Goal: Answer question/provide support: Share knowledge or assist other users

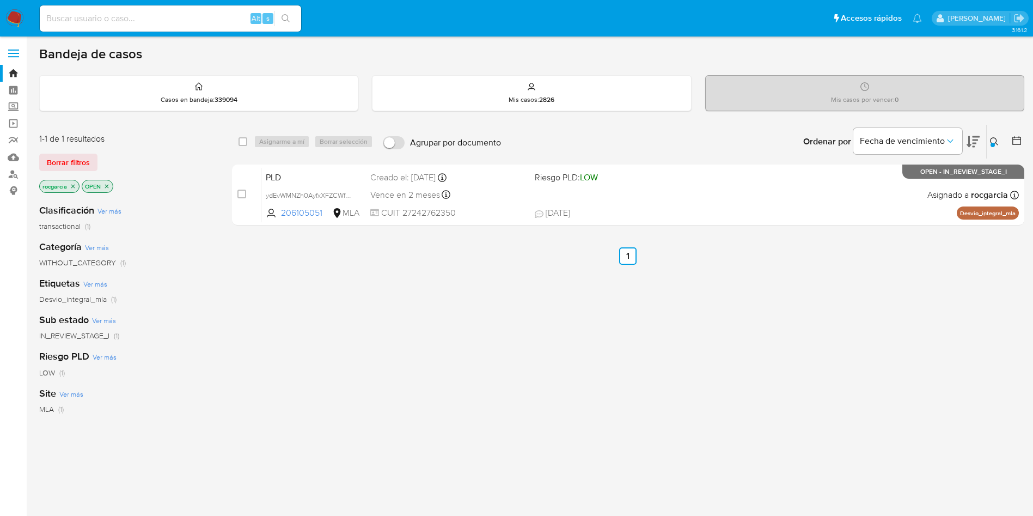
click at [997, 144] on icon at bounding box center [994, 141] width 8 height 8
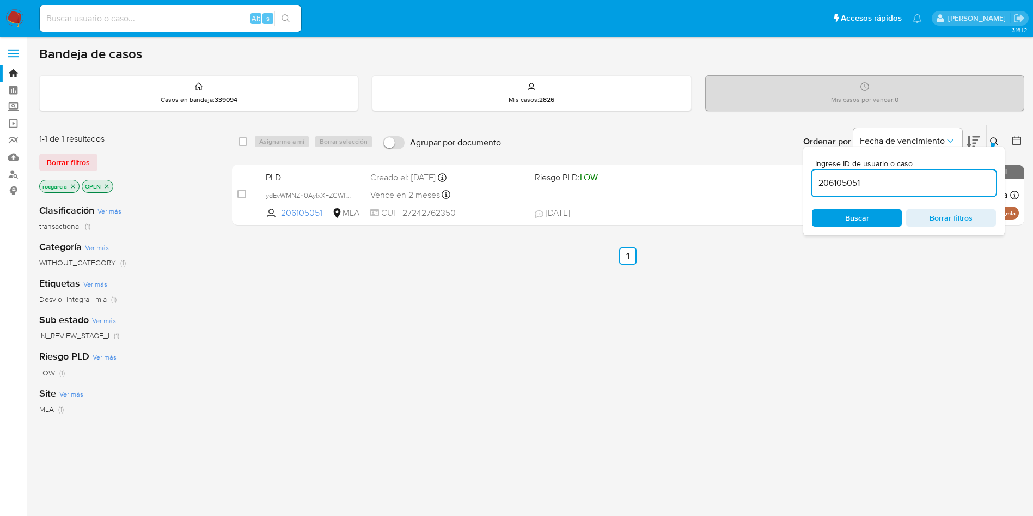
click at [853, 185] on input "206105051" at bounding box center [904, 183] width 184 height 14
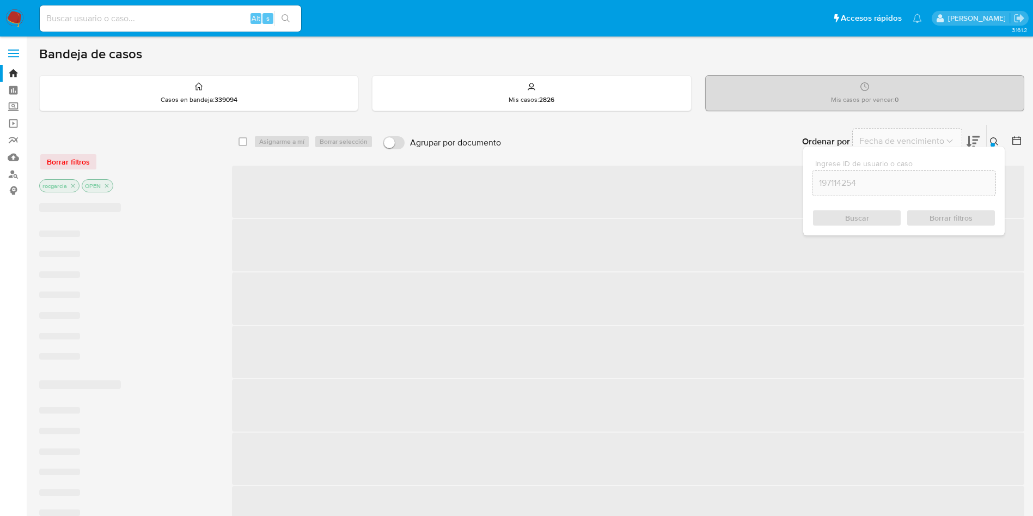
click at [993, 140] on icon at bounding box center [994, 141] width 9 height 9
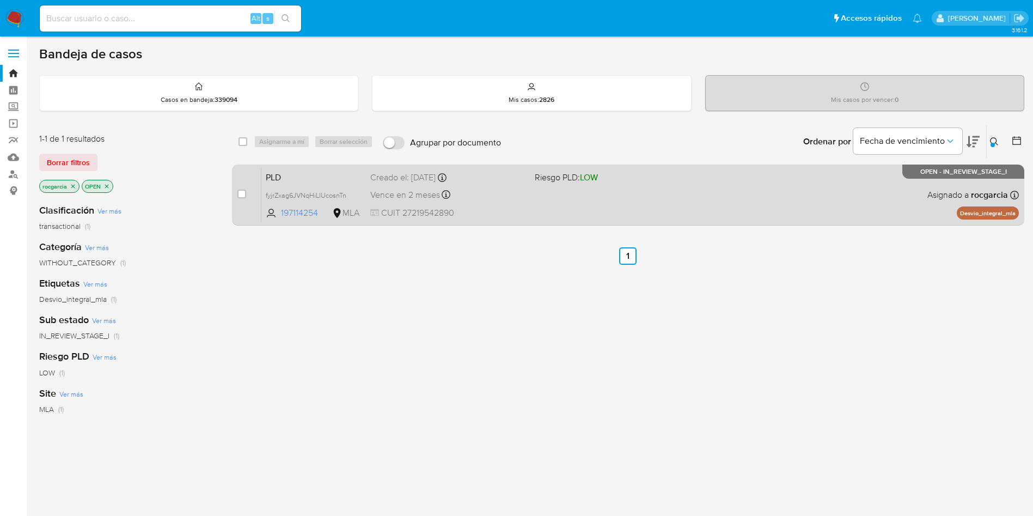
click at [651, 179] on span "Riesgo PLD: LOW" at bounding box center [613, 176] width 156 height 14
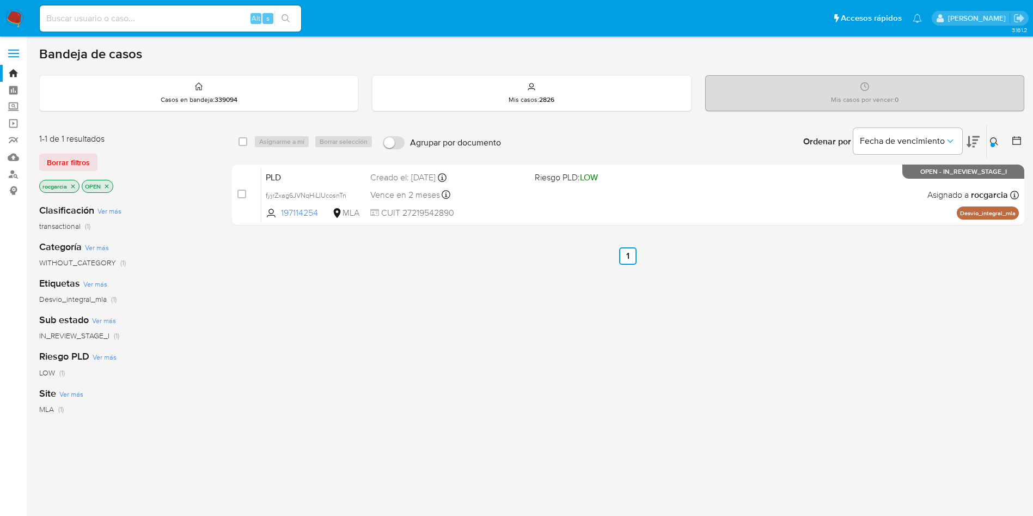
click at [992, 135] on button at bounding box center [996, 141] width 18 height 13
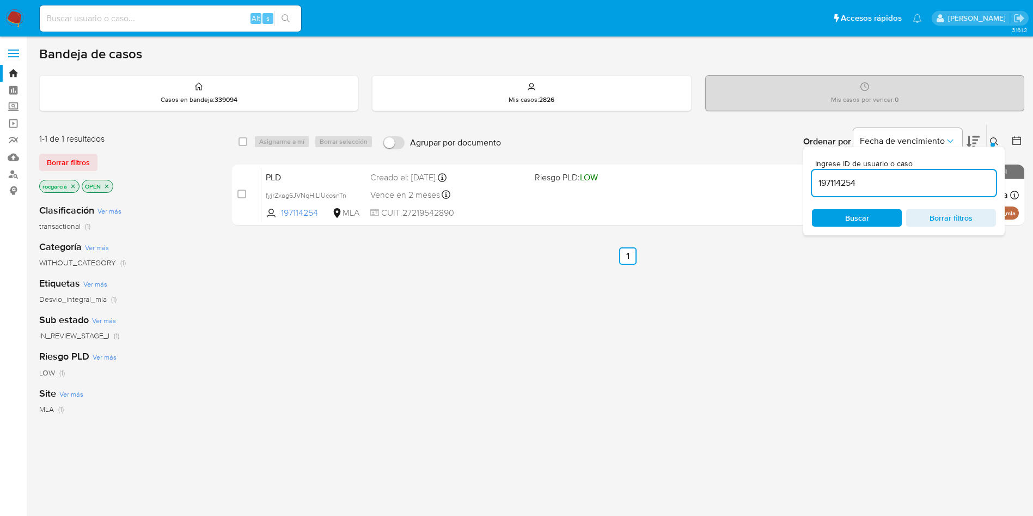
click at [827, 187] on input "197114254" at bounding box center [904, 183] width 184 height 14
type input "179898810"
click at [992, 135] on button at bounding box center [996, 141] width 18 height 13
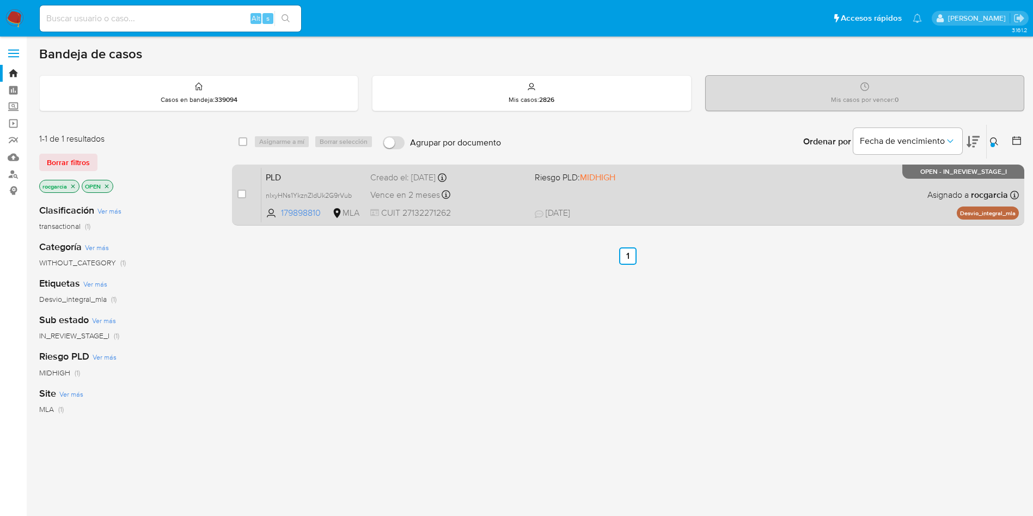
click at [775, 205] on div "PLD nlxyHNs1YkznZldUk2G9rVub 179898810 MLA Riesgo PLD: MIDHIGH Creado el: 12/09…" at bounding box center [639, 194] width 757 height 55
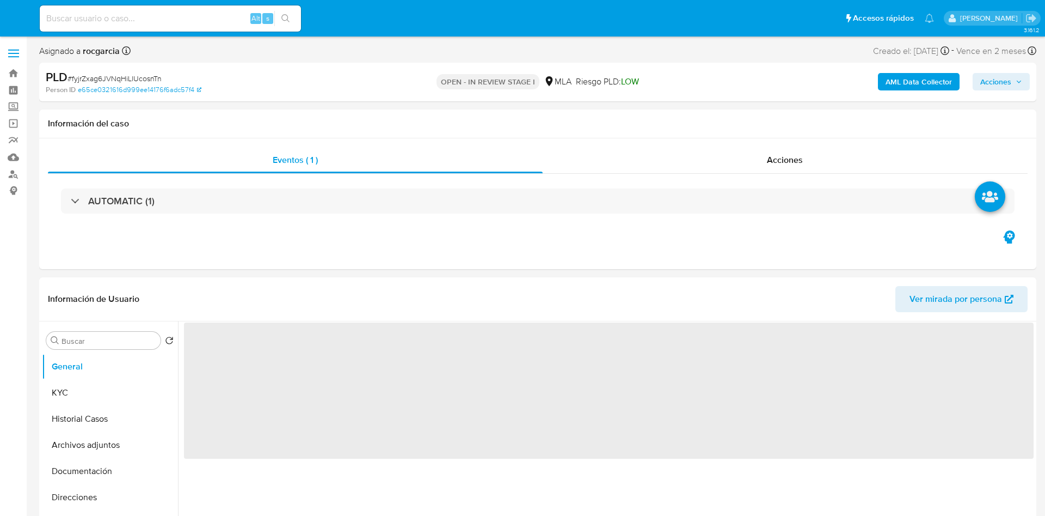
select select "10"
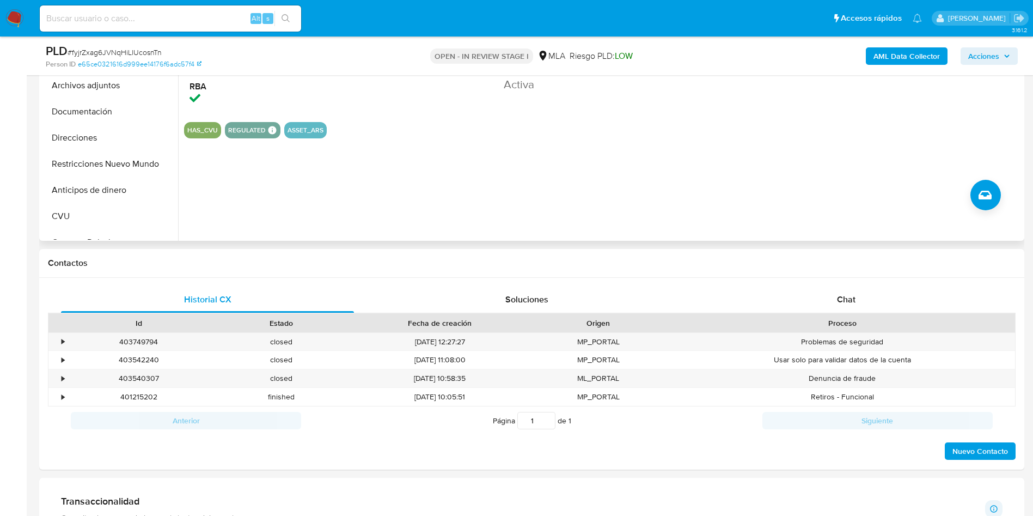
scroll to position [327, 0]
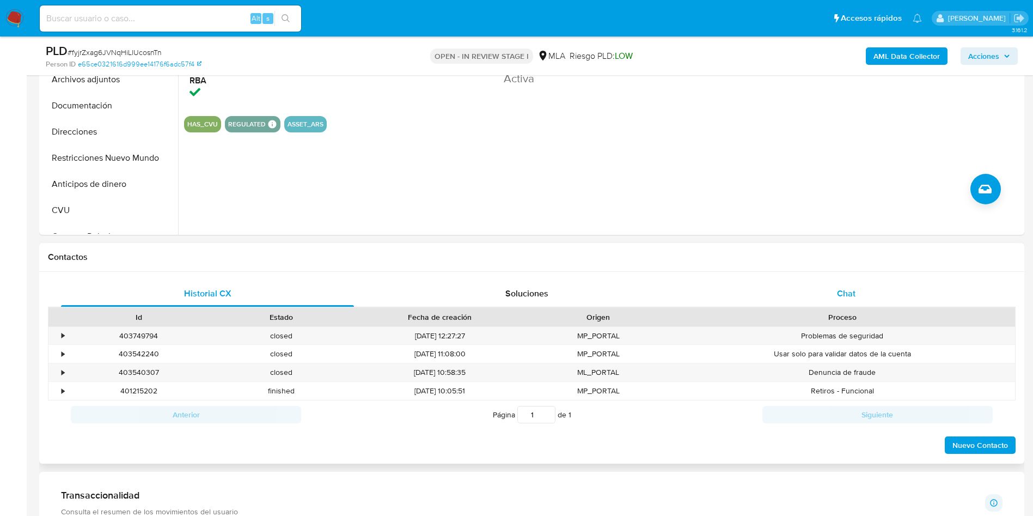
click at [831, 296] on div "Chat" at bounding box center [846, 293] width 293 height 26
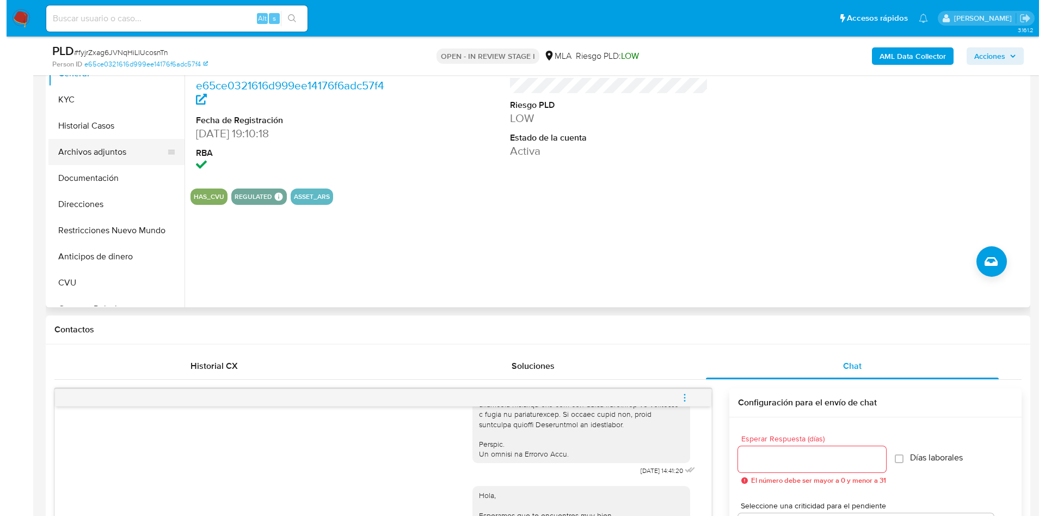
scroll to position [163, 0]
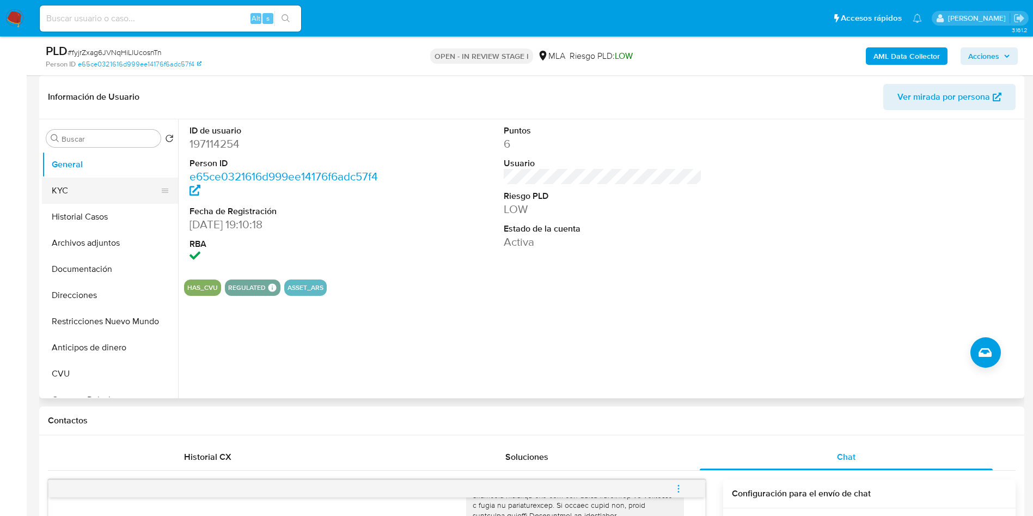
click at [63, 185] on button "KYC" at bounding box center [105, 190] width 127 height 26
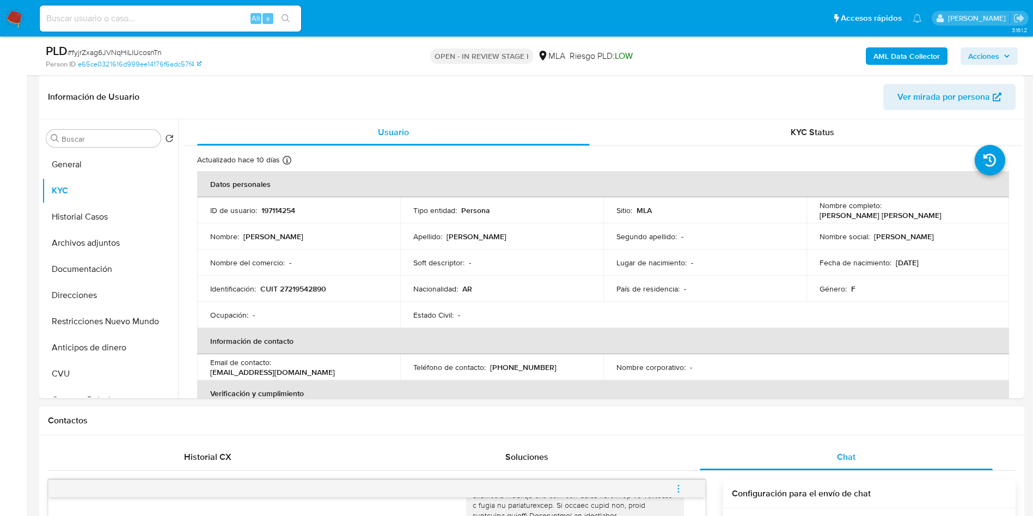
click at [910, 57] on b "AML Data Collector" at bounding box center [906, 55] width 66 height 17
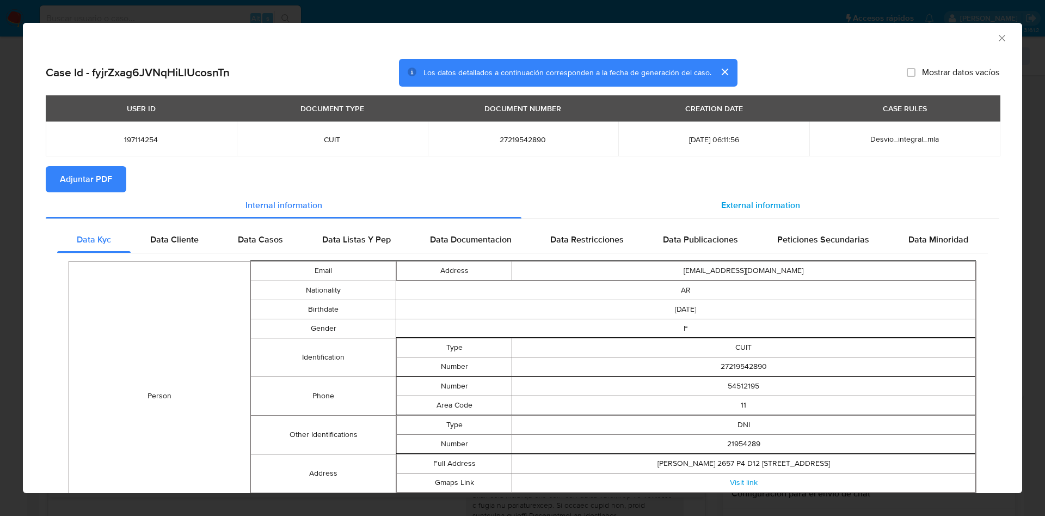
click at [752, 206] on span "External information" at bounding box center [760, 205] width 79 height 13
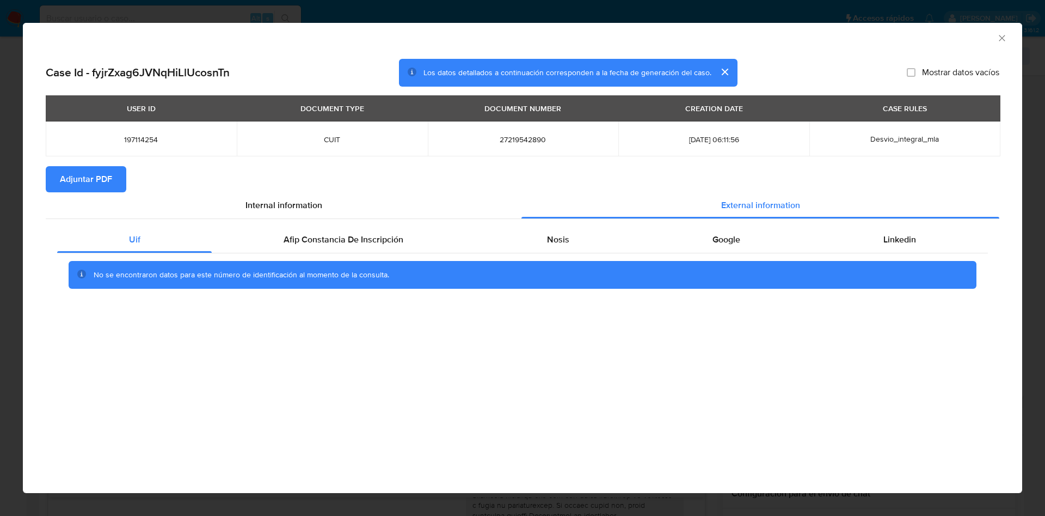
click at [407, 261] on div "No se encontraron datos para este número de identificación al momento de la con…" at bounding box center [523, 275] width 908 height 28
click at [384, 244] on span "Afip Constancia De Inscripción" at bounding box center [344, 239] width 120 height 13
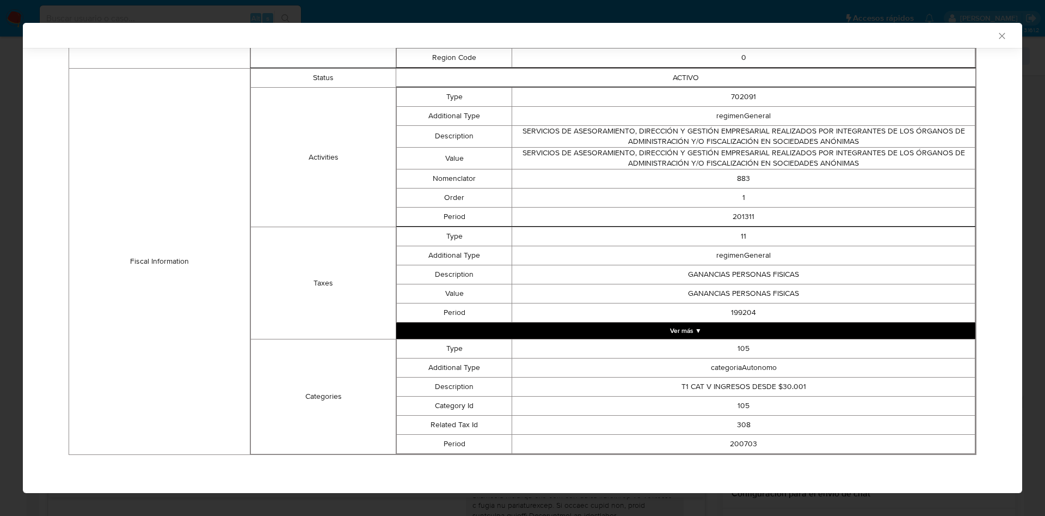
scroll to position [0, 0]
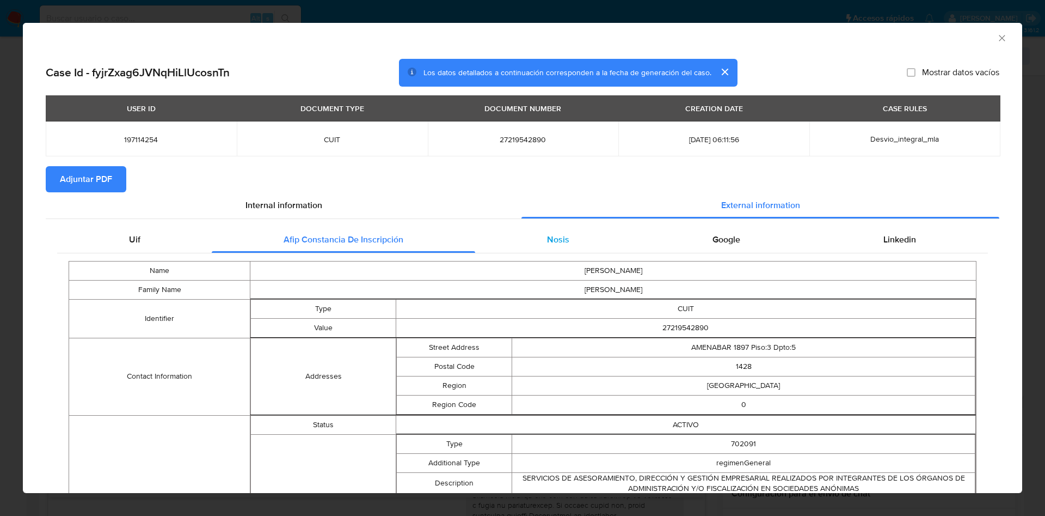
click at [526, 231] on div "Nosis" at bounding box center [558, 239] width 166 height 26
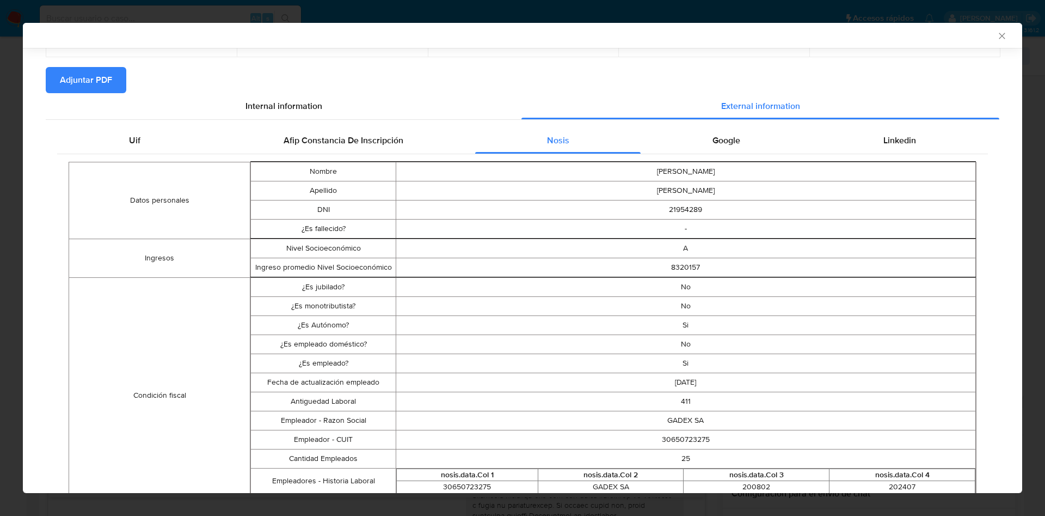
scroll to position [93, 0]
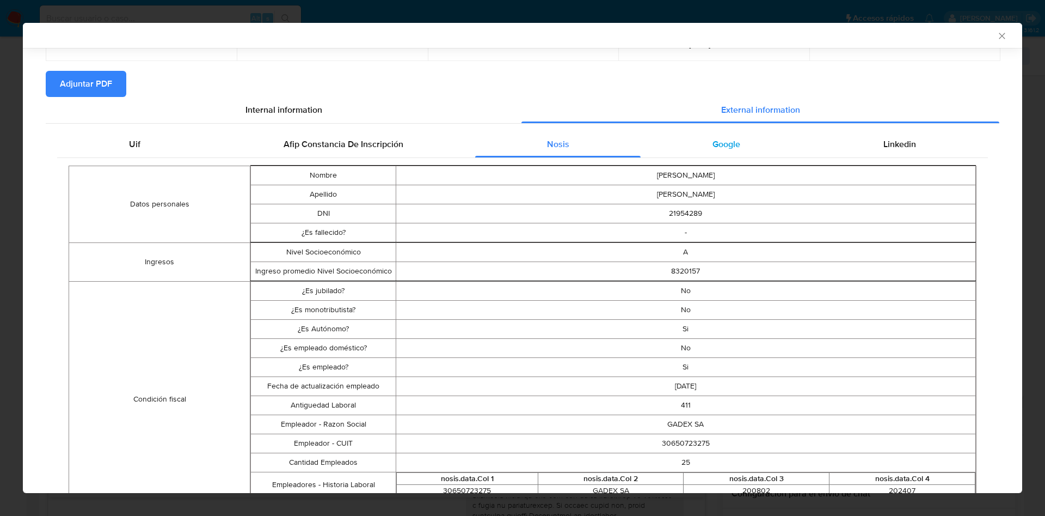
click at [713, 149] on span "Google" at bounding box center [727, 144] width 28 height 13
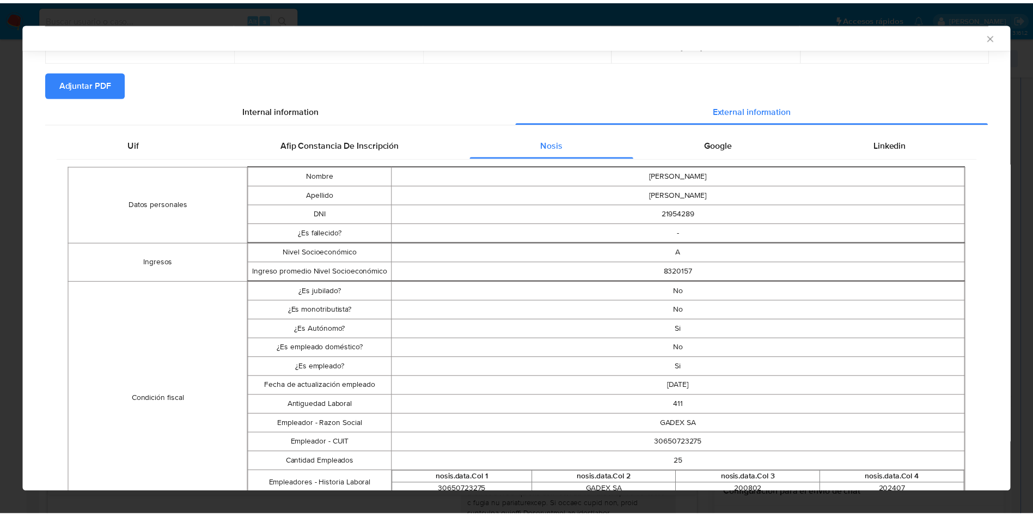
scroll to position [0, 0]
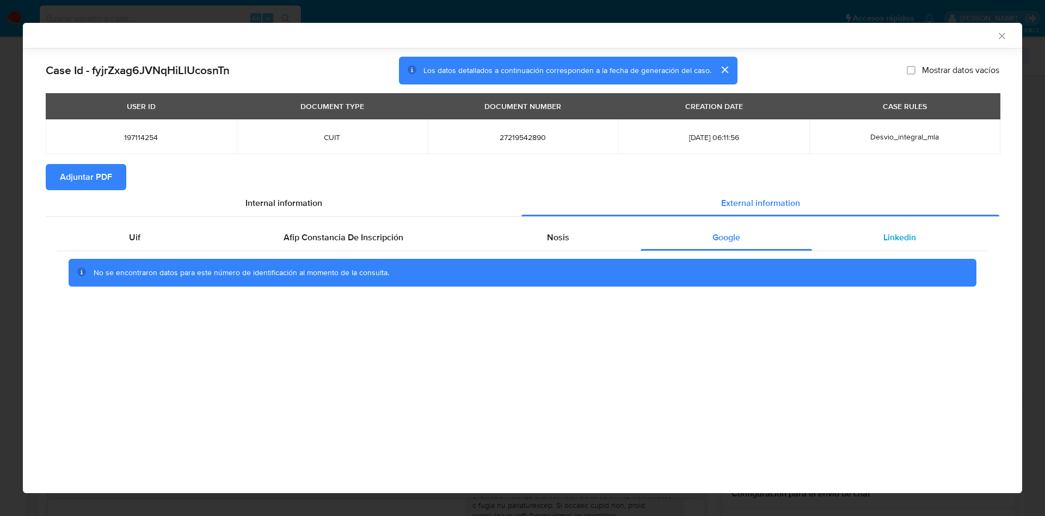
click at [913, 235] on span "Linkedin" at bounding box center [900, 237] width 33 height 13
click at [71, 167] on span "Adjuntar PDF" at bounding box center [86, 177] width 52 height 24
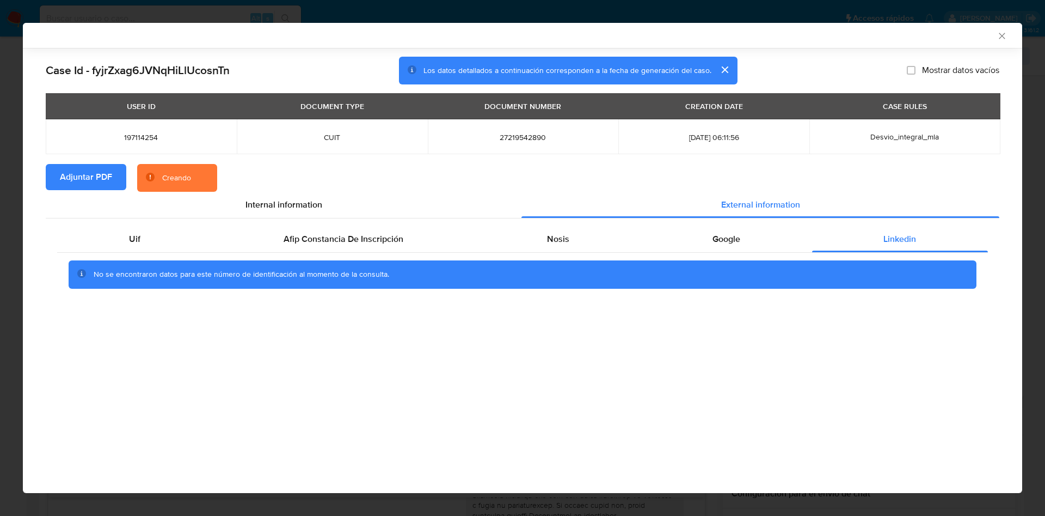
click at [532, 139] on span "27219542890" at bounding box center [523, 137] width 165 height 10
copy span "27219542890"
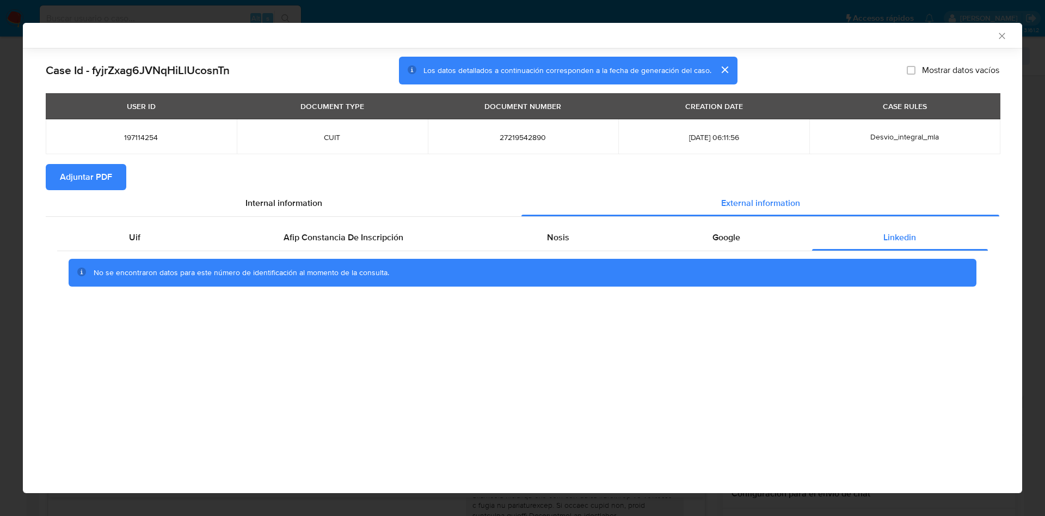
click at [1003, 29] on div "AML Data Collector" at bounding box center [523, 35] width 1000 height 25
click at [999, 31] on icon "Cerrar ventana" at bounding box center [1002, 35] width 11 height 11
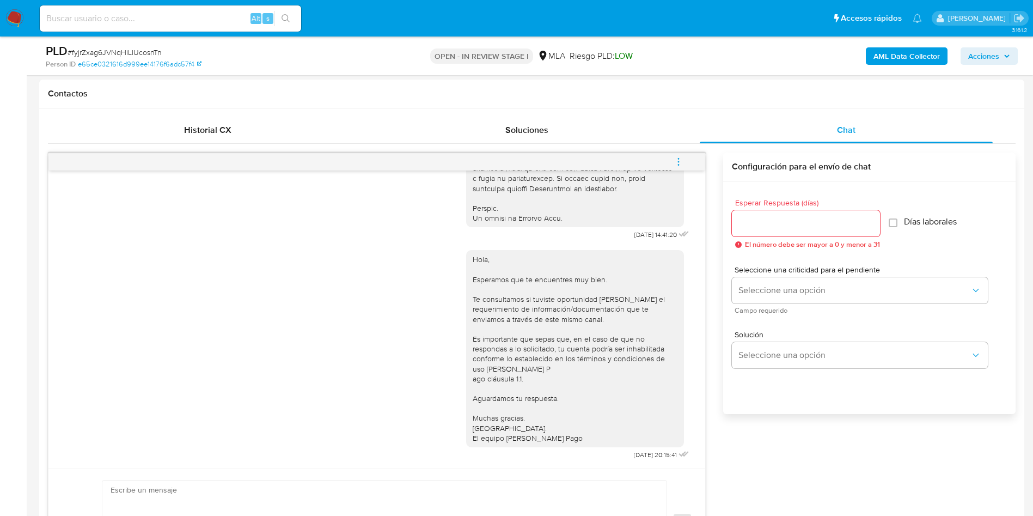
scroll to position [163, 0]
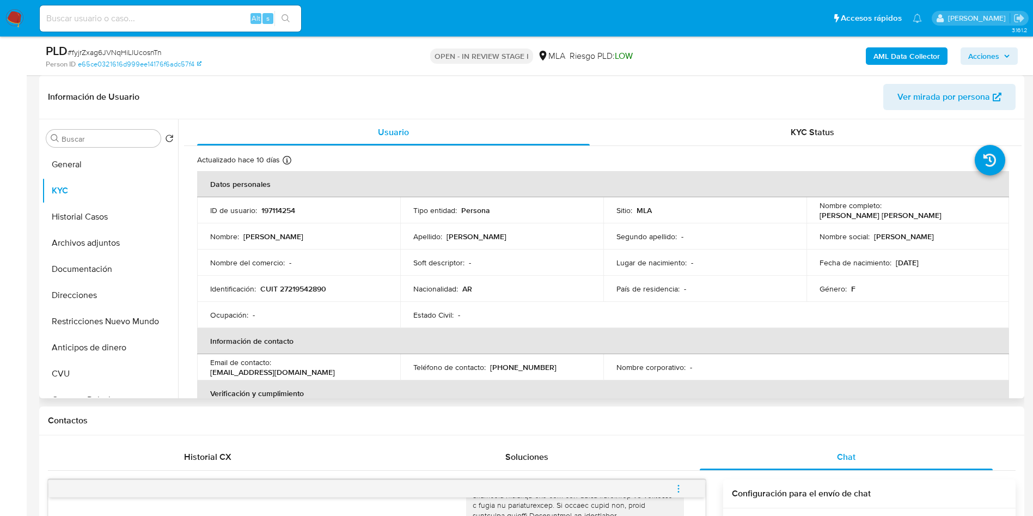
click at [267, 211] on p "197114254" at bounding box center [278, 210] width 34 height 10
click at [267, 212] on p "197114254" at bounding box center [278, 210] width 34 height 10
copy p "197114254"
click at [324, 451] on div "Historial CX" at bounding box center [207, 457] width 293 height 26
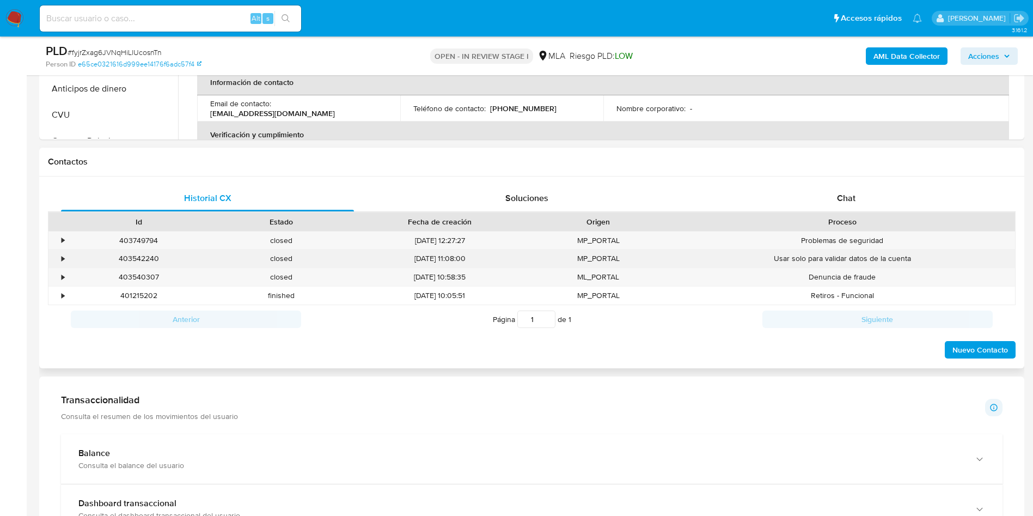
scroll to position [408, 0]
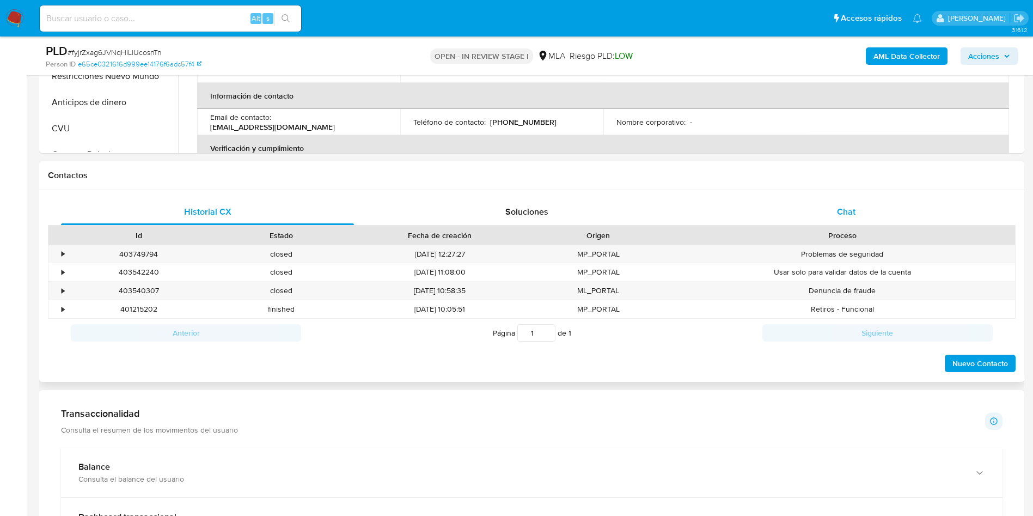
drag, startPoint x: 830, startPoint y: 211, endPoint x: 804, endPoint y: 204, distance: 26.6
click at [827, 204] on div "Chat" at bounding box center [846, 212] width 293 height 26
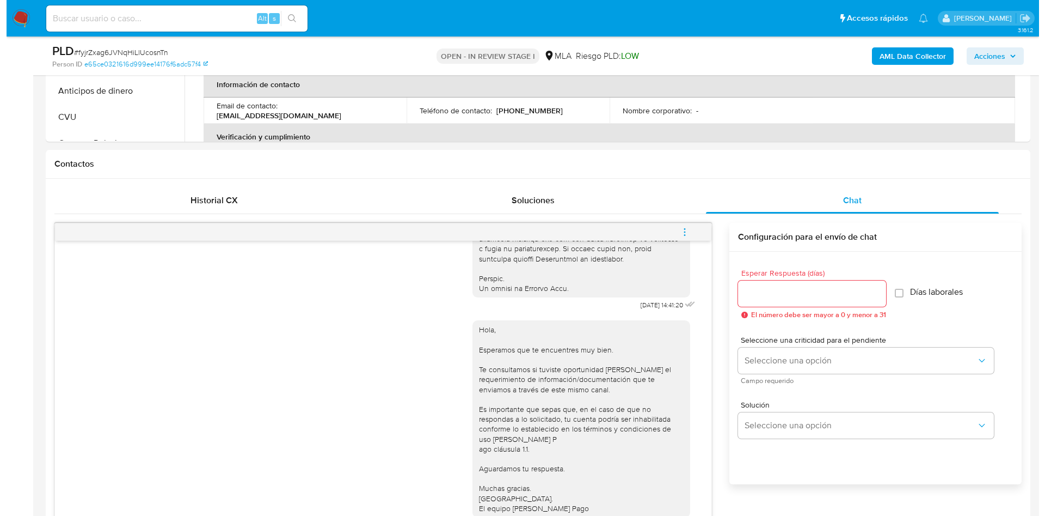
scroll to position [82, 0]
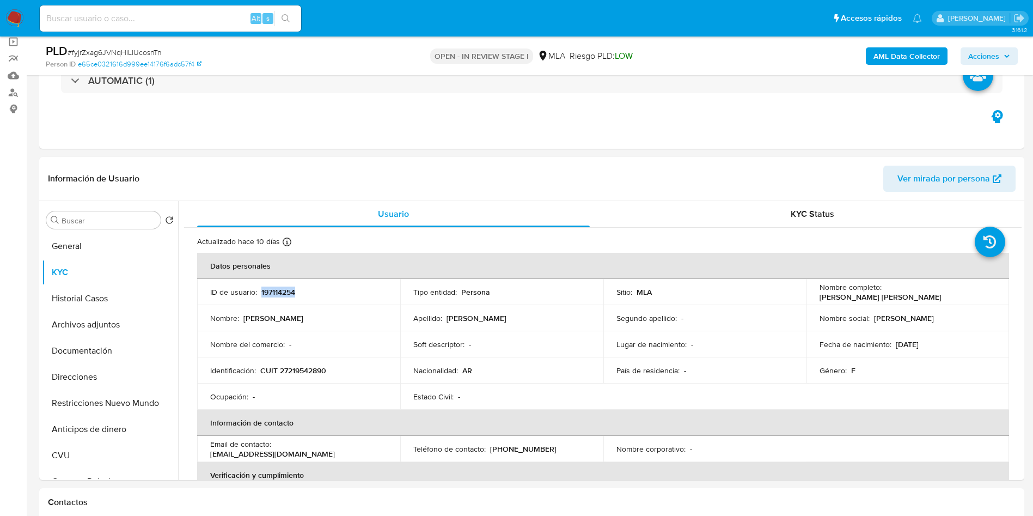
click at [900, 59] on b "AML Data Collector" at bounding box center [906, 55] width 66 height 17
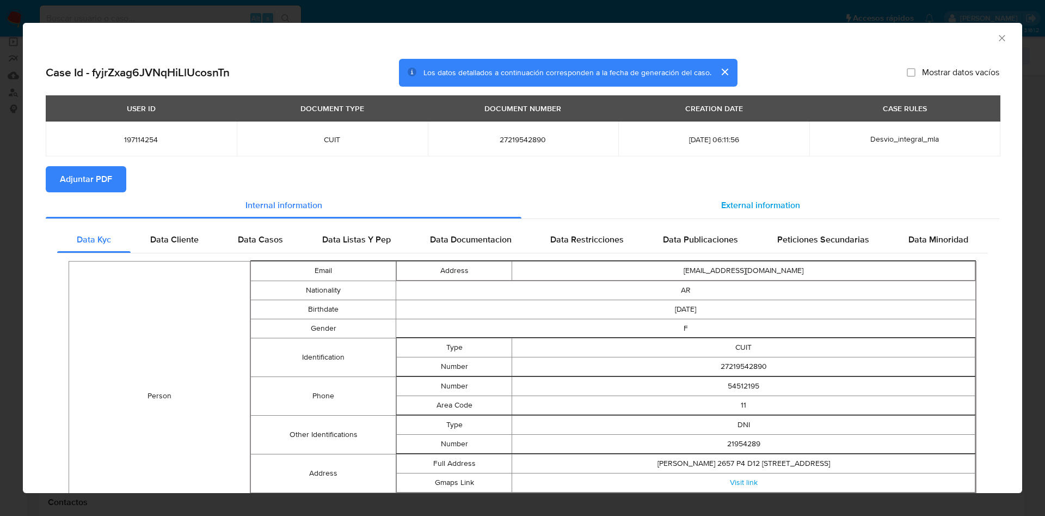
click at [739, 206] on span "External information" at bounding box center [760, 205] width 79 height 13
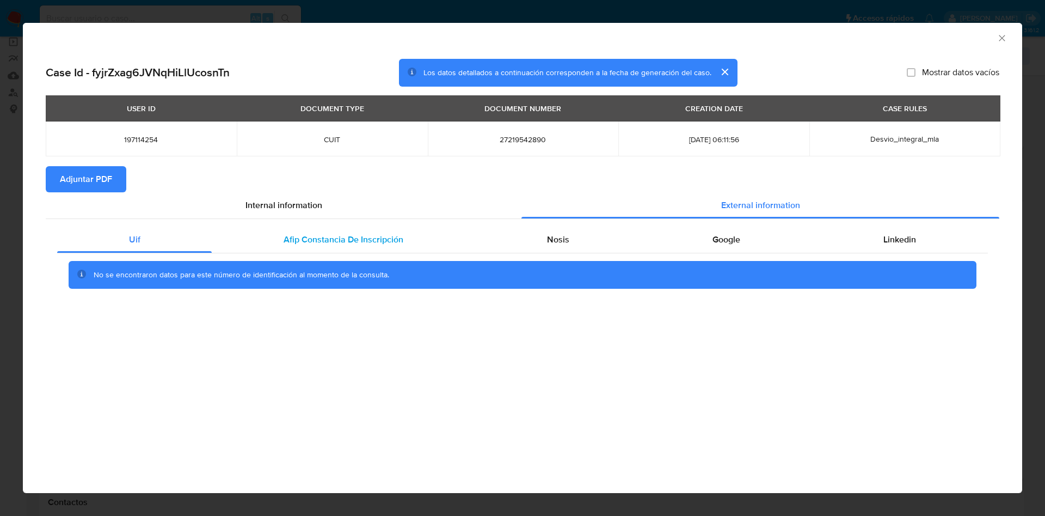
click at [319, 238] on span "Afip Constancia De Inscripción" at bounding box center [344, 239] width 120 height 13
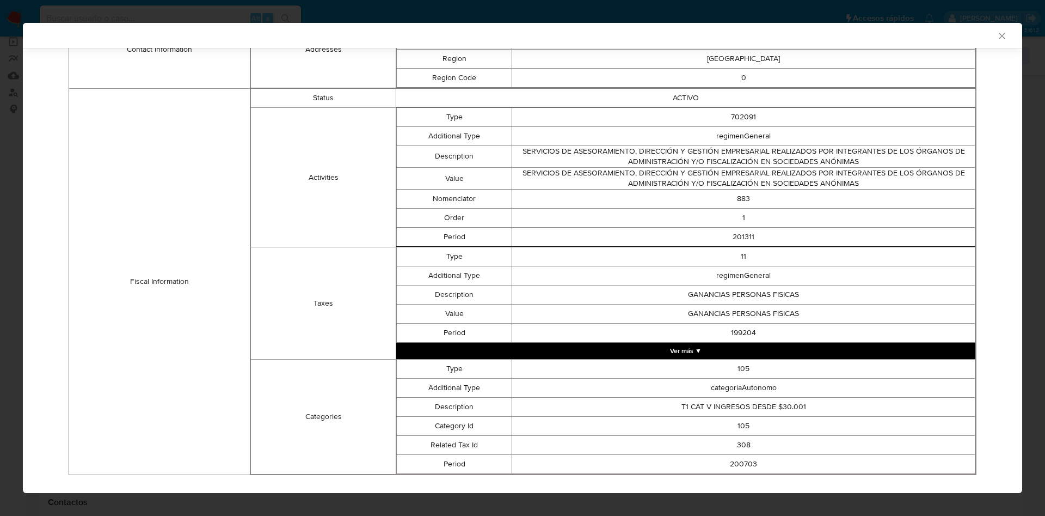
scroll to position [0, 0]
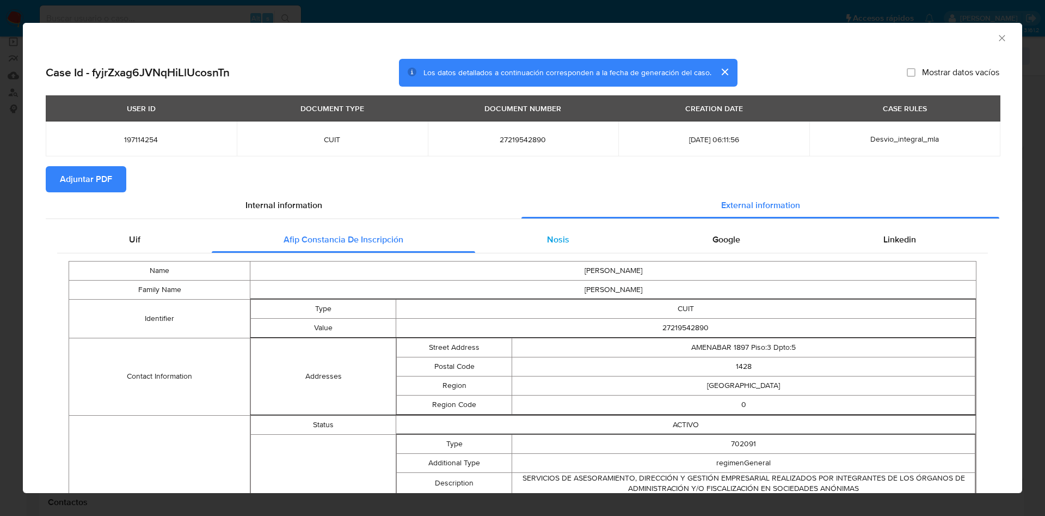
click at [548, 241] on span "Nosis" at bounding box center [558, 239] width 22 height 13
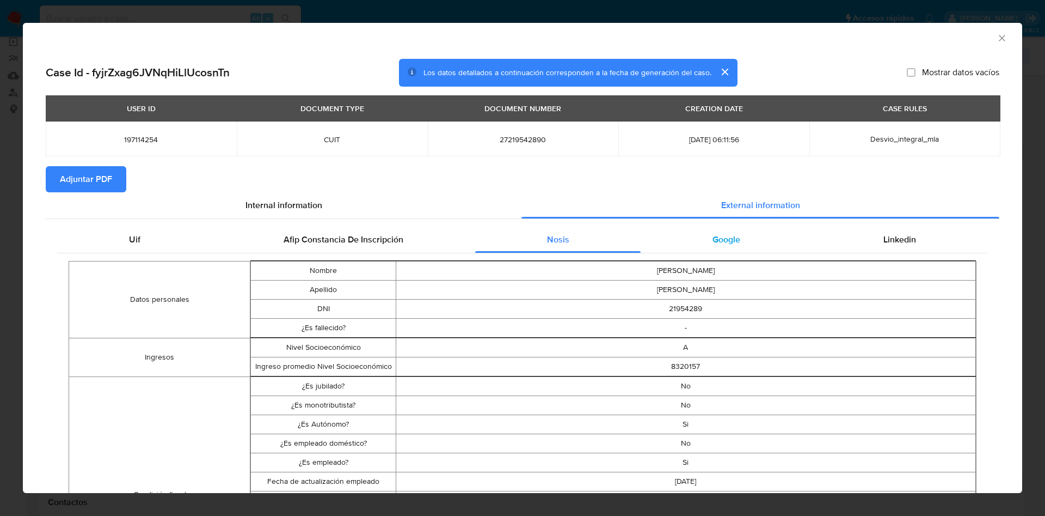
click at [702, 234] on div "Google" at bounding box center [726, 239] width 171 height 26
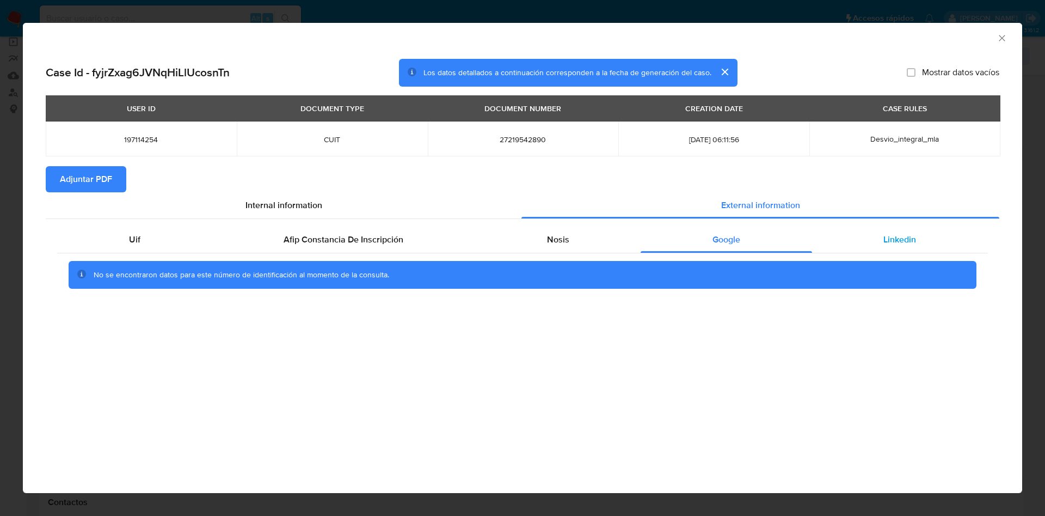
click at [903, 246] on div "Linkedin" at bounding box center [900, 239] width 176 height 26
click at [103, 175] on span "Adjuntar PDF" at bounding box center [86, 179] width 52 height 24
click at [995, 40] on div "AML Data Collector" at bounding box center [513, 36] width 966 height 12
click at [995, 44] on div "AML Data Collector" at bounding box center [523, 36] width 1000 height 27
click at [1005, 32] on div "AML Data Collector" at bounding box center [523, 36] width 1000 height 27
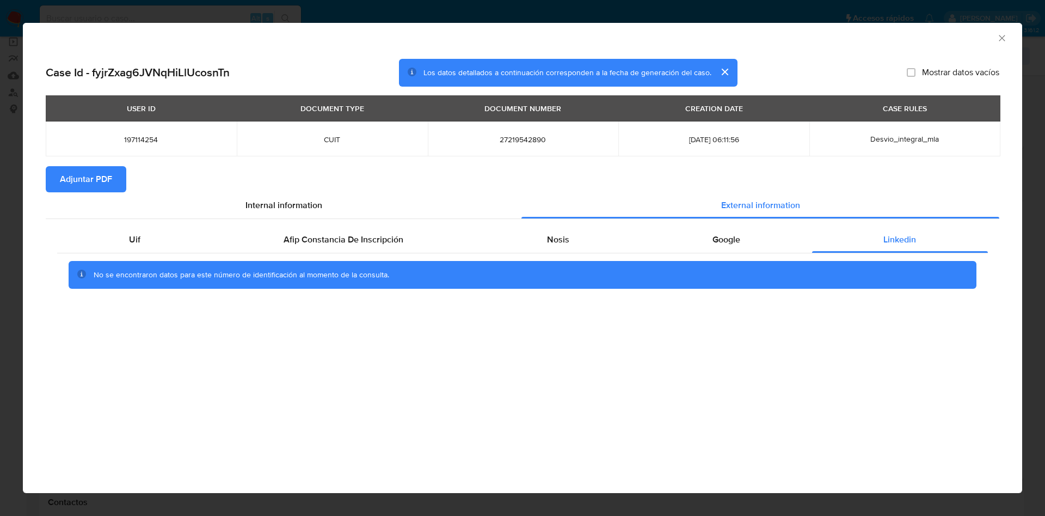
click at [1002, 35] on icon "Cerrar ventana" at bounding box center [1002, 38] width 11 height 11
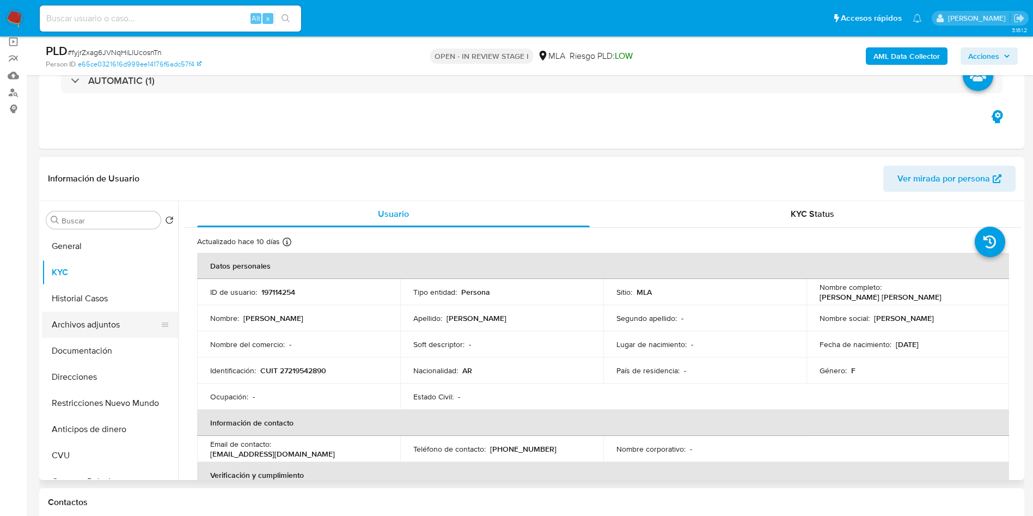
click at [93, 331] on button "Archivos adjuntos" at bounding box center [105, 324] width 127 height 26
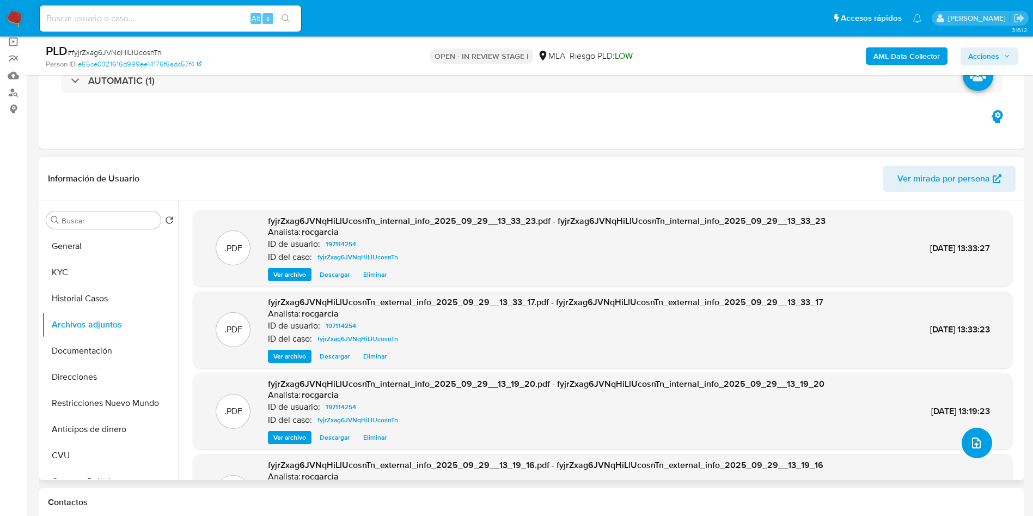
click at [970, 436] on icon "upload-file" at bounding box center [976, 442] width 13 height 13
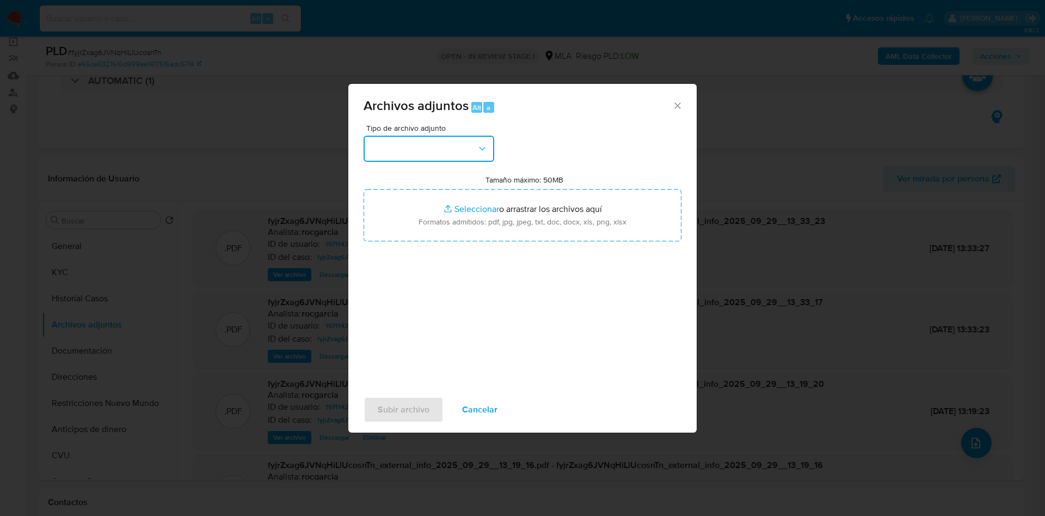
click at [462, 144] on button "button" at bounding box center [429, 149] width 131 height 26
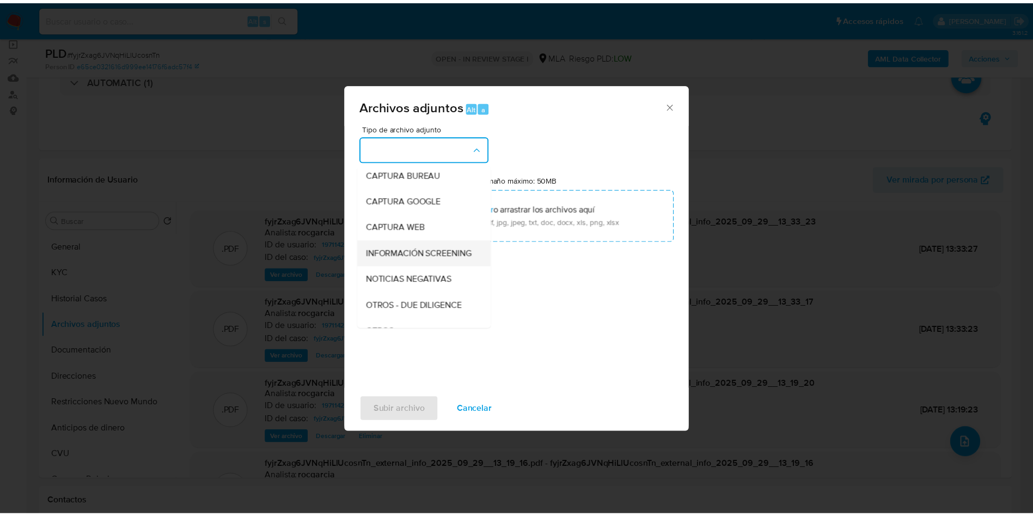
scroll to position [82, 0]
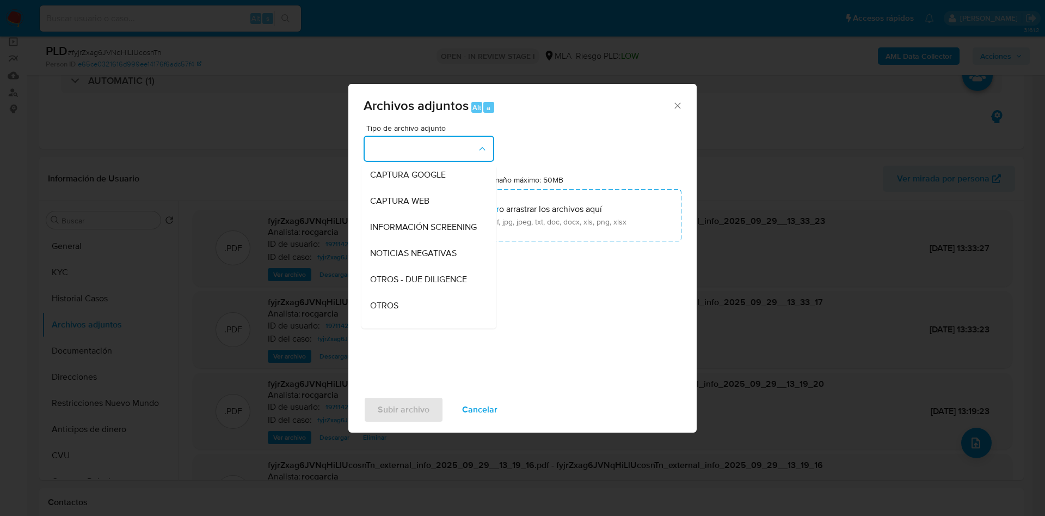
drag, startPoint x: 385, startPoint y: 322, endPoint x: 424, endPoint y: 262, distance: 71.7
click at [386, 319] on div "OTROS" at bounding box center [425, 305] width 111 height 26
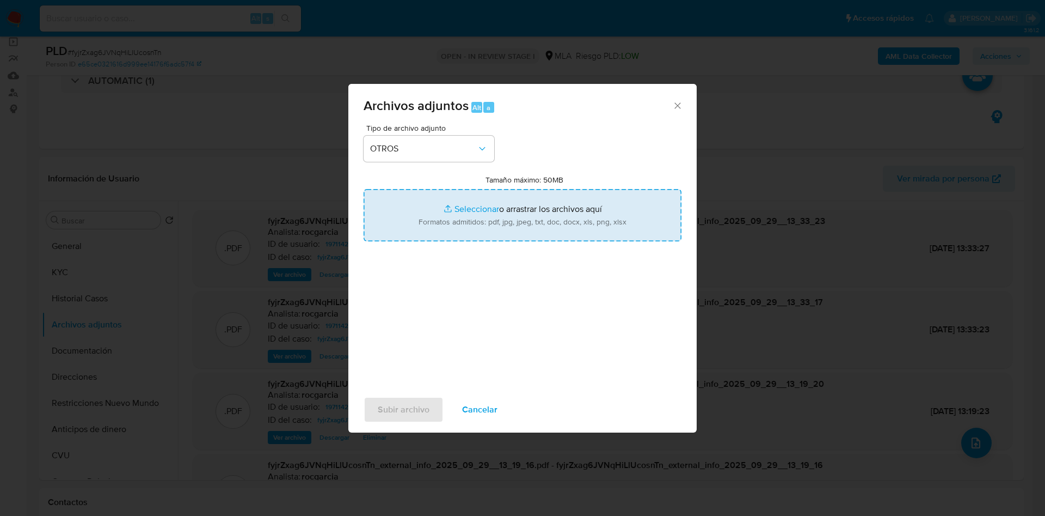
click at [458, 207] on input "Tamaño máximo: 50MB Seleccionar archivos" at bounding box center [523, 215] width 318 height 52
type input "C:\fakepath\Movimientos 197114254.xlsx"
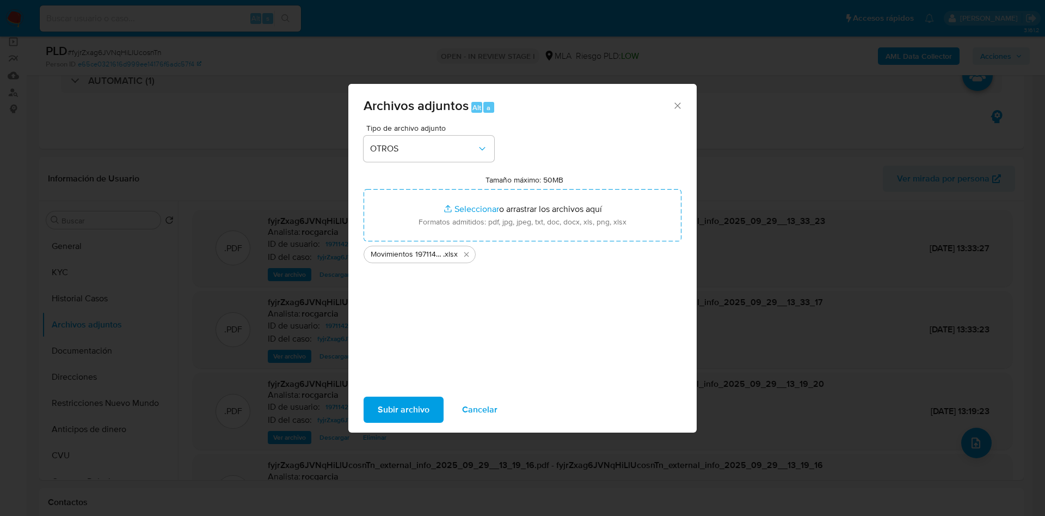
drag, startPoint x: 458, startPoint y: 207, endPoint x: 403, endPoint y: 410, distance: 210.5
click at [403, 410] on span "Subir archivo" at bounding box center [404, 409] width 52 height 24
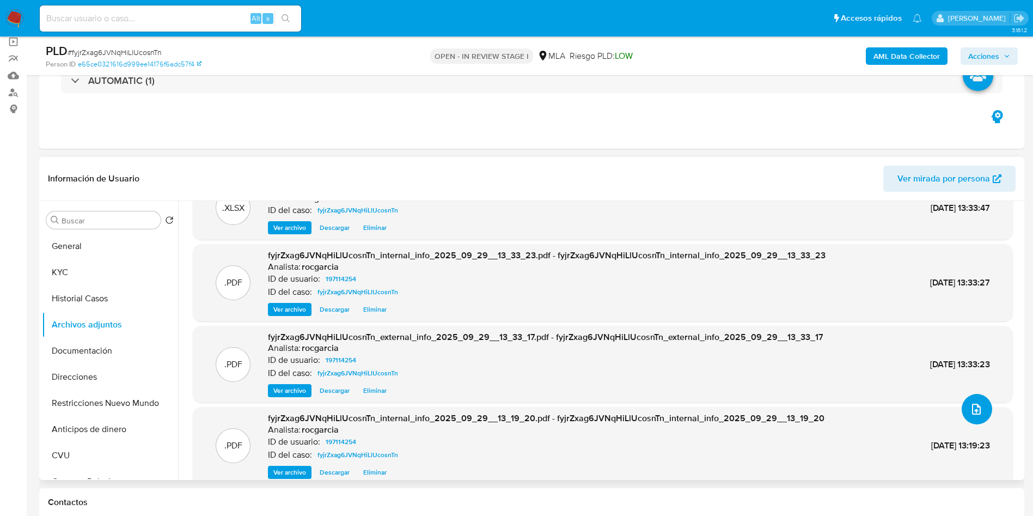
scroll to position [48, 0]
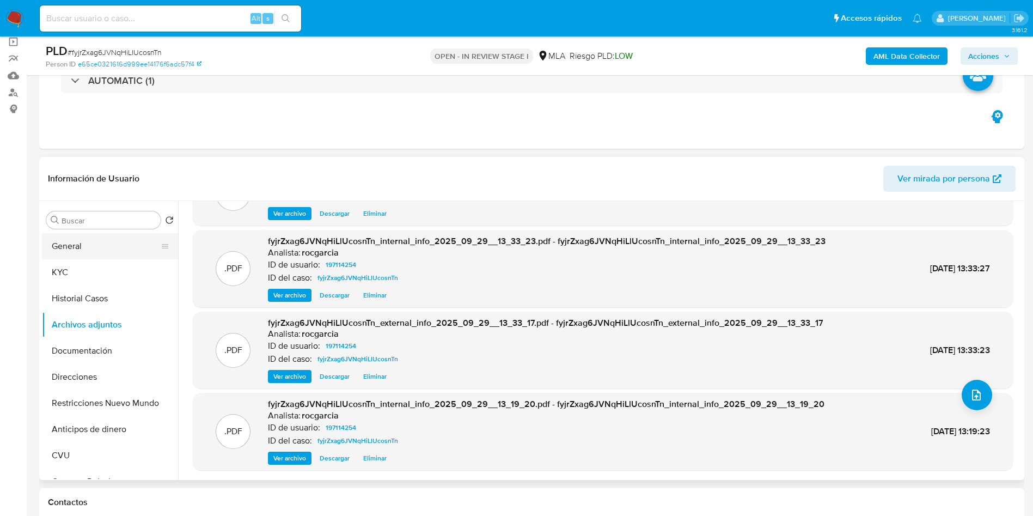
drag, startPoint x: 81, startPoint y: 269, endPoint x: 120, endPoint y: 250, distance: 43.6
click at [81, 269] on button "KYC" at bounding box center [110, 272] width 136 height 26
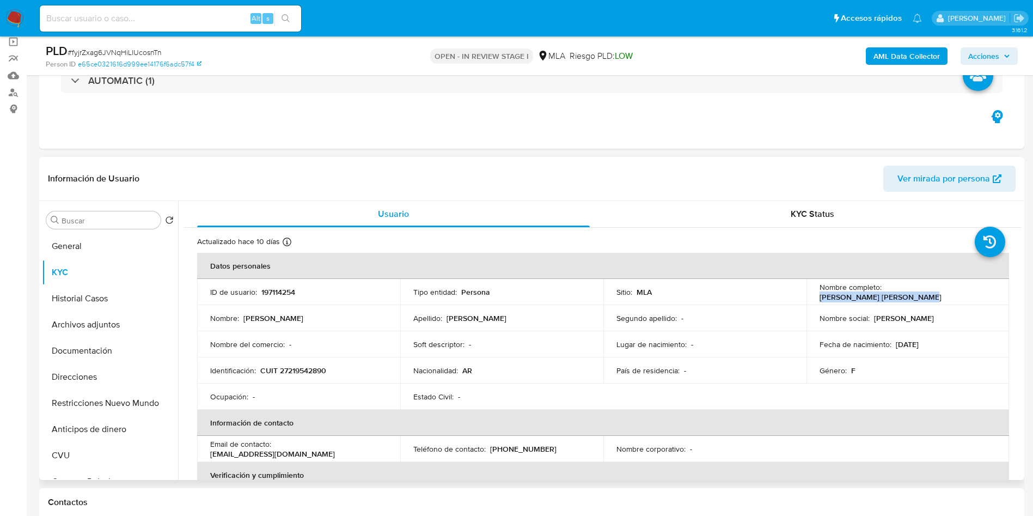
drag, startPoint x: 883, startPoint y: 292, endPoint x: 988, endPoint y: 290, distance: 105.1
click at [988, 290] on div "Nombre completo : Laura Debora Ninon Andrada" at bounding box center [907, 292] width 177 height 20
copy p "Laura Debora Ninon Andrada"
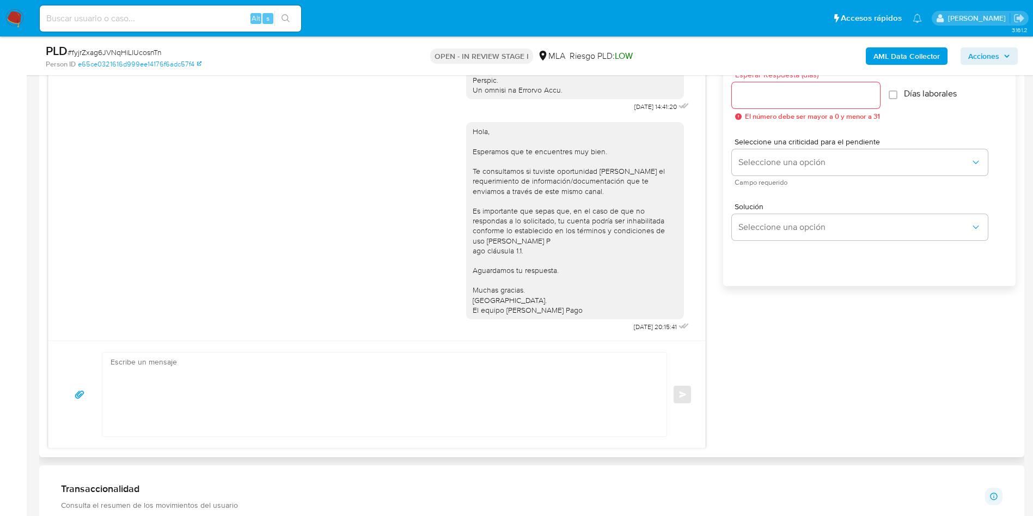
scroll to position [653, 0]
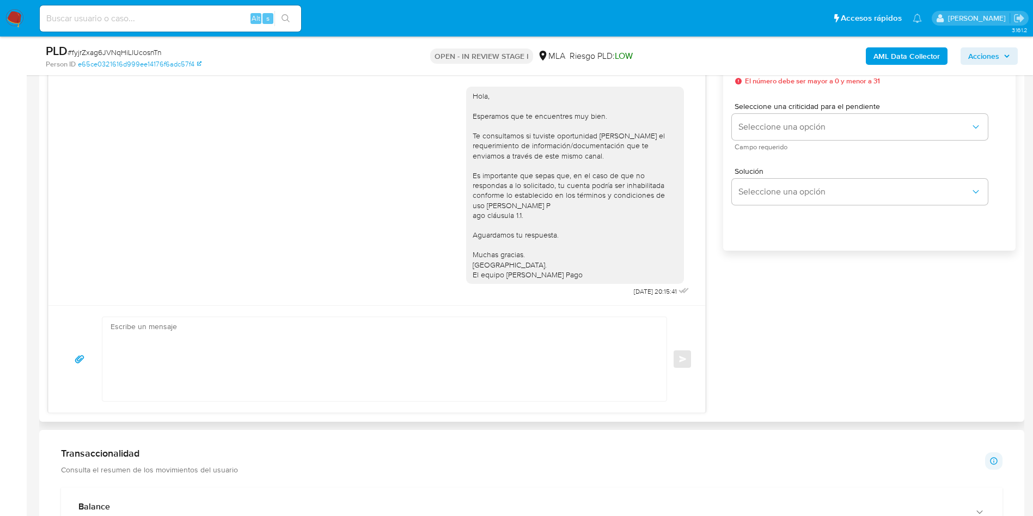
click at [216, 331] on textarea at bounding box center [382, 359] width 542 height 84
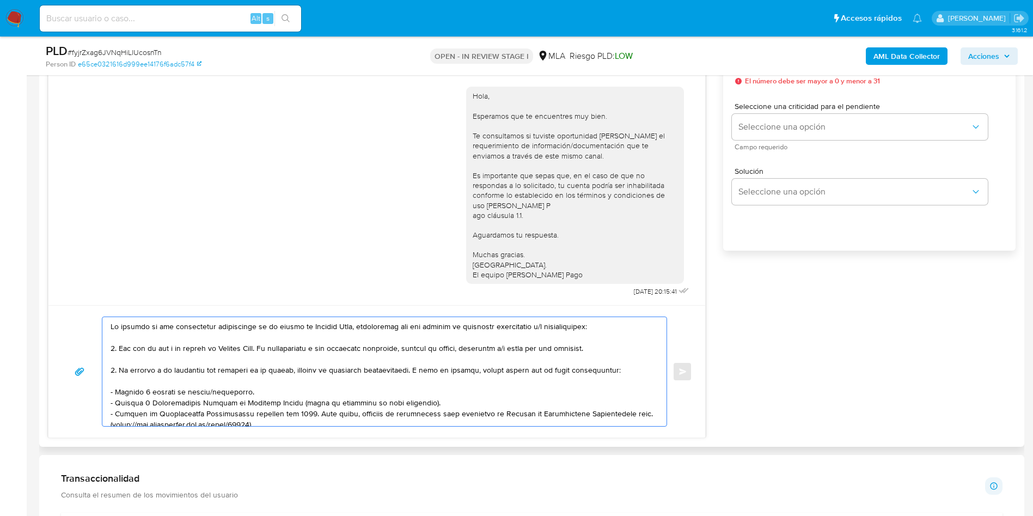
click at [107, 324] on div at bounding box center [381, 371] width 559 height 109
click at [114, 325] on textarea at bounding box center [382, 371] width 542 height 109
paste textarea "Laura Debora Ninon Andrada"
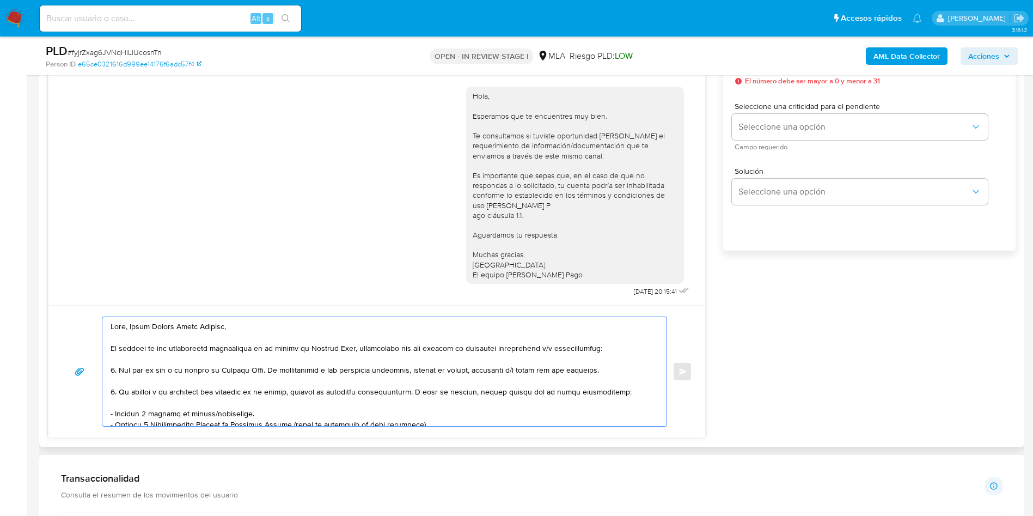
drag, startPoint x: 272, startPoint y: 368, endPoint x: 620, endPoint y: 370, distance: 347.9
click at [620, 370] on textarea at bounding box center [382, 371] width 542 height 109
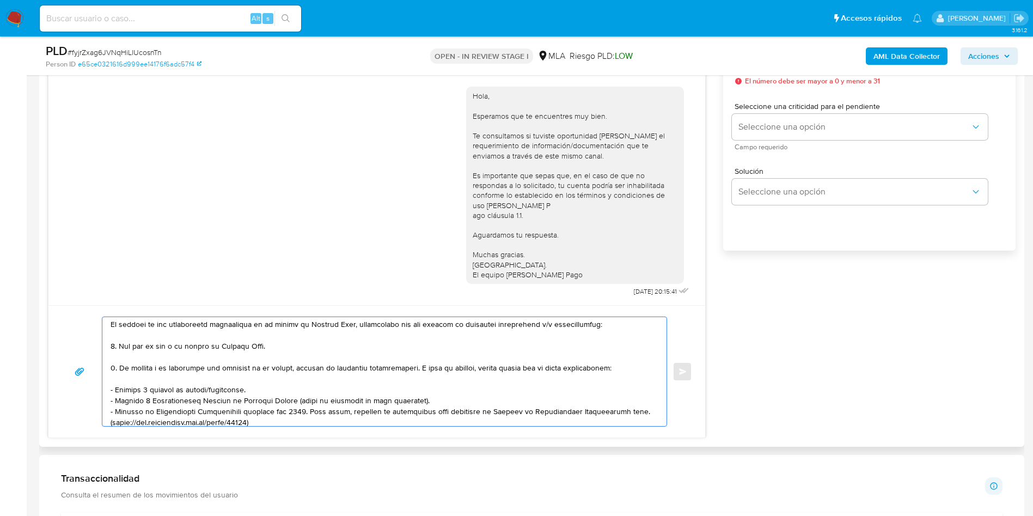
scroll to position [82, 0]
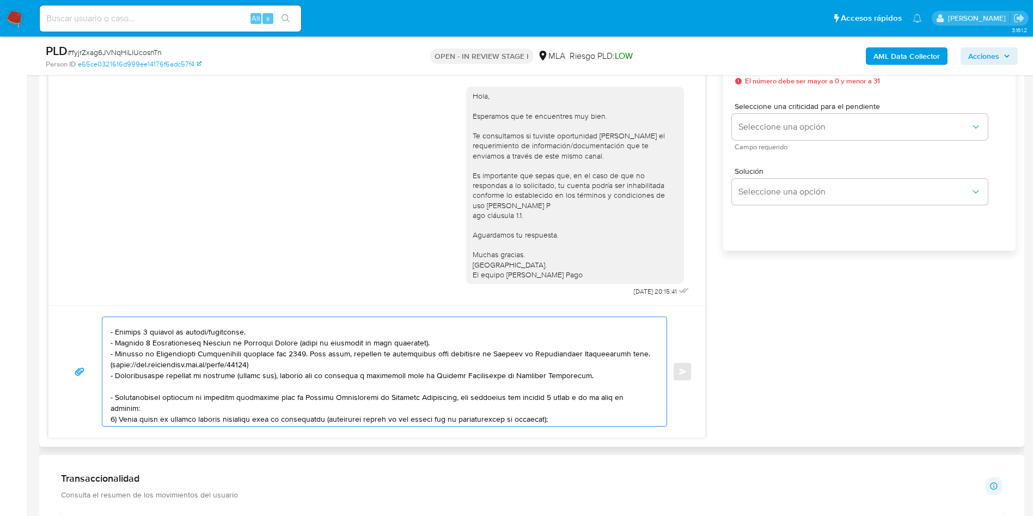
drag, startPoint x: 207, startPoint y: 330, endPoint x: 437, endPoint y: 339, distance: 229.9
click at [437, 339] on textarea at bounding box center [382, 371] width 542 height 109
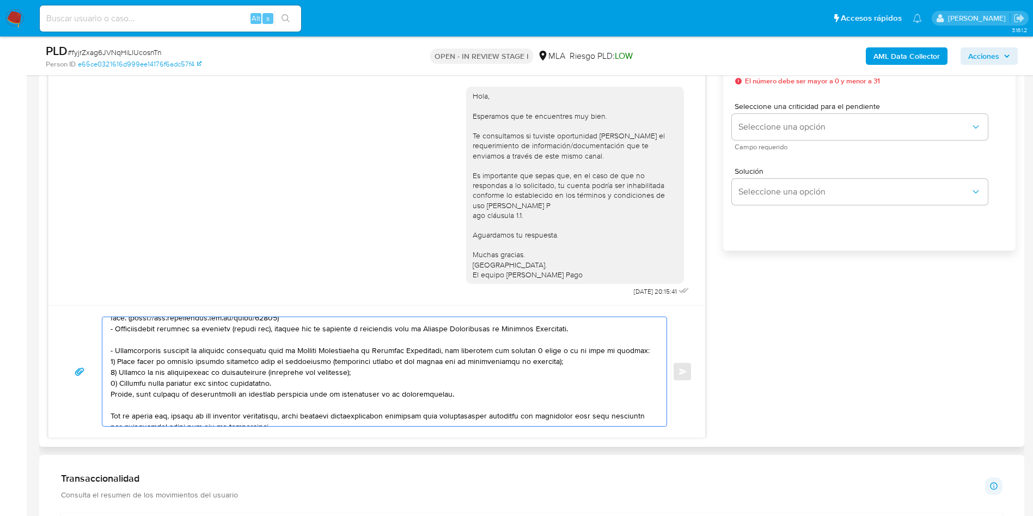
scroll to position [152, 0]
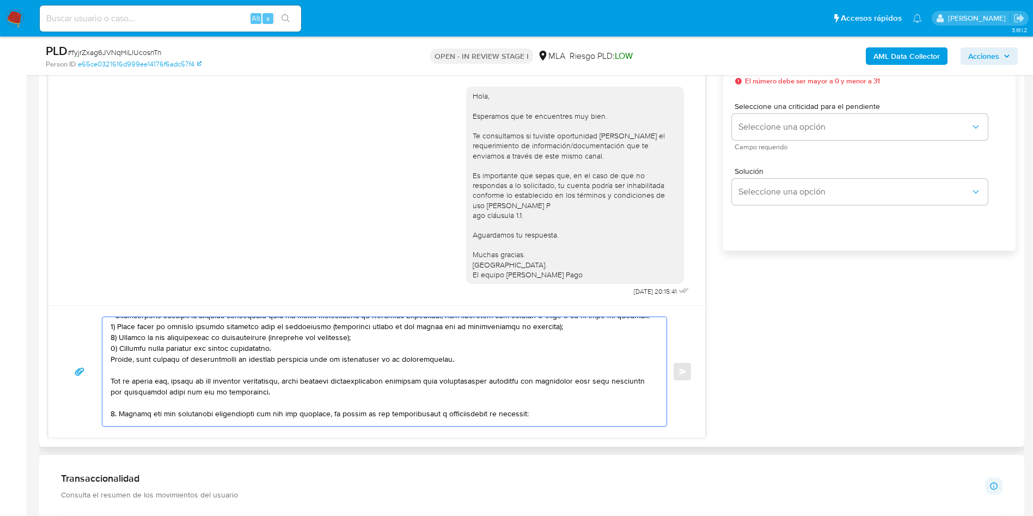
drag, startPoint x: 115, startPoint y: 387, endPoint x: 467, endPoint y: 355, distance: 353.1
click at [467, 355] on textarea at bounding box center [382, 371] width 542 height 109
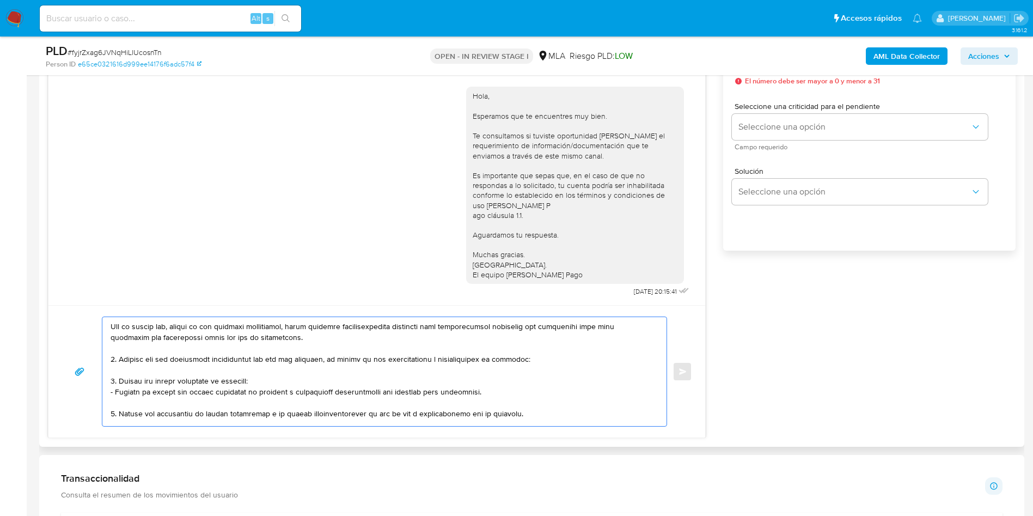
scroll to position [98, 0]
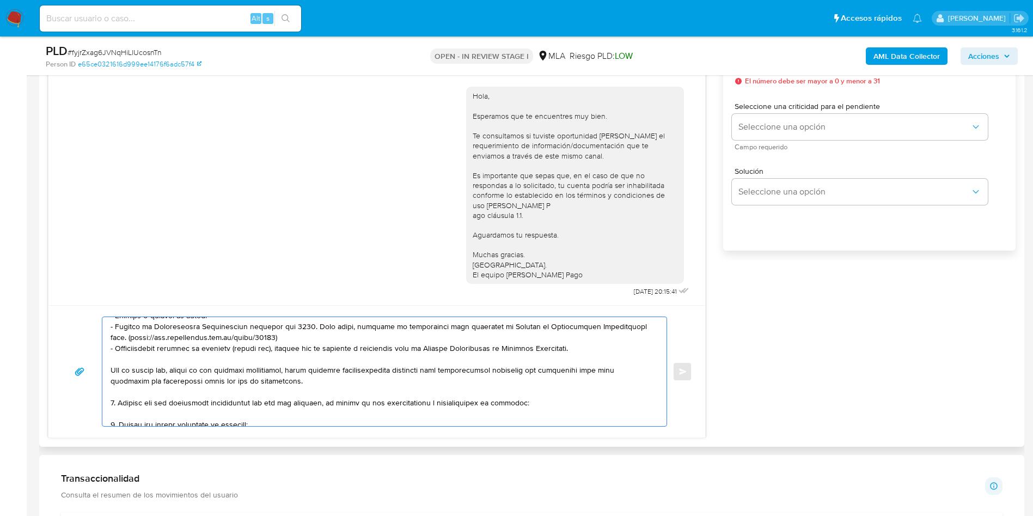
click at [139, 416] on textarea at bounding box center [382, 371] width 542 height 109
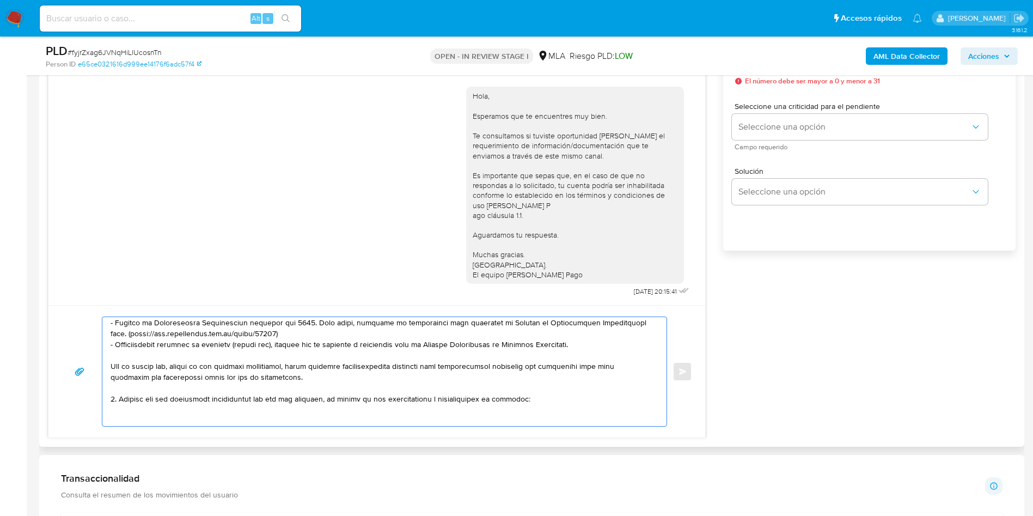
paste textarea "- Balanz Capital Valores S.A.U. - 30710630670 (ACTIVIDAD: Servicios bursátiles …"
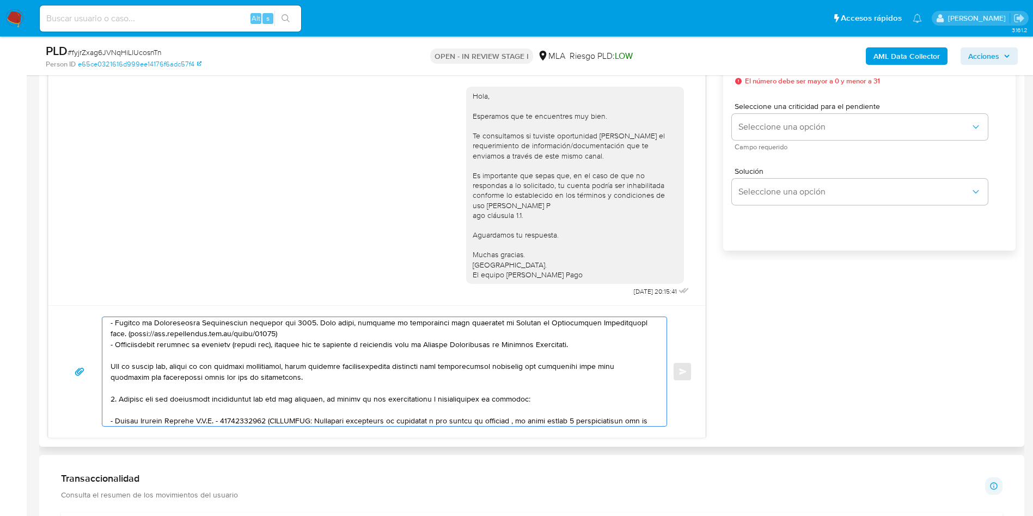
scroll to position [134, 0]
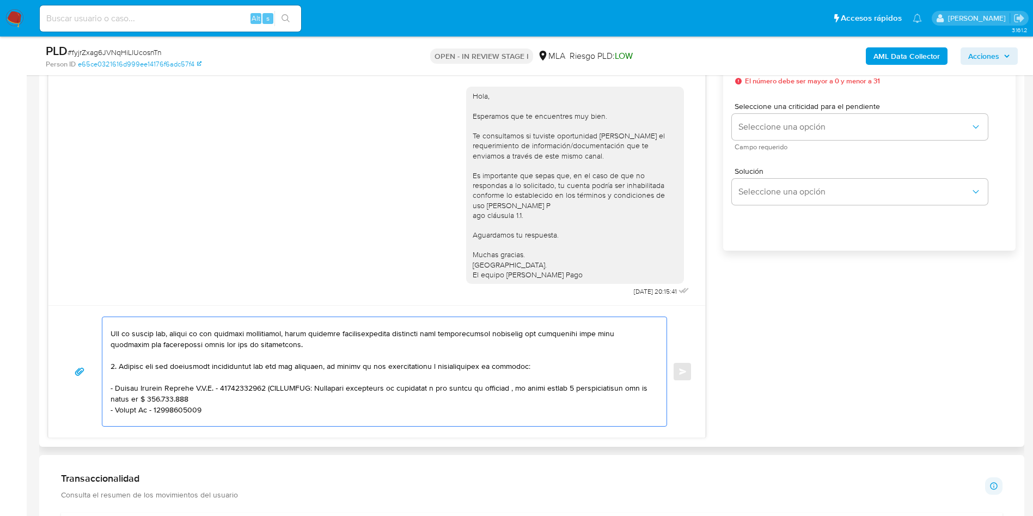
drag, startPoint x: 265, startPoint y: 385, endPoint x: 286, endPoint y: 396, distance: 24.3
click at [286, 396] on textarea at bounding box center [382, 371] width 542 height 109
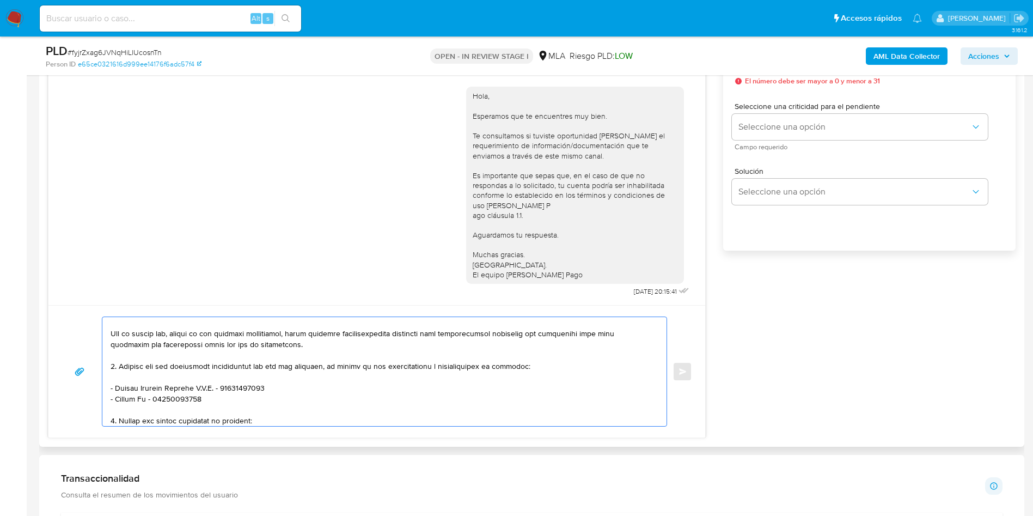
click at [248, 400] on textarea at bounding box center [382, 371] width 542 height 109
paste textarea "Srlvector - CUIL 30718244443 (ACTIVIDAD: Servicios de envío y recepción de fond…"
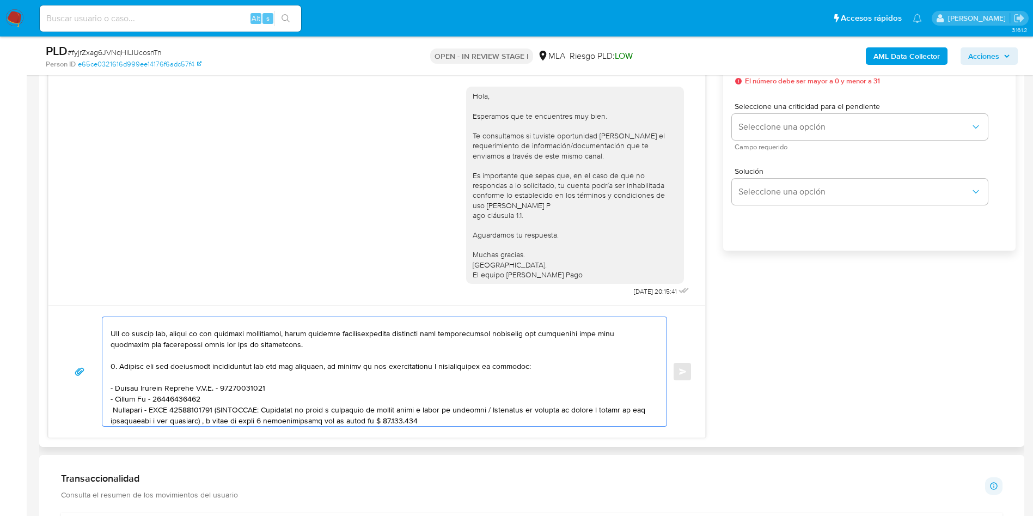
scroll to position [178, 0]
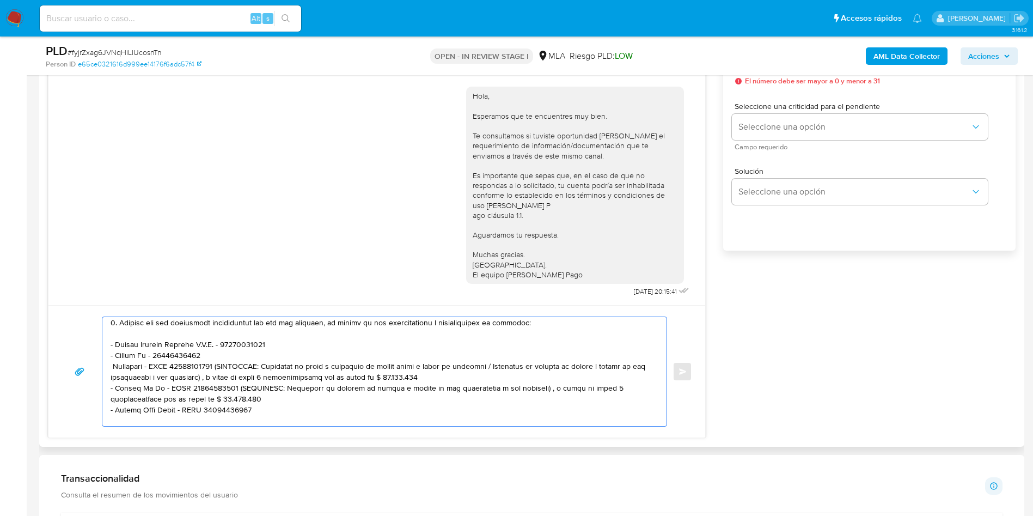
drag, startPoint x: 212, startPoint y: 366, endPoint x: 423, endPoint y: 376, distance: 210.9
click at [423, 376] on textarea at bounding box center [382, 371] width 542 height 109
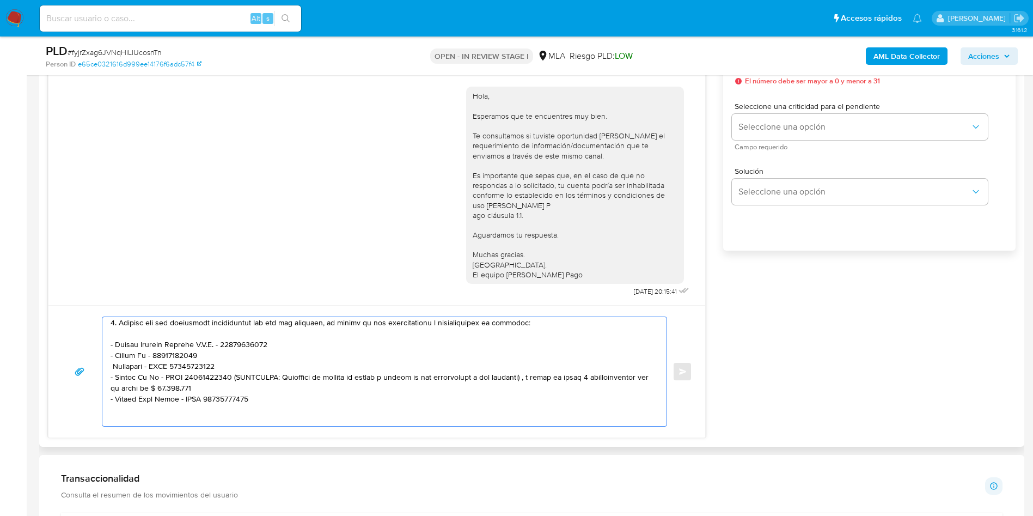
drag, startPoint x: 226, startPoint y: 379, endPoint x: 234, endPoint y: 388, distance: 12.0
click at [234, 388] on textarea at bounding box center [382, 371] width 542 height 109
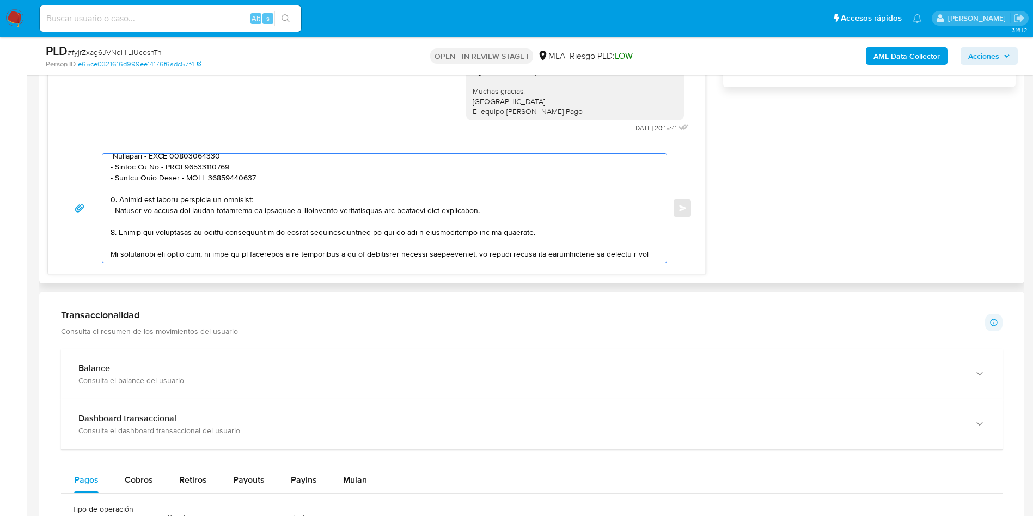
scroll to position [260, 0]
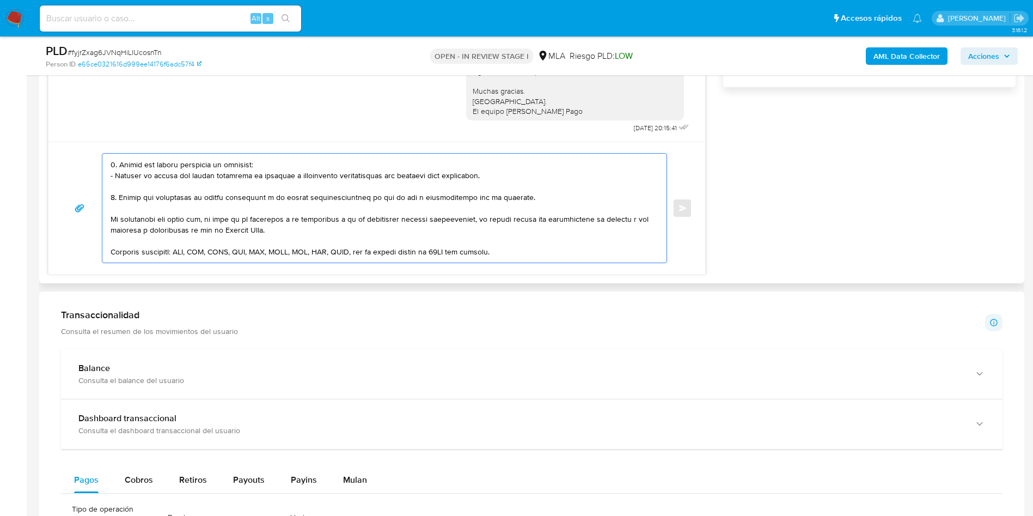
drag, startPoint x: 120, startPoint y: 164, endPoint x: 119, endPoint y: 197, distance: 32.2
click at [119, 197] on textarea at bounding box center [382, 208] width 542 height 109
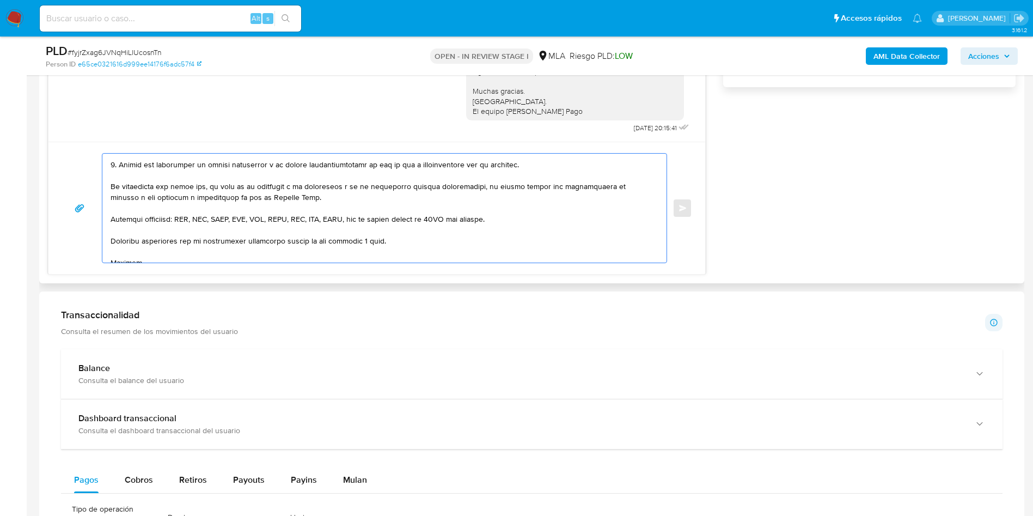
scroll to position [227, 0]
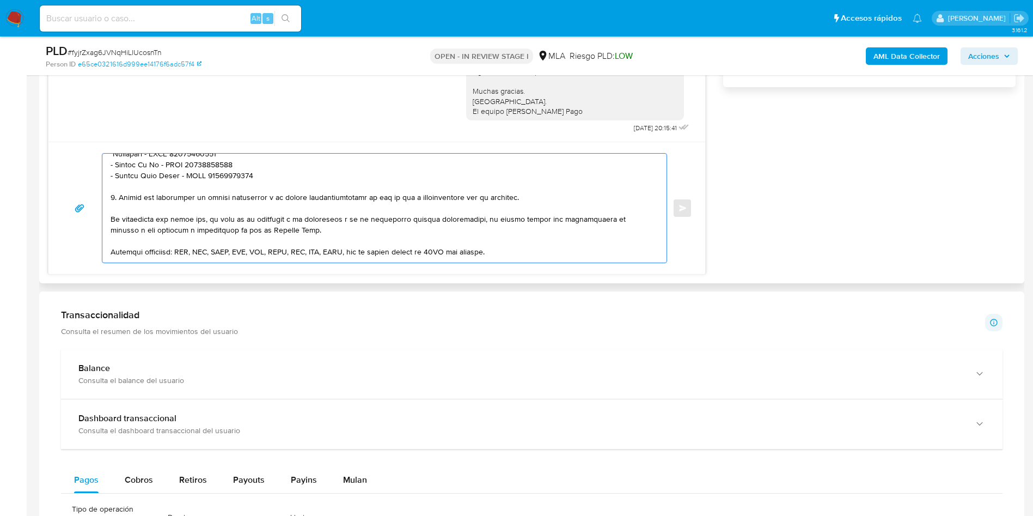
click at [404, 197] on textarea at bounding box center [382, 208] width 542 height 109
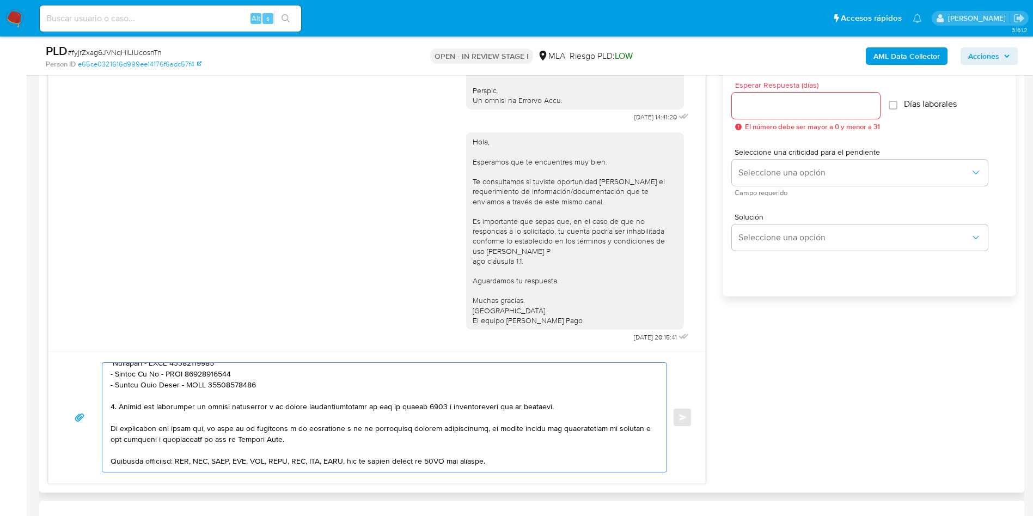
scroll to position [572, 0]
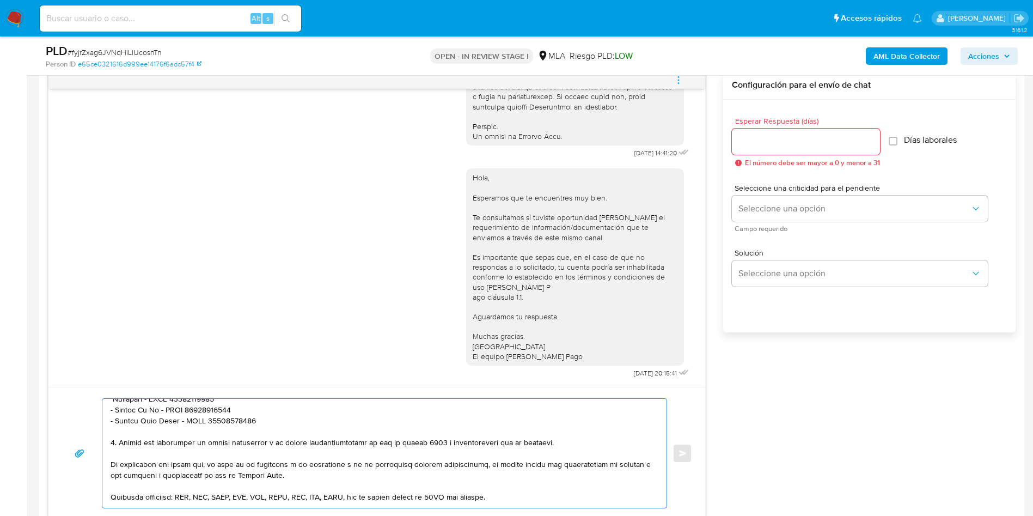
type textarea "Hola, Laura Debora Ninon Andrada, En función de las operaciones registradas en …"
click at [763, 132] on div at bounding box center [806, 141] width 148 height 26
click at [764, 143] on input "Esperar Respuesta (días)" at bounding box center [806, 141] width 148 height 14
type input "3"
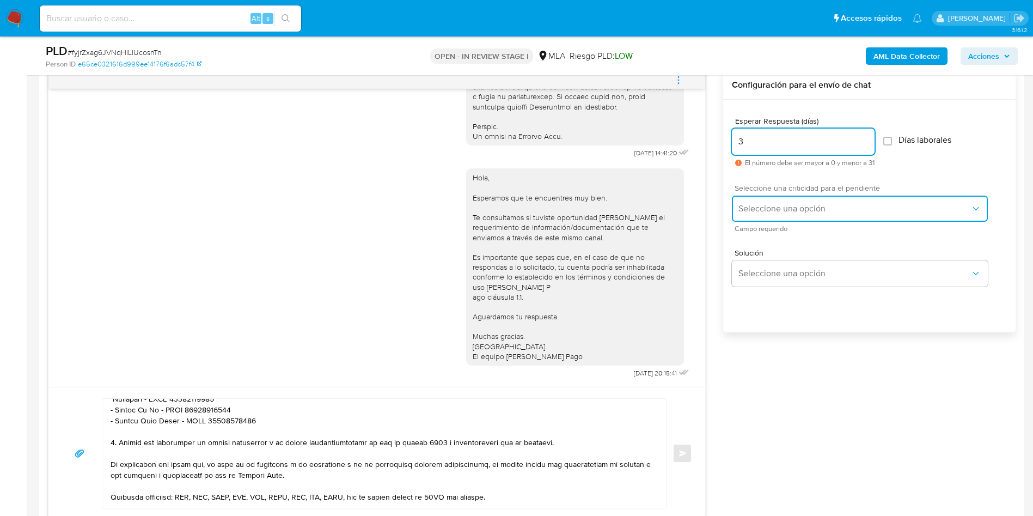
click at [754, 206] on span "Seleccione una opción" at bounding box center [854, 208] width 232 height 11
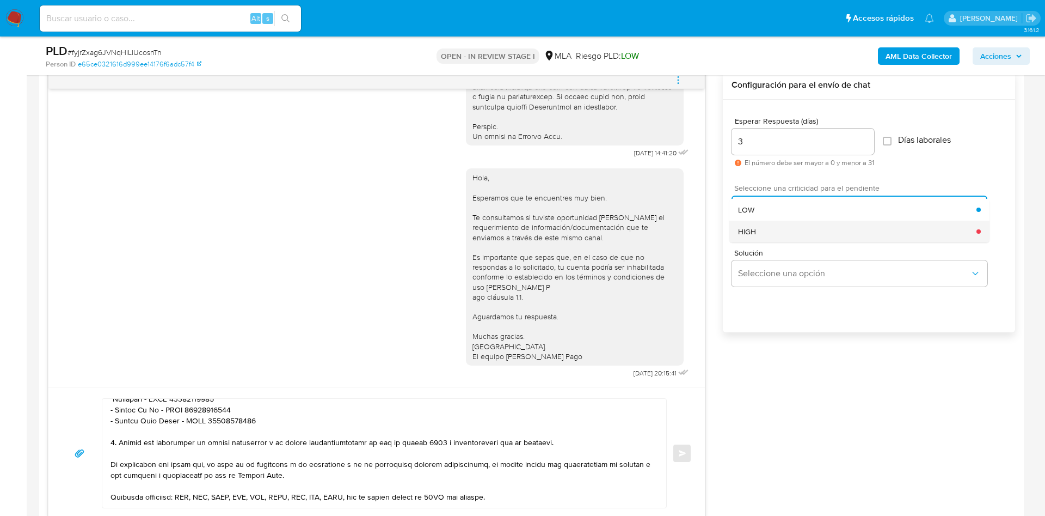
click at [759, 225] on div "HIGH" at bounding box center [857, 232] width 238 height 22
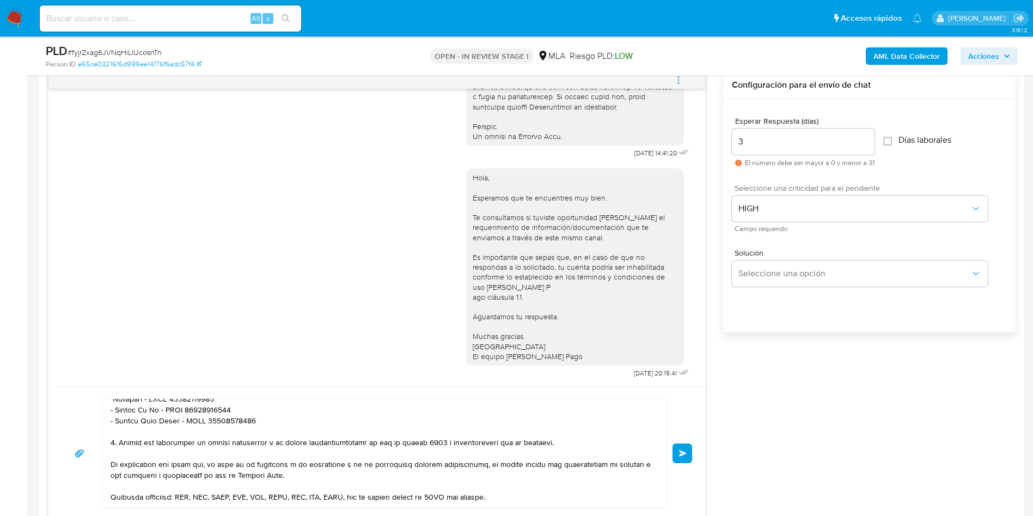
click at [682, 457] on button "Enviar" at bounding box center [682, 453] width 20 height 20
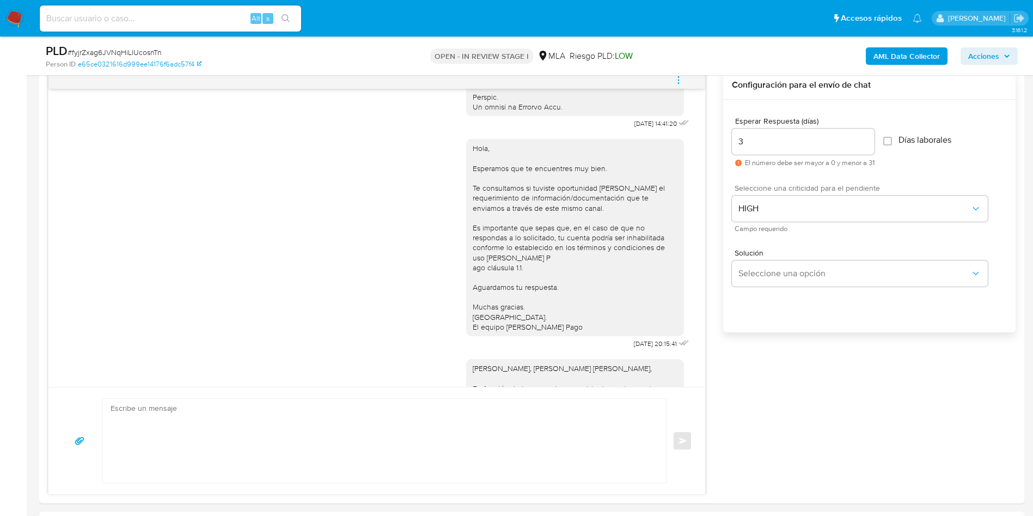
scroll to position [1135, 0]
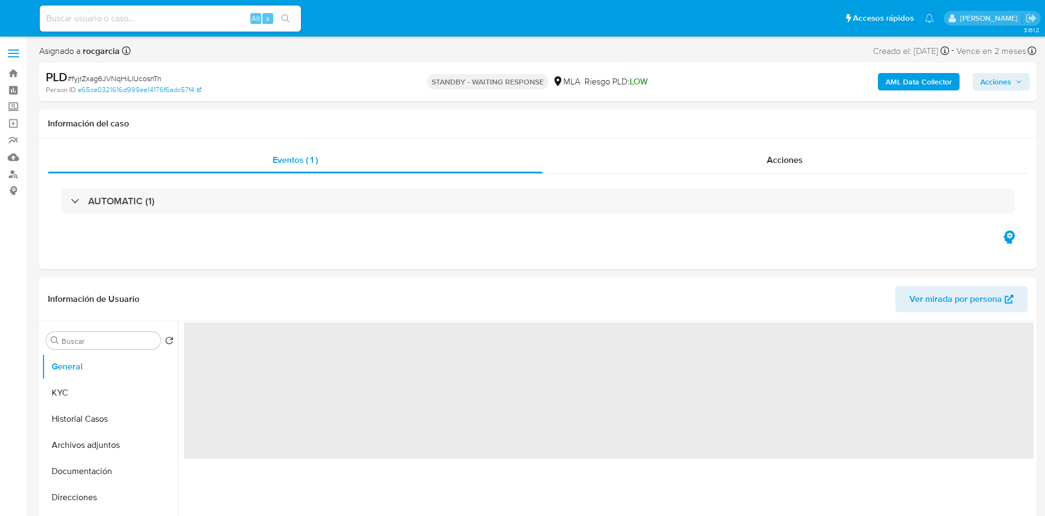
select select "10"
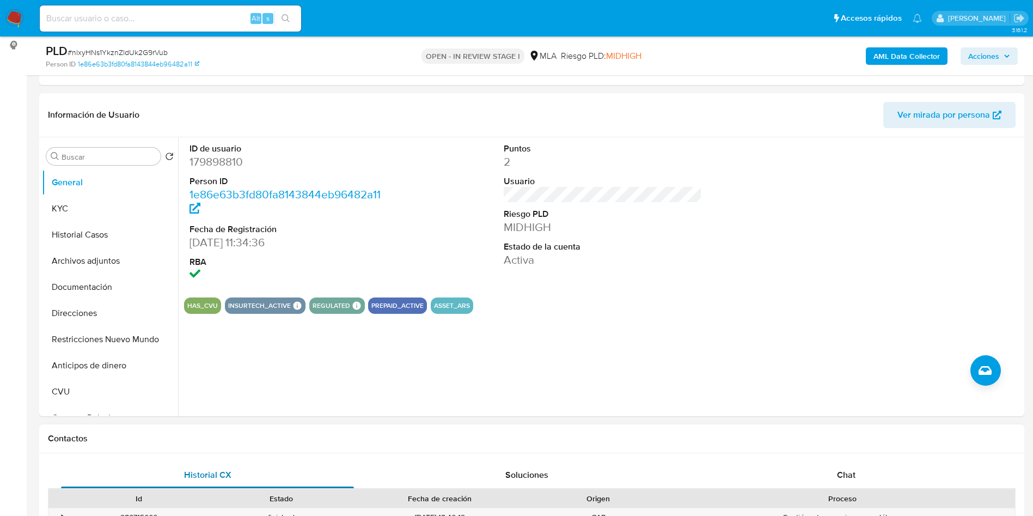
scroll to position [245, 0]
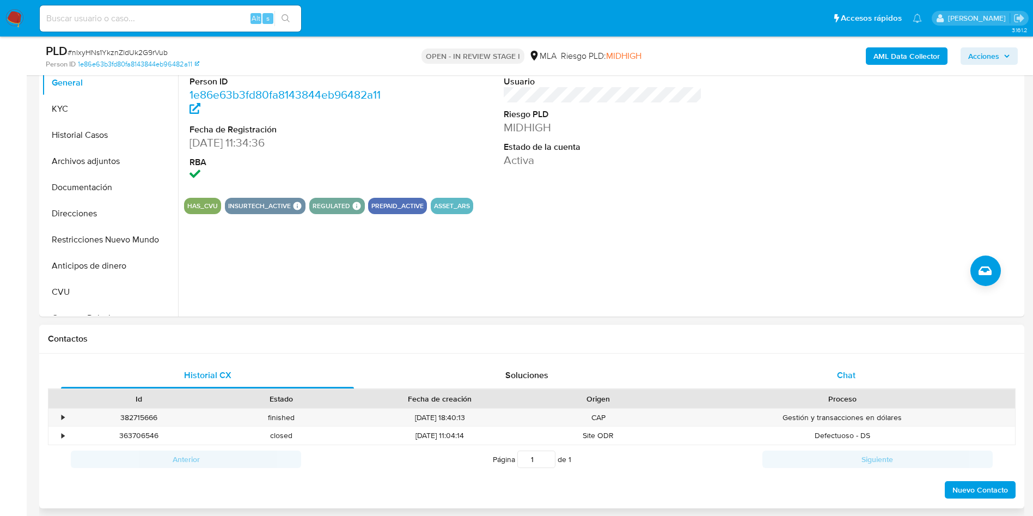
click at [842, 376] on span "Chat" at bounding box center [846, 375] width 19 height 13
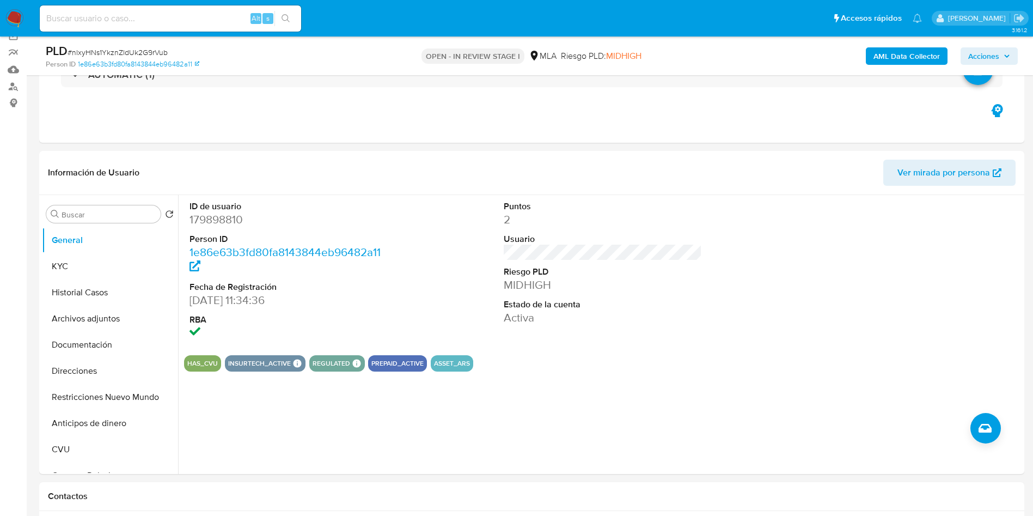
scroll to position [82, 0]
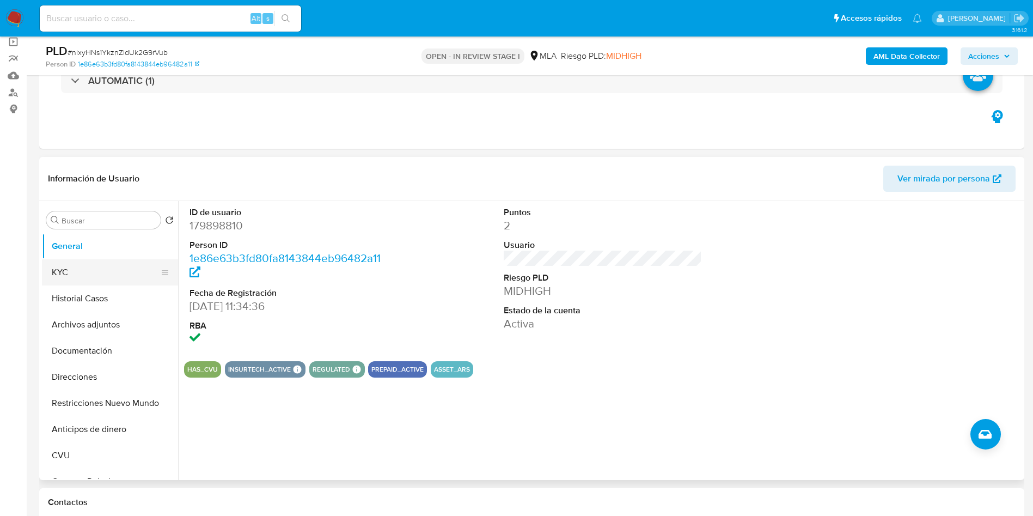
click at [79, 260] on button "KYC" at bounding box center [105, 272] width 127 height 26
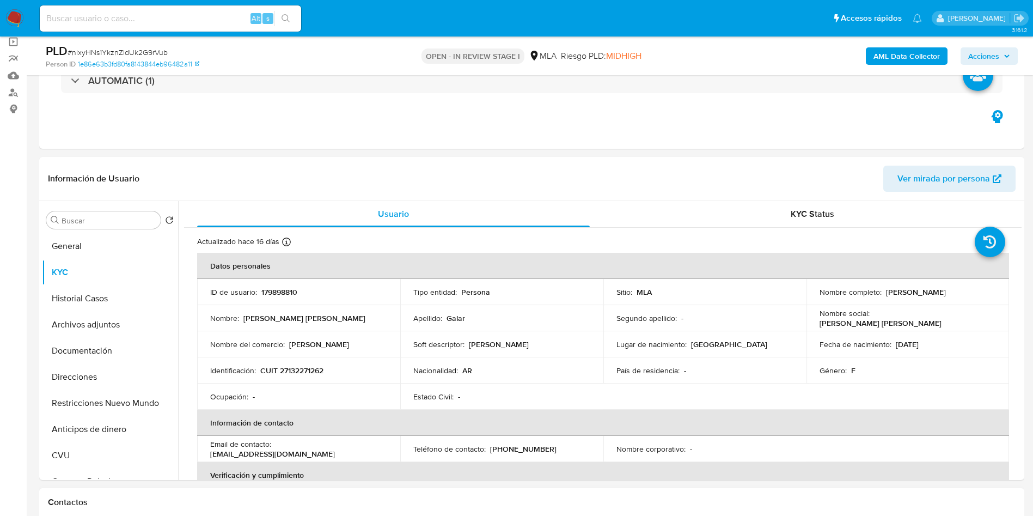
click at [244, 514] on div "Contactos" at bounding box center [531, 502] width 985 height 29
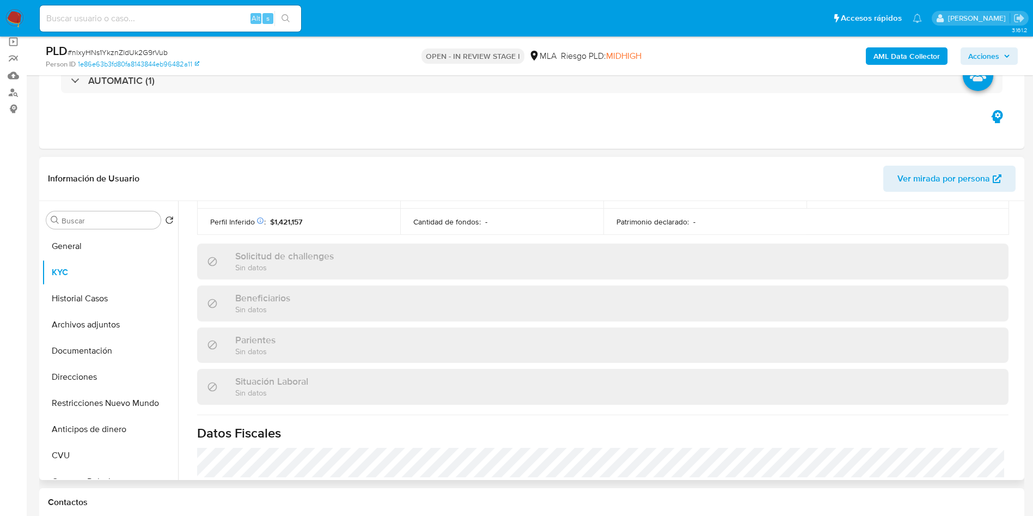
scroll to position [572, 0]
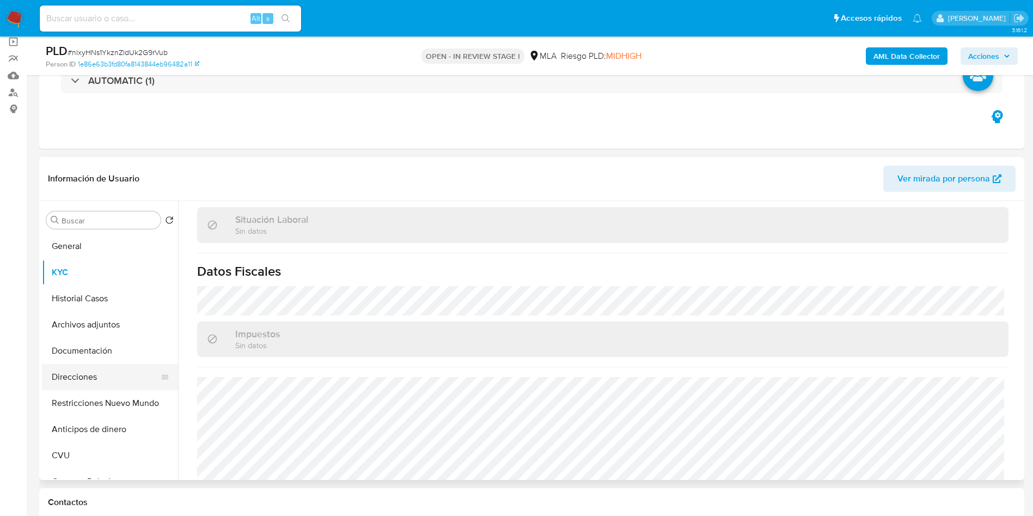
click at [88, 379] on button "Direcciones" at bounding box center [105, 377] width 127 height 26
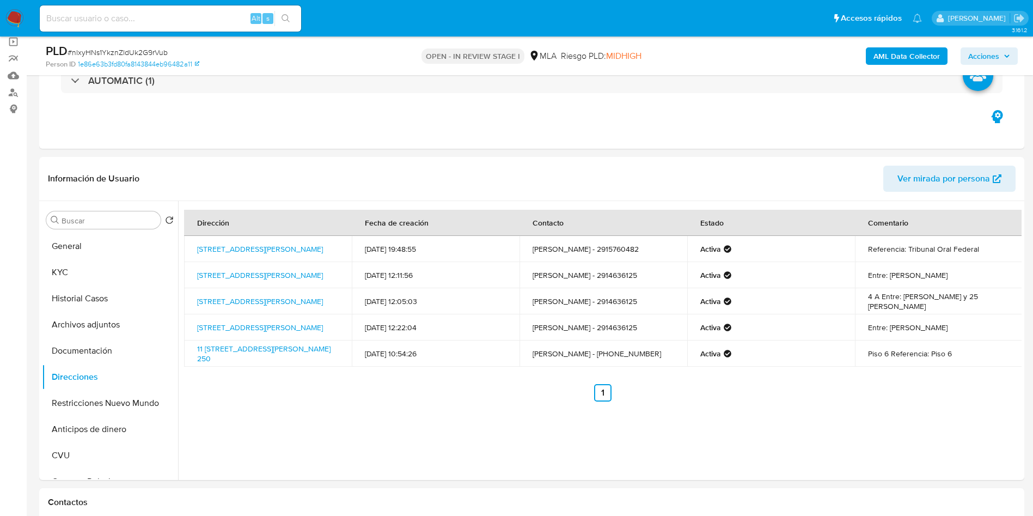
scroll to position [490, 0]
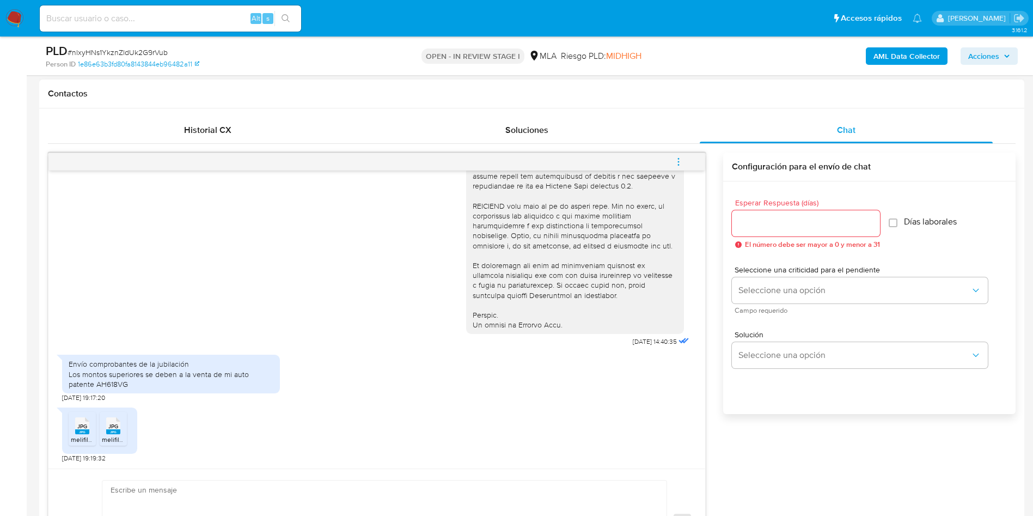
click at [74, 425] on div "JPG JPG" at bounding box center [82, 424] width 23 height 21
click at [108, 427] on span "JPG" at bounding box center [113, 425] width 10 height 7
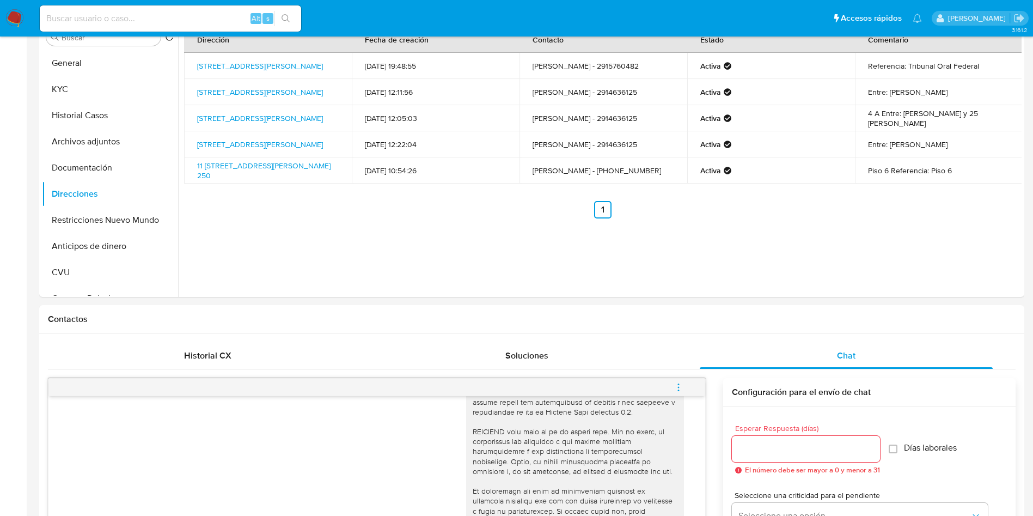
scroll to position [0, 0]
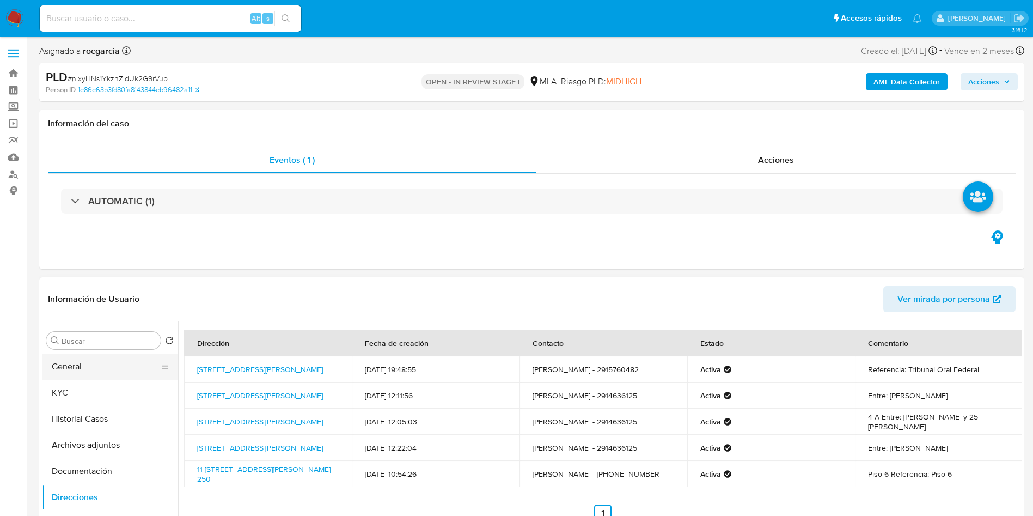
click at [79, 365] on button "General" at bounding box center [105, 366] width 127 height 26
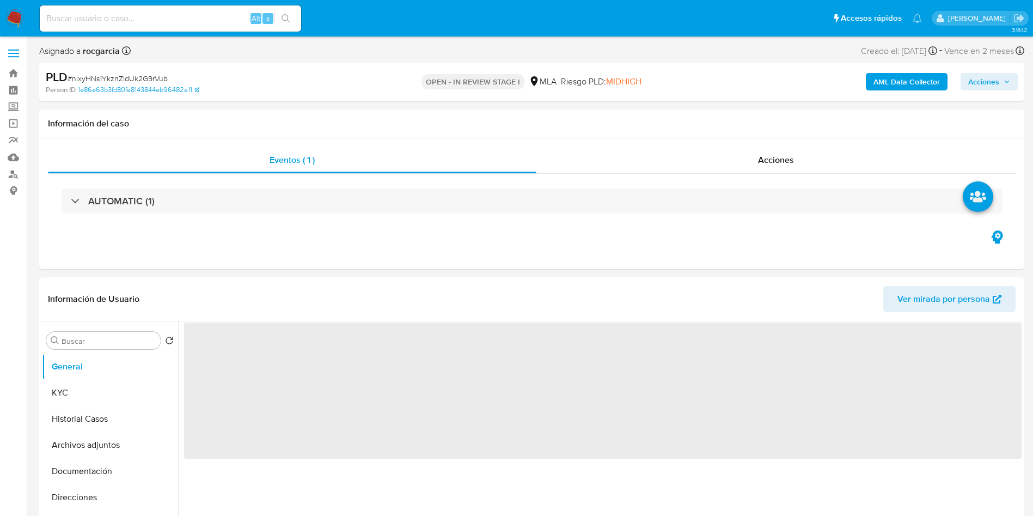
scroll to position [82, 0]
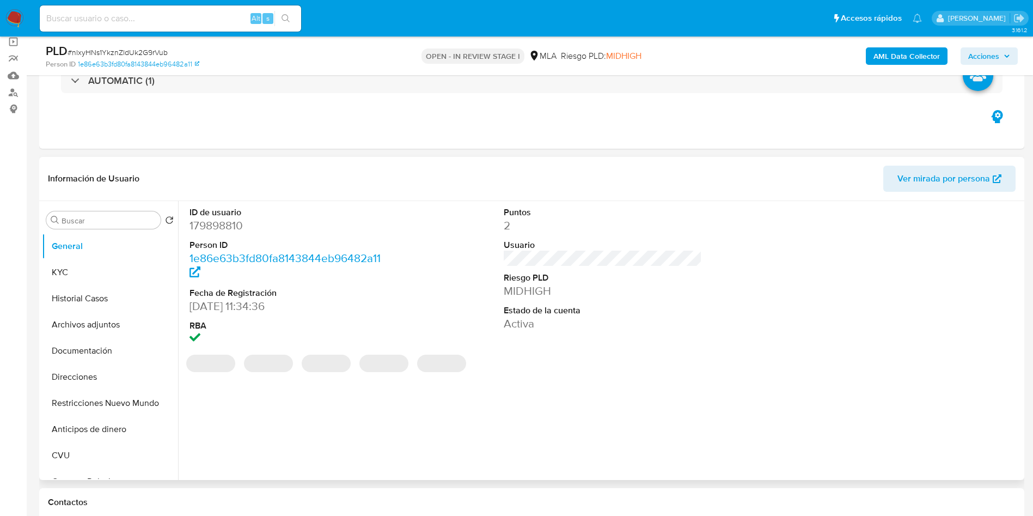
click at [216, 226] on dd "179898810" at bounding box center [288, 225] width 199 height 15
copy dd "179898810"
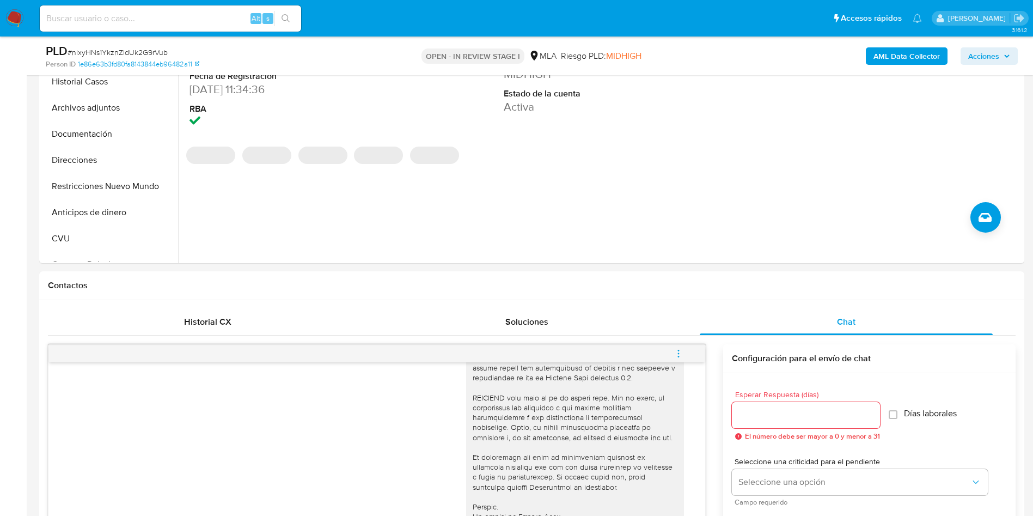
scroll to position [572, 0]
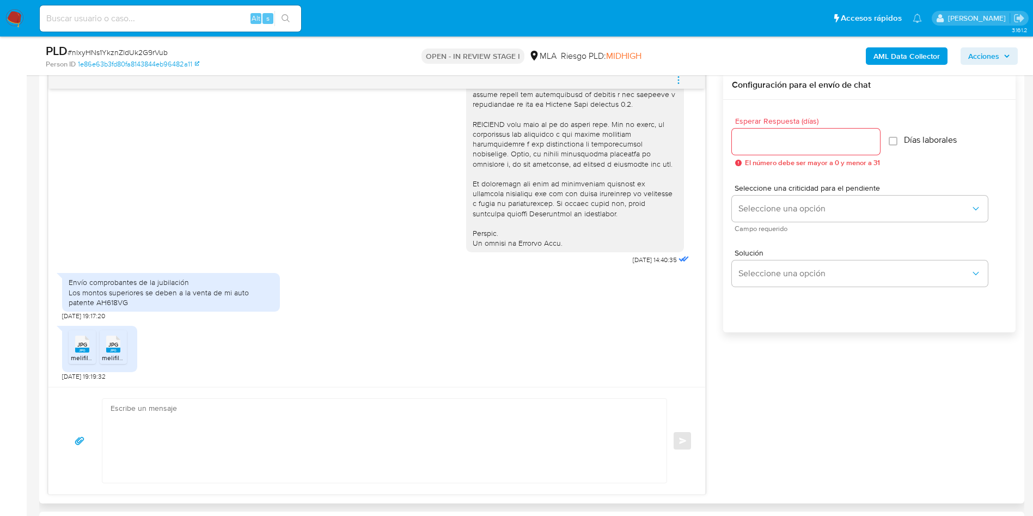
click at [383, 467] on textarea at bounding box center [382, 441] width 542 height 84
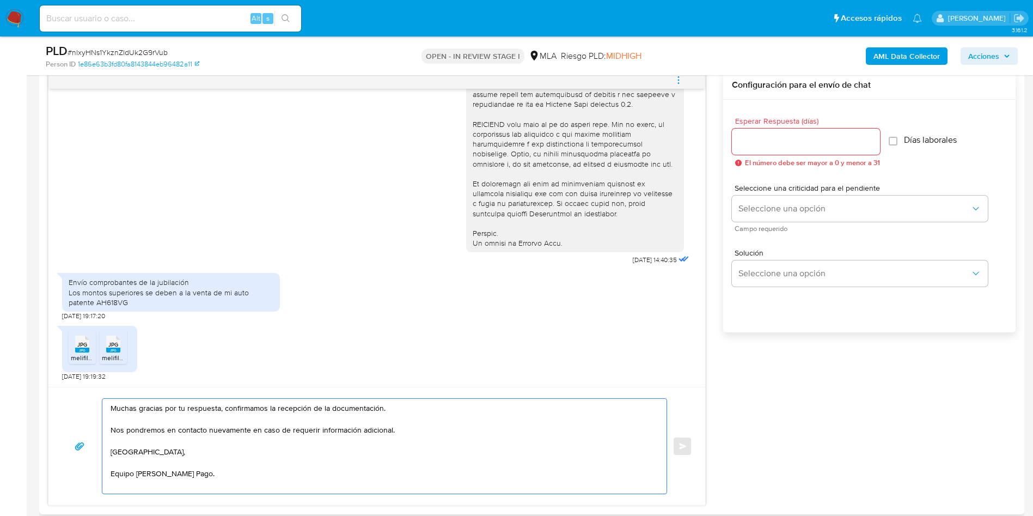
type textarea "Muchas gracias por tu respuesta, confirmamos la recepción de la documentación. …"
click at [786, 141] on input "Esperar Respuesta (días)" at bounding box center [806, 141] width 148 height 14
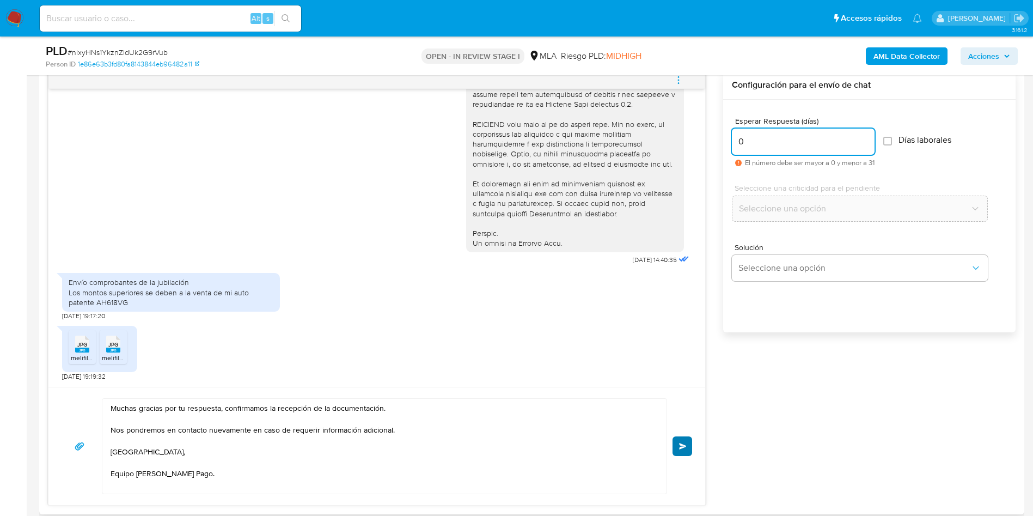
type input "0"
click at [682, 454] on button "Enviar" at bounding box center [682, 446] width 20 height 20
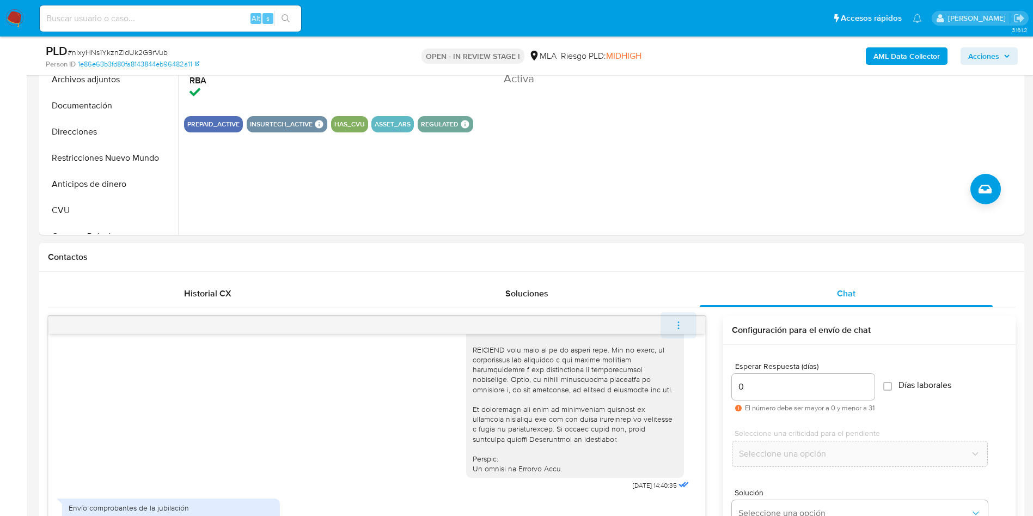
scroll to position [563, 0]
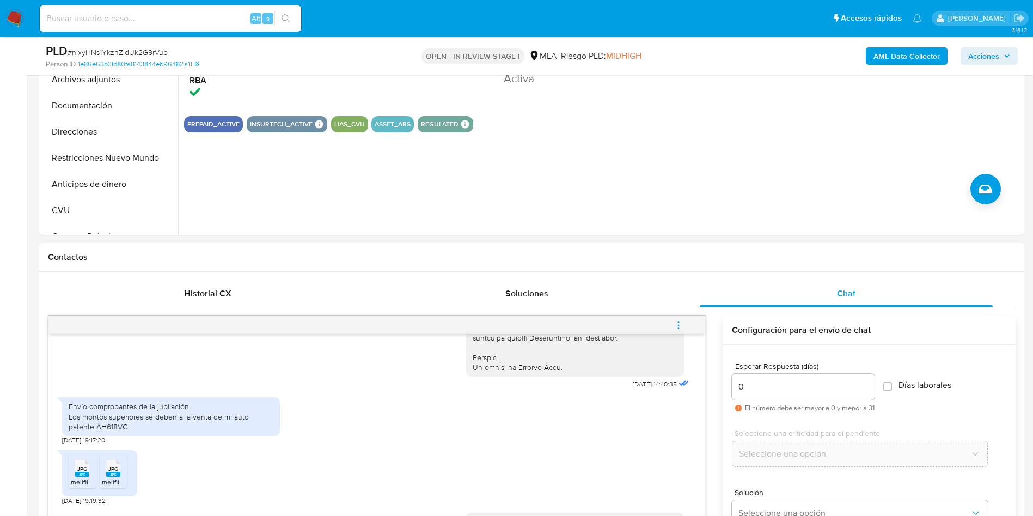
click at [673, 322] on button "menu-action" at bounding box center [678, 325] width 36 height 26
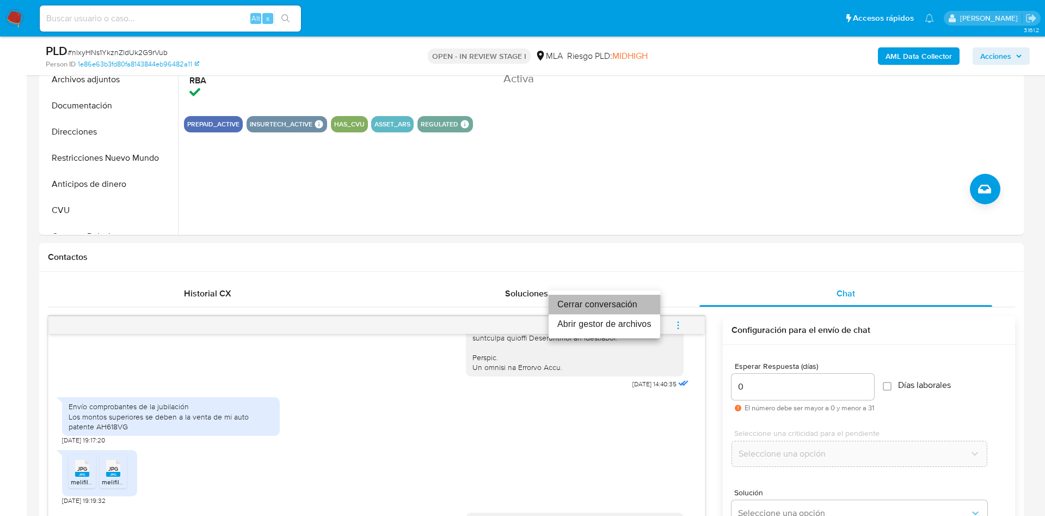
click at [621, 310] on li "Cerrar conversación" at bounding box center [605, 305] width 112 height 20
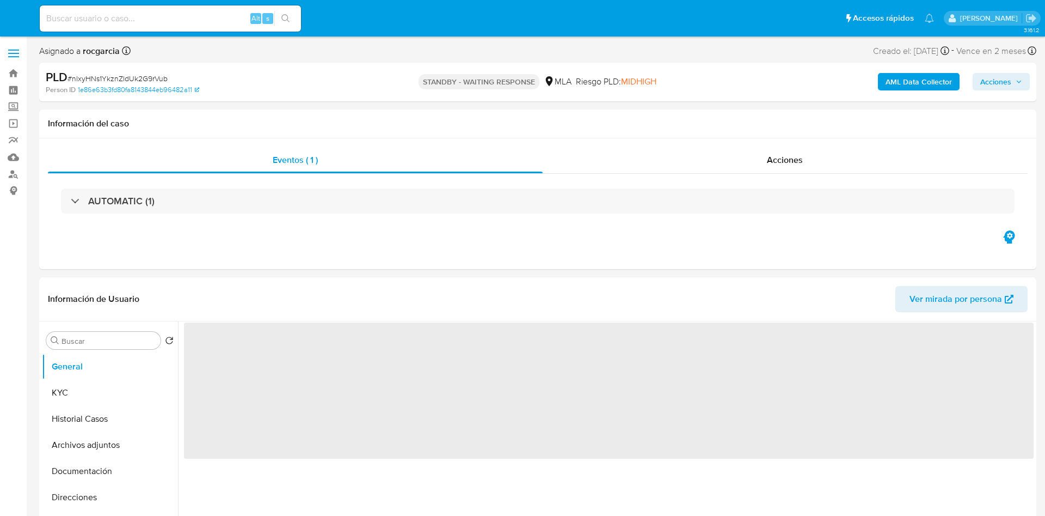
select select "10"
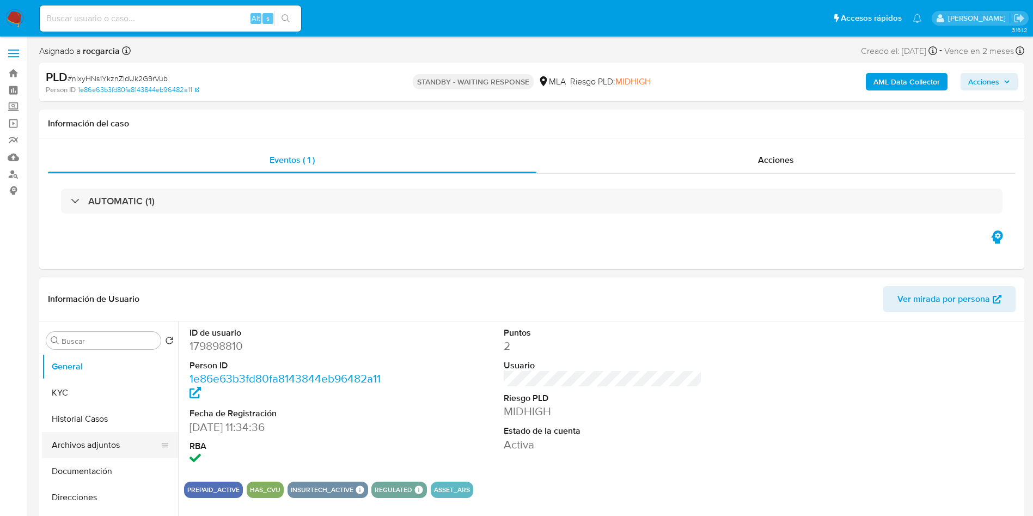
click at [103, 445] on button "Archivos adjuntos" at bounding box center [105, 445] width 127 height 26
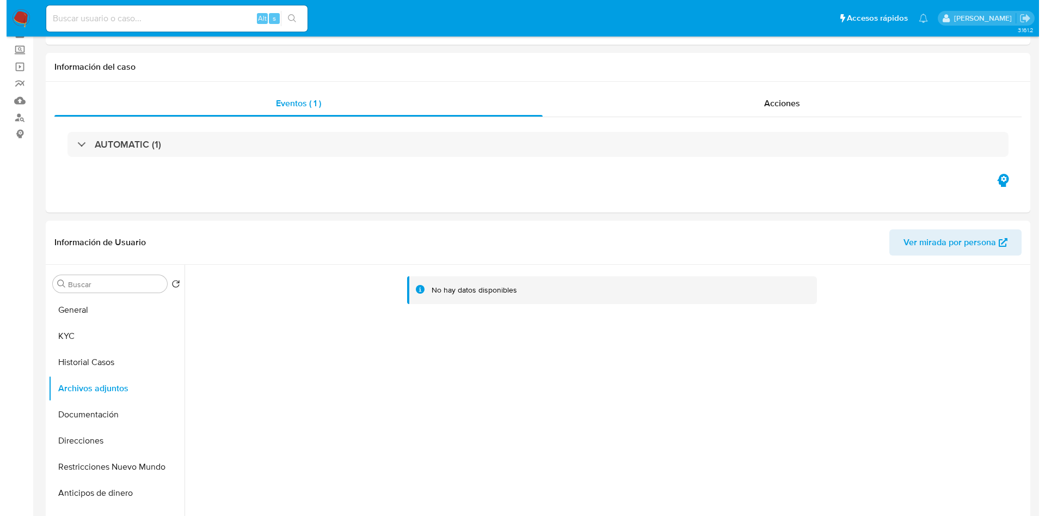
scroll to position [82, 0]
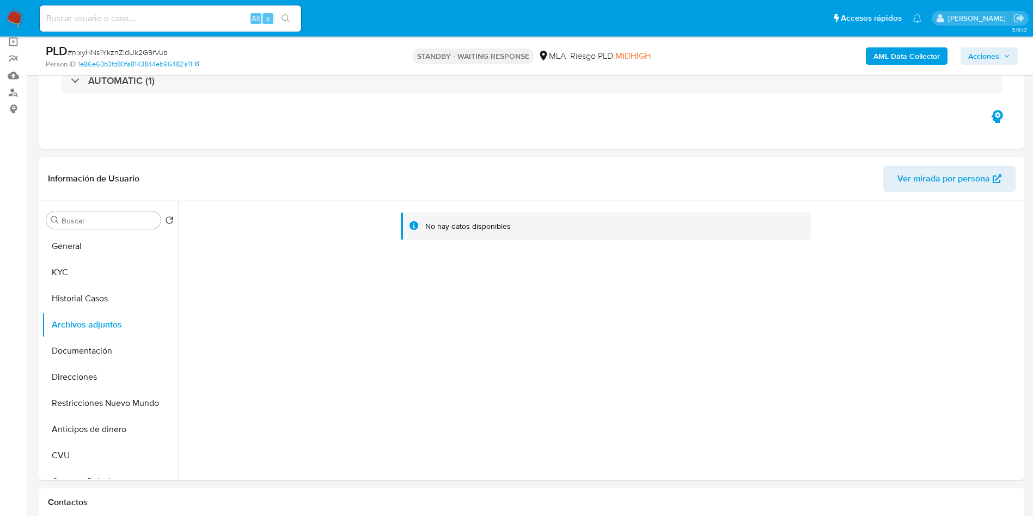
click at [924, 46] on div "AML Data Collector Acciones" at bounding box center [856, 56] width 321 height 26
click at [920, 57] on b "AML Data Collector" at bounding box center [906, 55] width 66 height 17
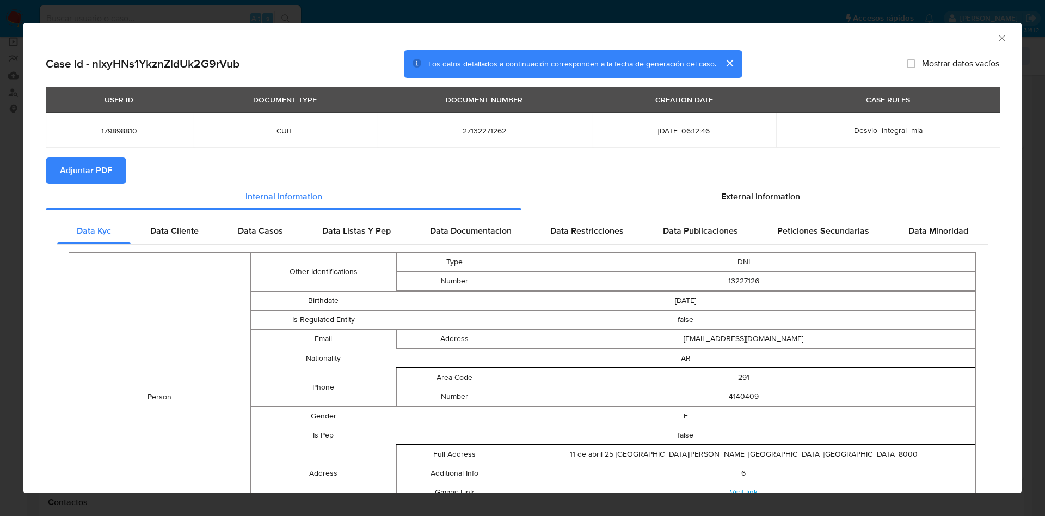
click at [728, 203] on div "External information" at bounding box center [761, 196] width 478 height 26
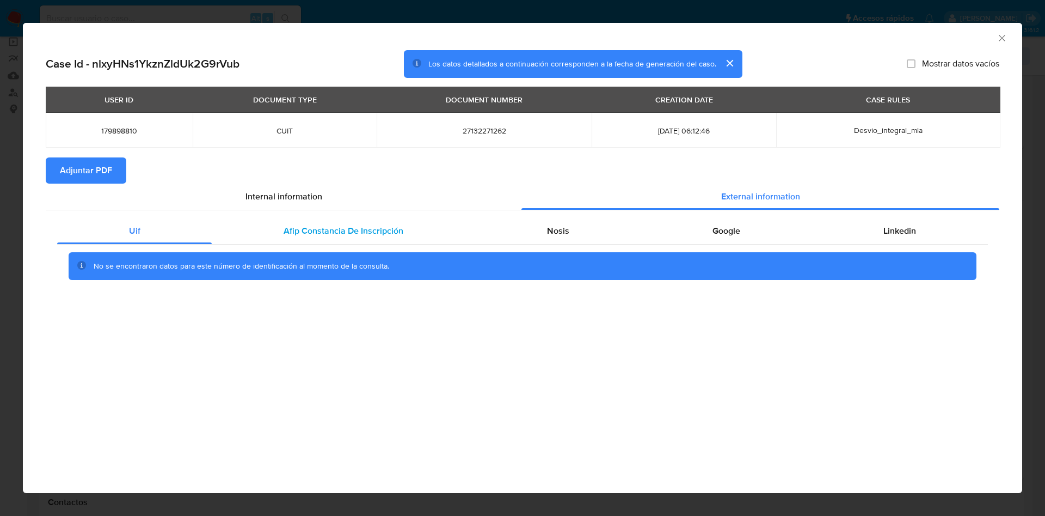
click at [419, 233] on div "Afip Constancia De Inscripción" at bounding box center [343, 231] width 263 height 26
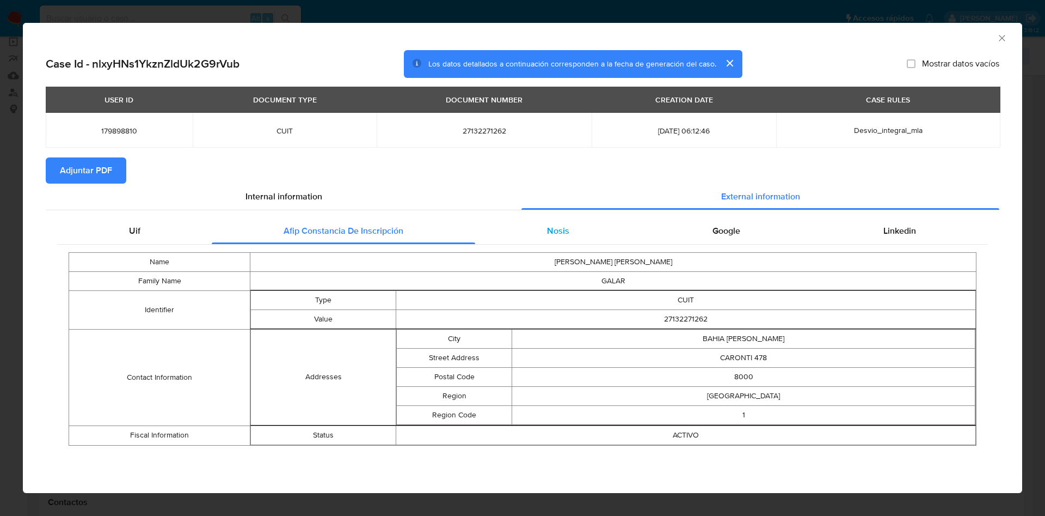
click at [558, 240] on div "Nosis" at bounding box center [558, 231] width 166 height 26
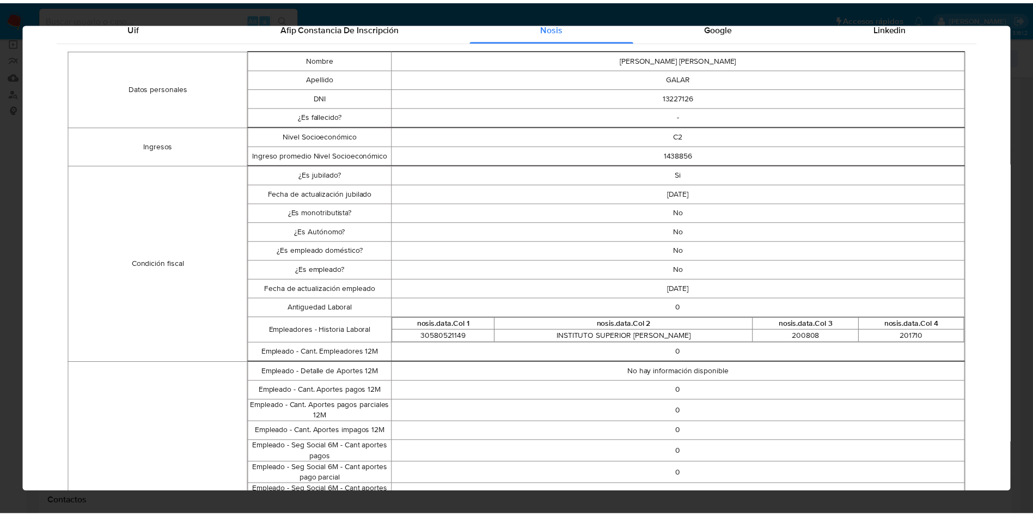
scroll to position [0, 0]
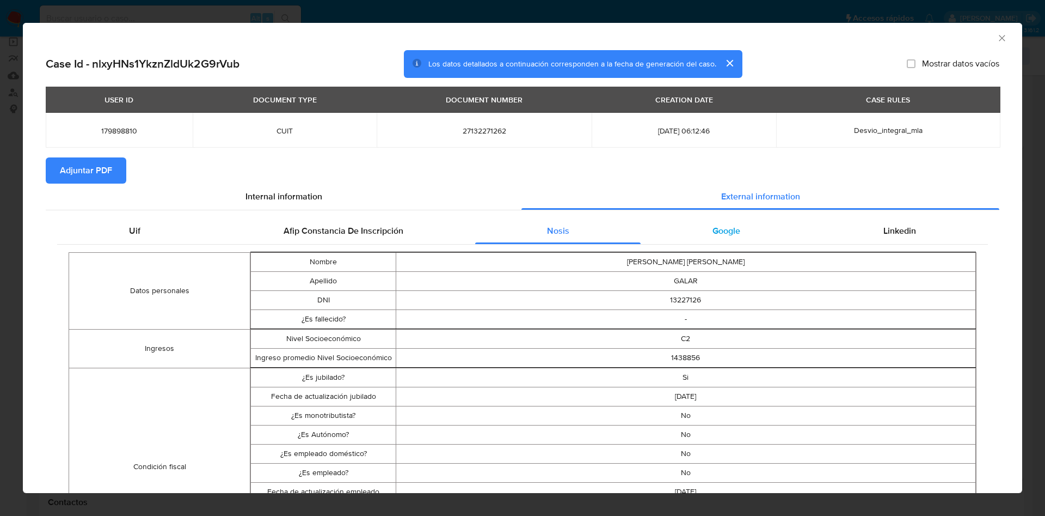
drag, startPoint x: 708, startPoint y: 235, endPoint x: 714, endPoint y: 231, distance: 7.1
click at [713, 232] on span "Google" at bounding box center [727, 230] width 28 height 13
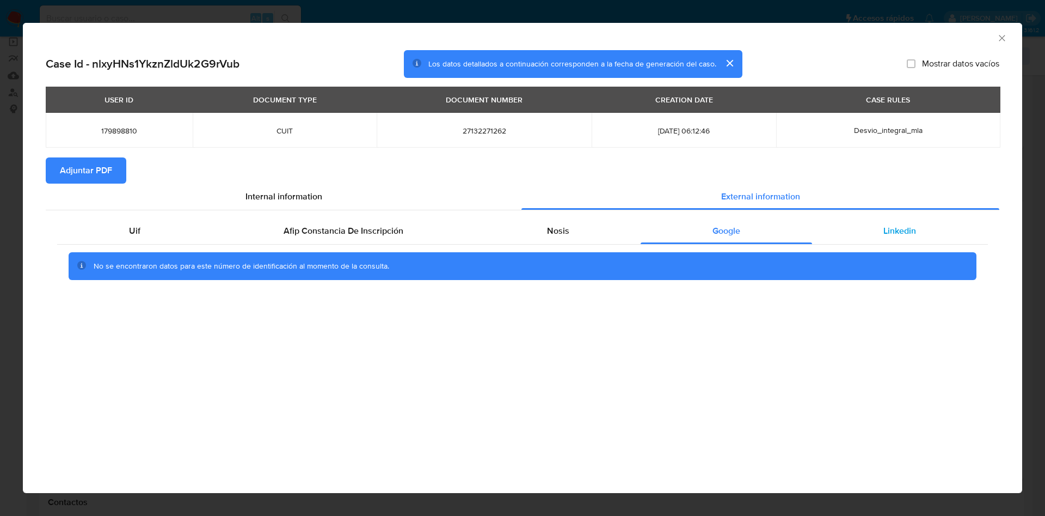
drag, startPoint x: 903, startPoint y: 225, endPoint x: 879, endPoint y: 219, distance: 24.2
click at [898, 222] on div "Linkedin" at bounding box center [900, 231] width 176 height 26
click at [107, 168] on span "Adjuntar PDF" at bounding box center [86, 170] width 52 height 24
click at [995, 34] on div "AML Data Collector" at bounding box center [513, 36] width 966 height 12
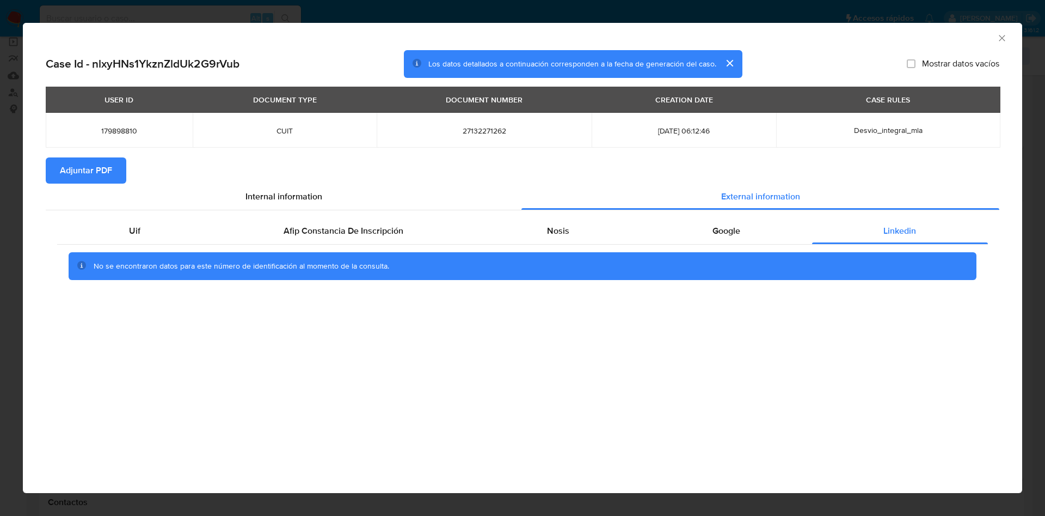
drag, startPoint x: 993, startPoint y: 34, endPoint x: 1004, endPoint y: 32, distance: 11.1
click at [995, 34] on div "AML Data Collector" at bounding box center [513, 36] width 966 height 12
click at [1012, 34] on div "AML Data Collector" at bounding box center [523, 36] width 1000 height 27
click at [1003, 39] on icon "Cerrar ventana" at bounding box center [1002, 38] width 6 height 6
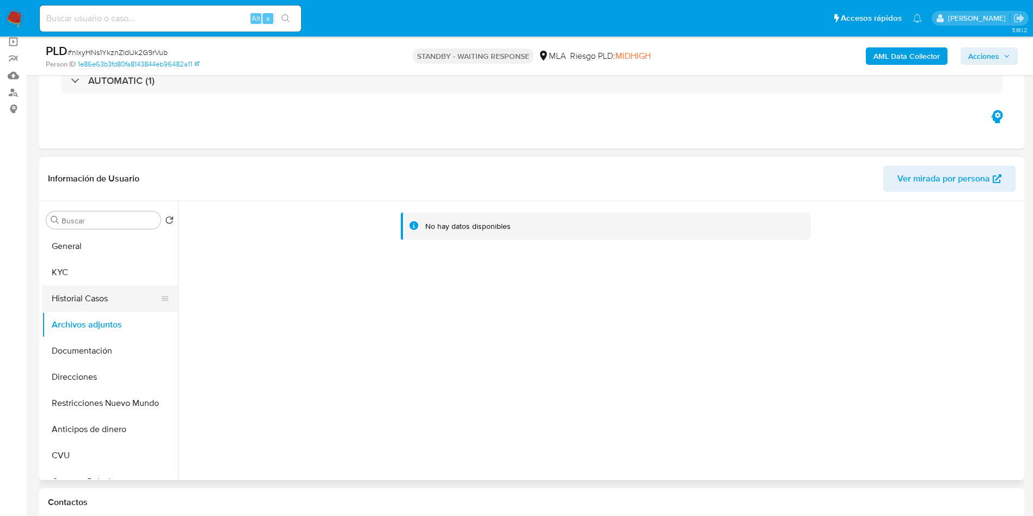
click at [73, 294] on button "Historial Casos" at bounding box center [105, 298] width 127 height 26
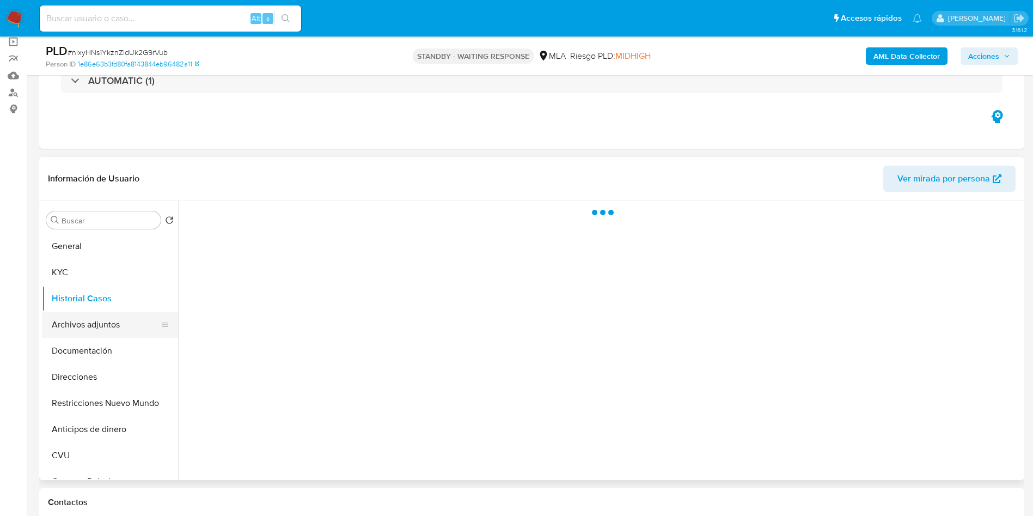
click at [64, 333] on button "Archivos adjuntos" at bounding box center [105, 324] width 127 height 26
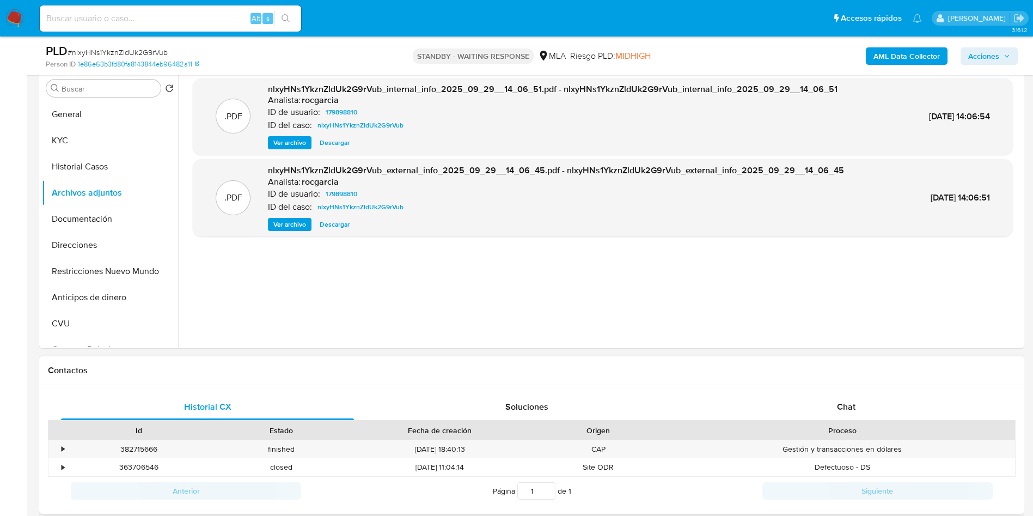
scroll to position [327, 0]
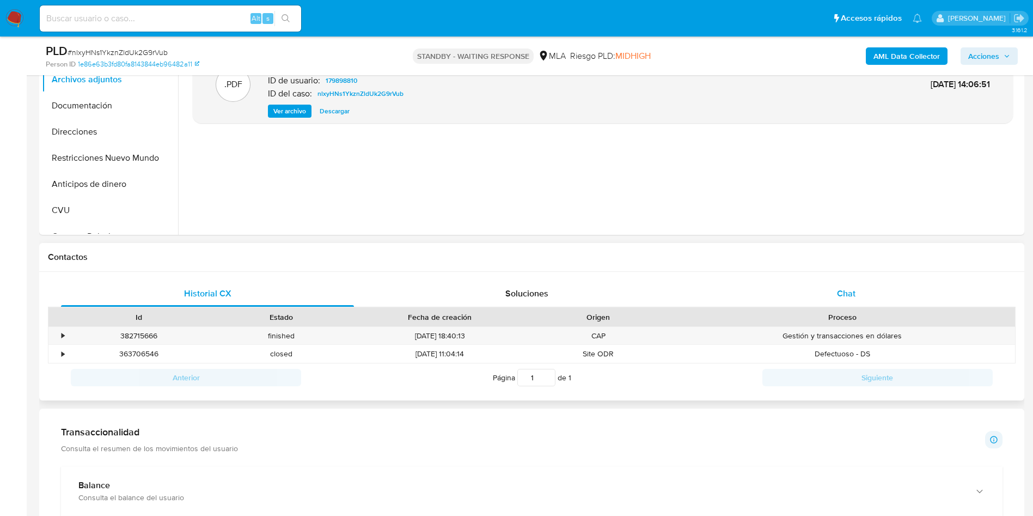
click at [853, 294] on span "Chat" at bounding box center [846, 293] width 19 height 13
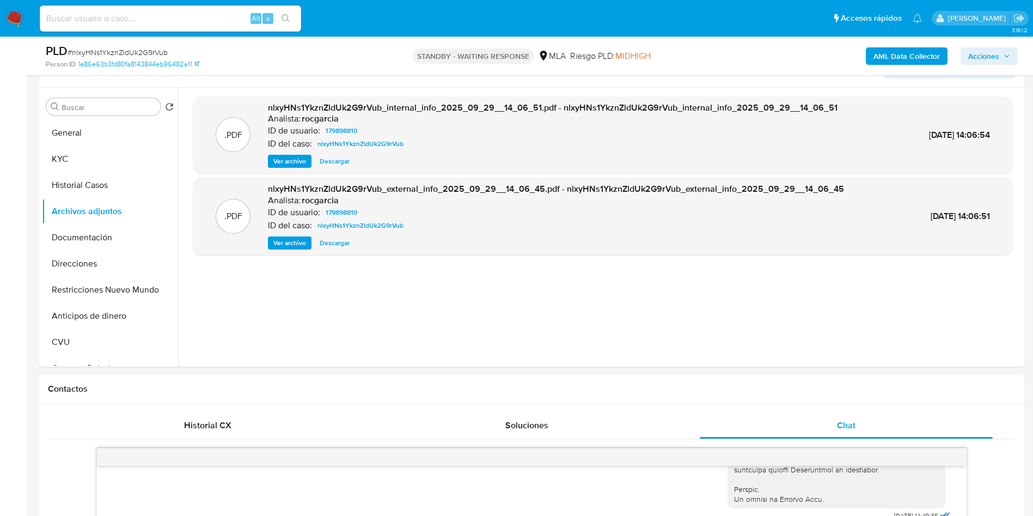
scroll to position [82, 0]
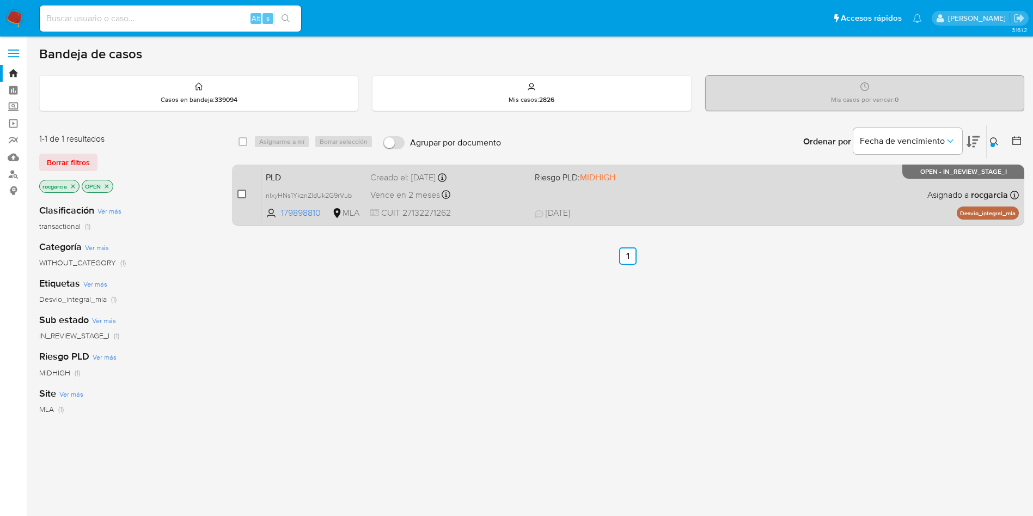
click at [242, 195] on input "checkbox" at bounding box center [241, 193] width 9 height 9
checkbox input "true"
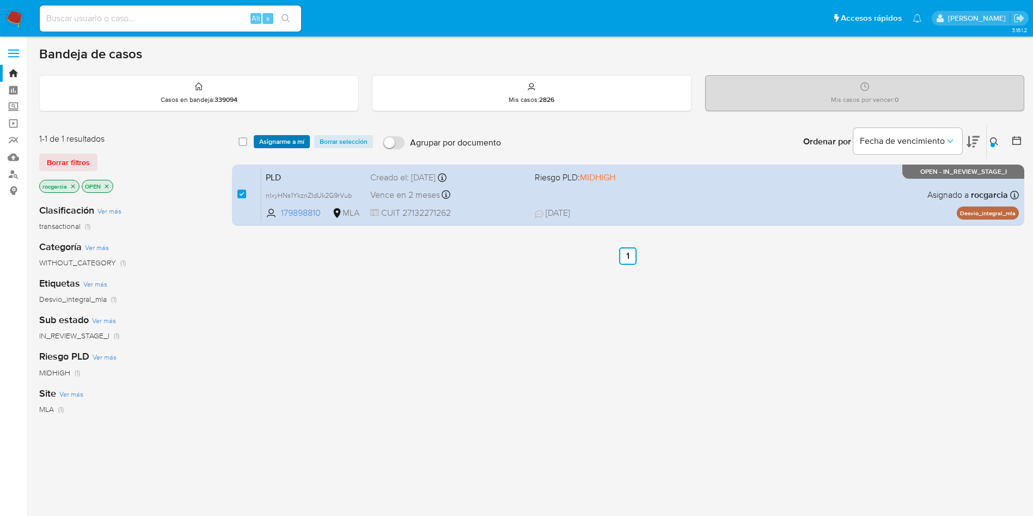
click at [271, 137] on div "select-all-cases-checkbox Asignarme a mí Borrar selección Agrupar por documento…" at bounding box center [628, 142] width 792 height 34
click at [271, 145] on span "Asignarme a mí" at bounding box center [281, 141] width 45 height 11
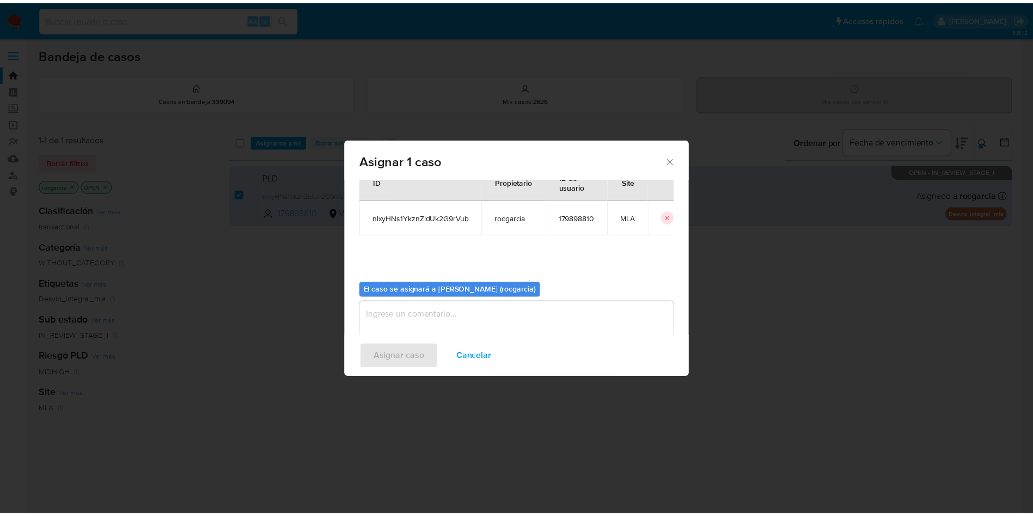
scroll to position [57, 0]
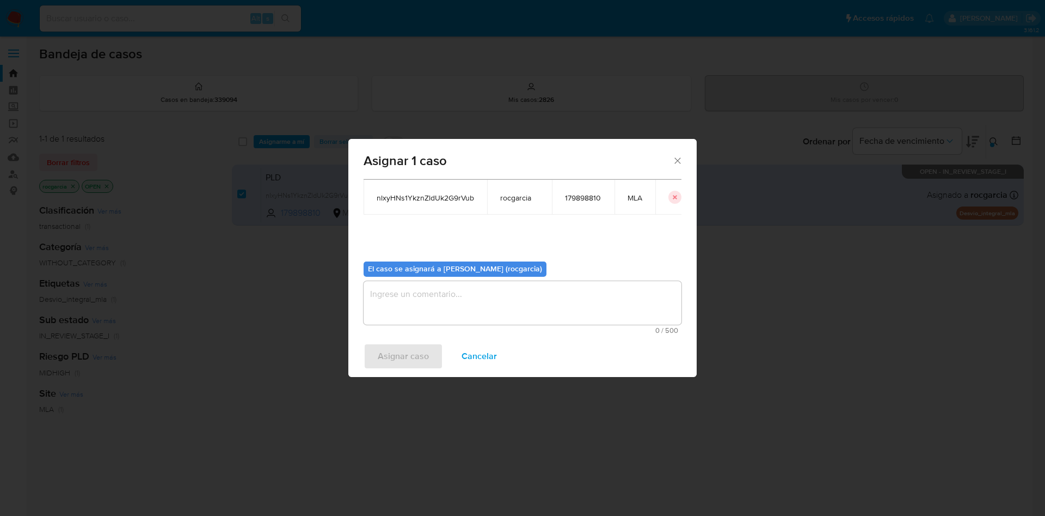
drag, startPoint x: 455, startPoint y: 312, endPoint x: 439, endPoint y: 323, distance: 19.1
click at [455, 312] on textarea "assign-modal" at bounding box center [523, 303] width 318 height 44
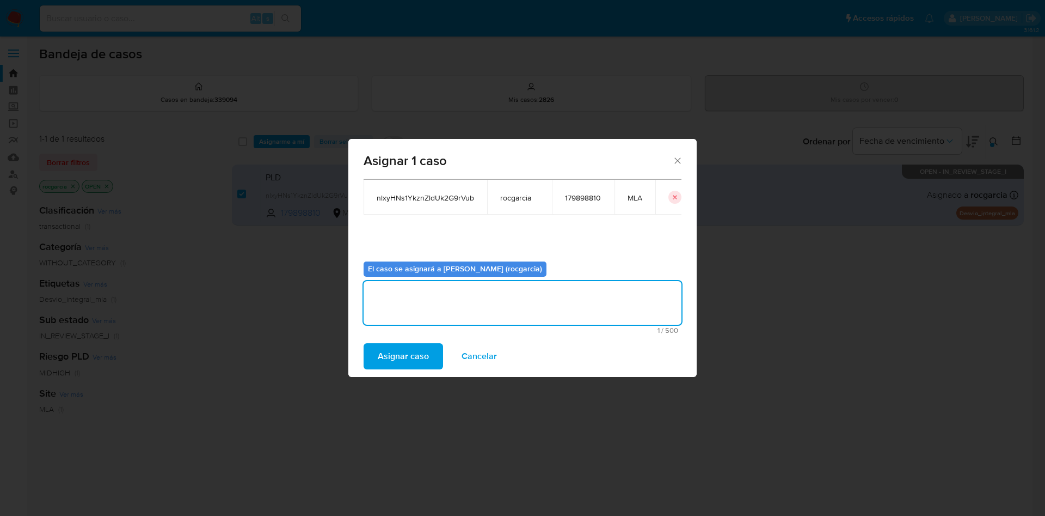
drag, startPoint x: 399, startPoint y: 353, endPoint x: 417, endPoint y: 11, distance: 342.4
click at [399, 351] on span "Asignar caso" at bounding box center [403, 356] width 51 height 24
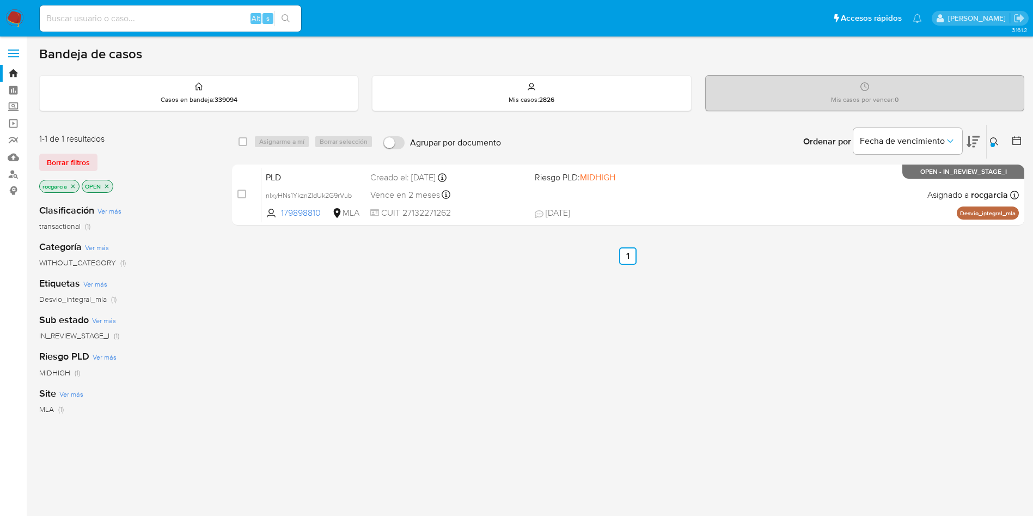
click at [994, 143] on div at bounding box center [992, 145] width 4 height 4
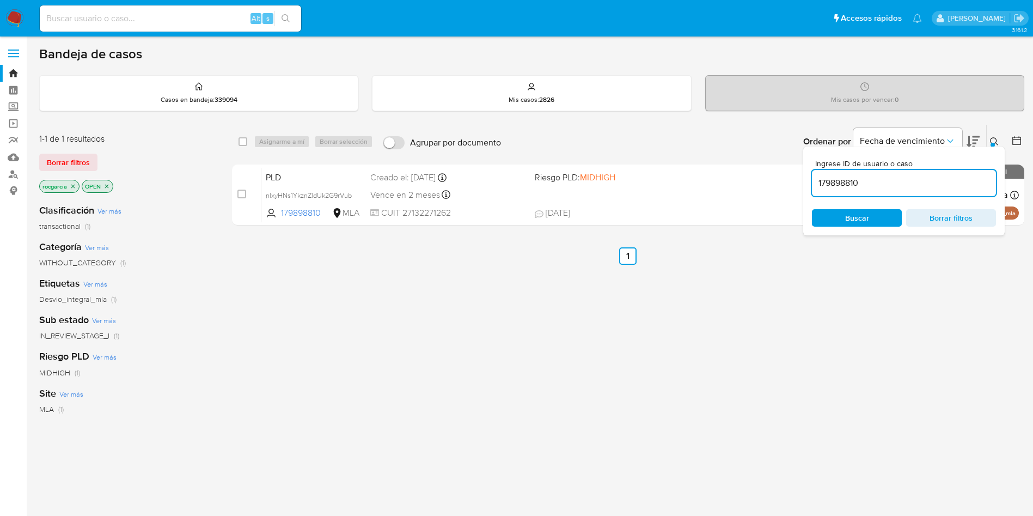
click at [846, 181] on input "179898810" at bounding box center [904, 183] width 184 height 14
type input "578220010"
click at [988, 144] on button at bounding box center [996, 141] width 18 height 13
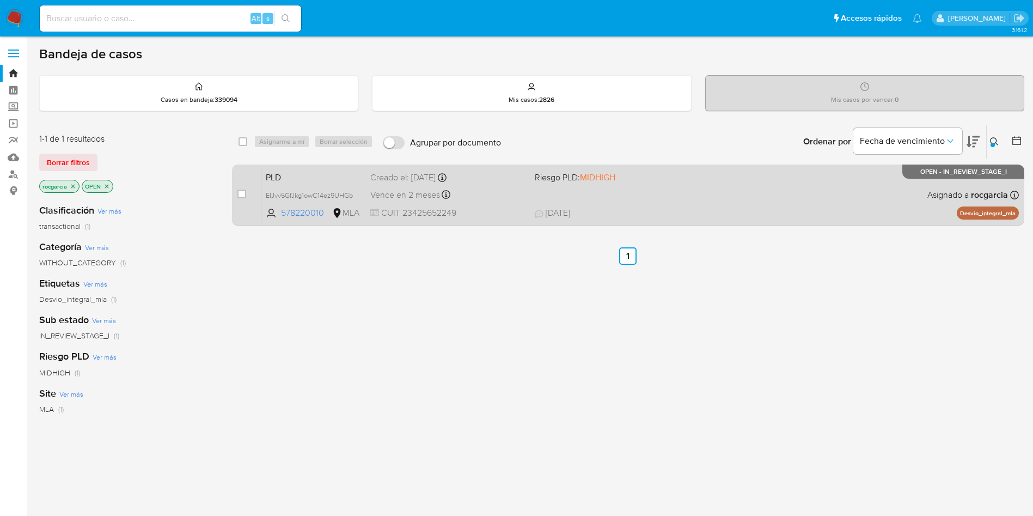
click at [762, 203] on div "PLD EIJvv5GfJkg1owC14ez9UHGb 578220010 MLA Riesgo PLD: MIDHIGH Creado el: [DATE…" at bounding box center [639, 194] width 757 height 55
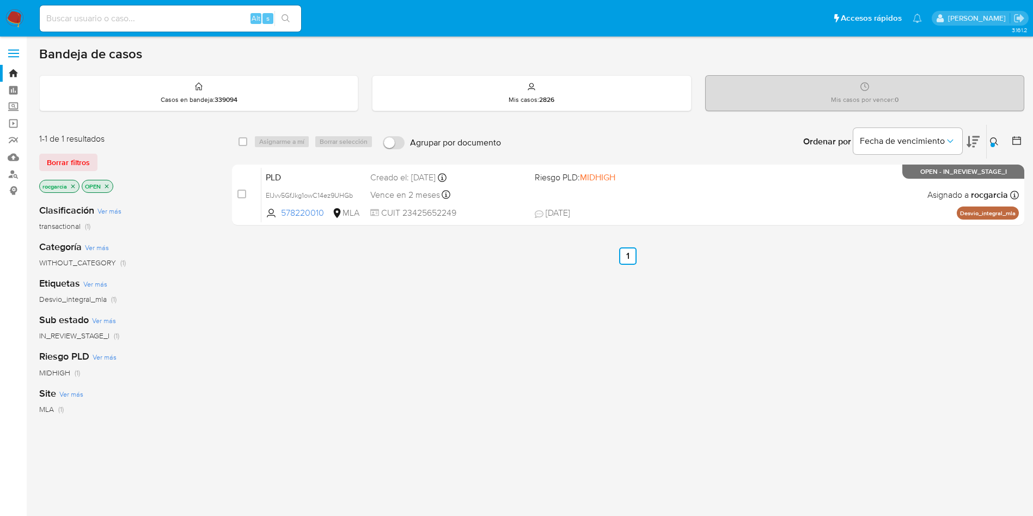
click at [21, 10] on img at bounding box center [14, 18] width 19 height 19
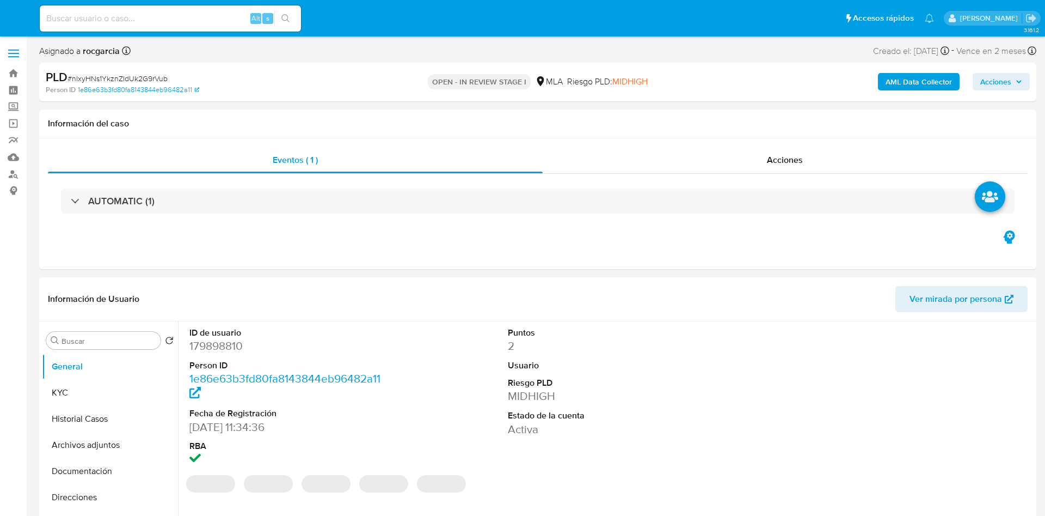
select select "10"
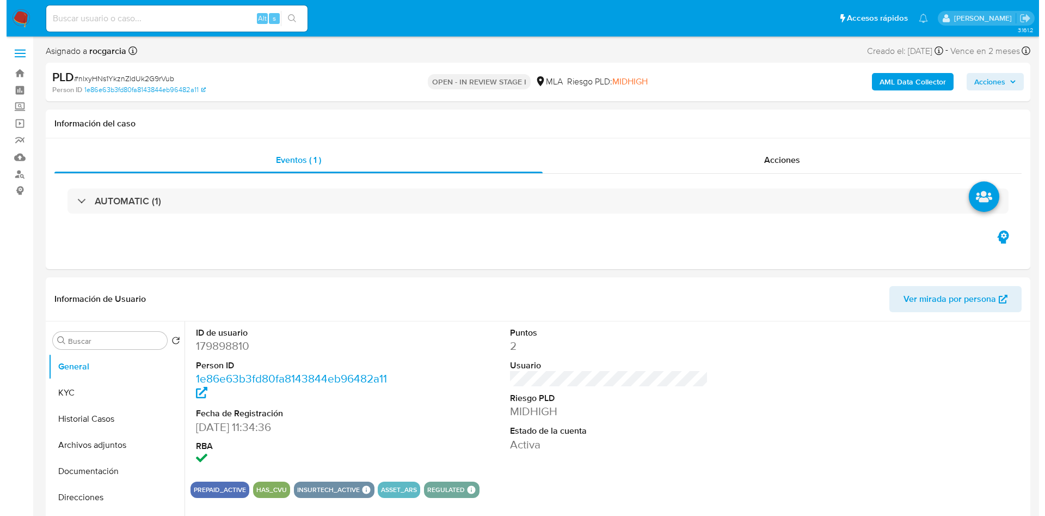
scroll to position [163, 0]
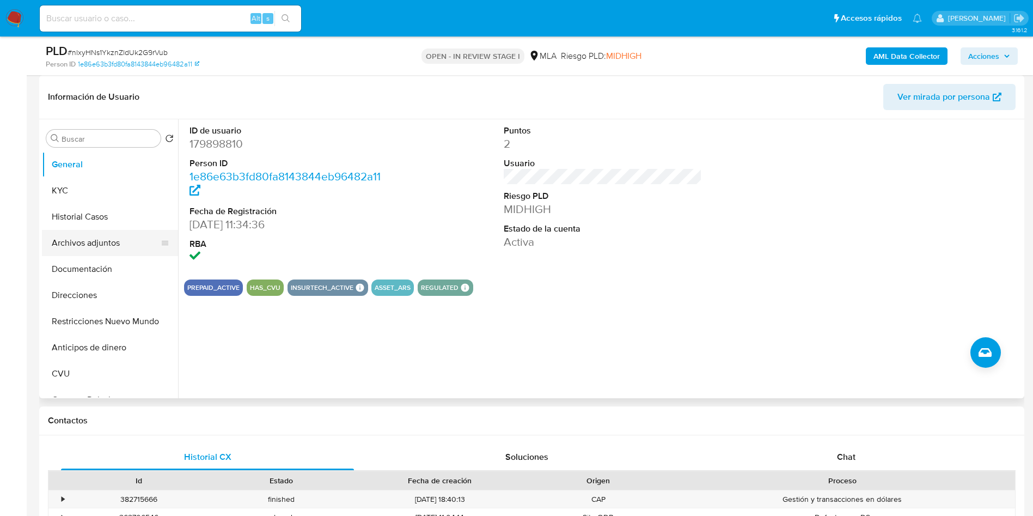
click at [81, 233] on button "Archivos adjuntos" at bounding box center [105, 243] width 127 height 26
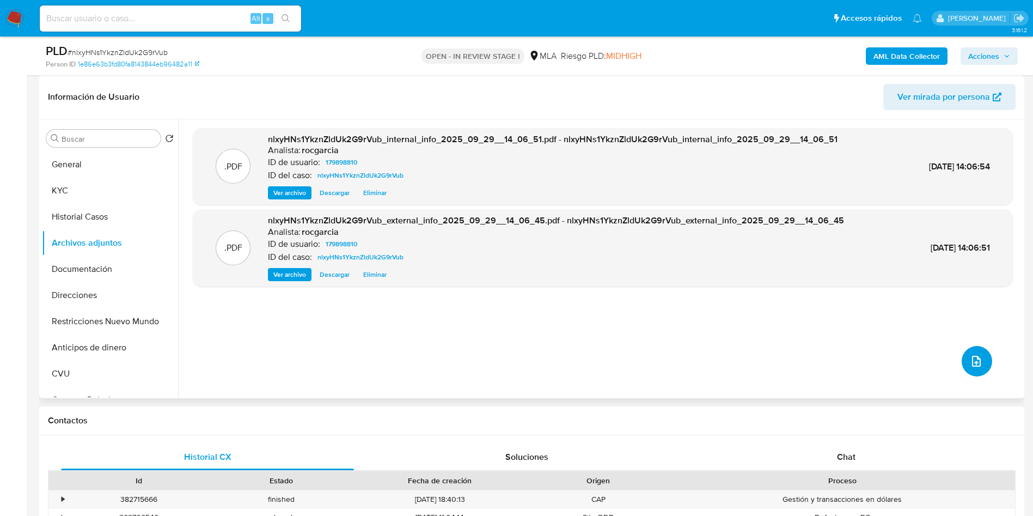
click at [970, 354] on icon "upload-file" at bounding box center [976, 360] width 13 height 13
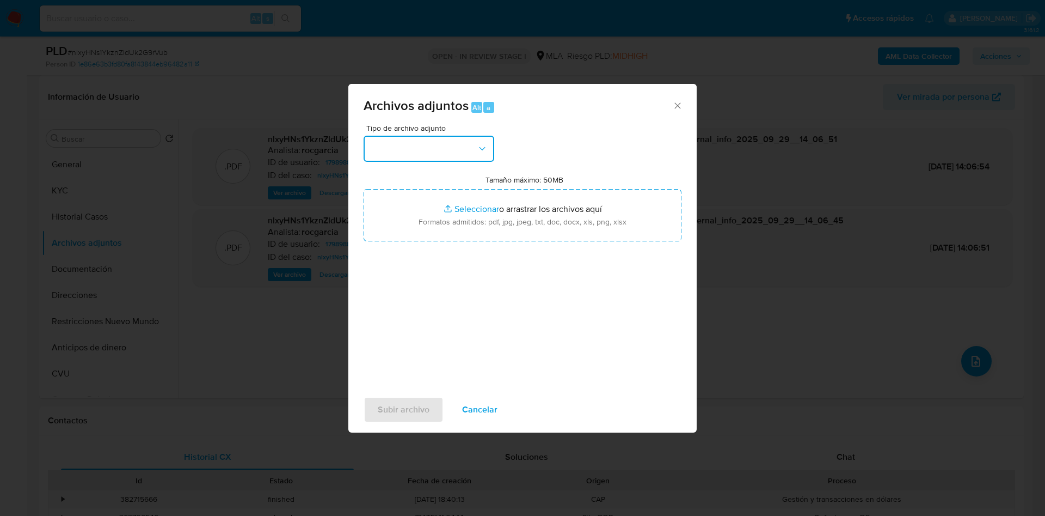
click at [403, 146] on button "button" at bounding box center [429, 149] width 131 height 26
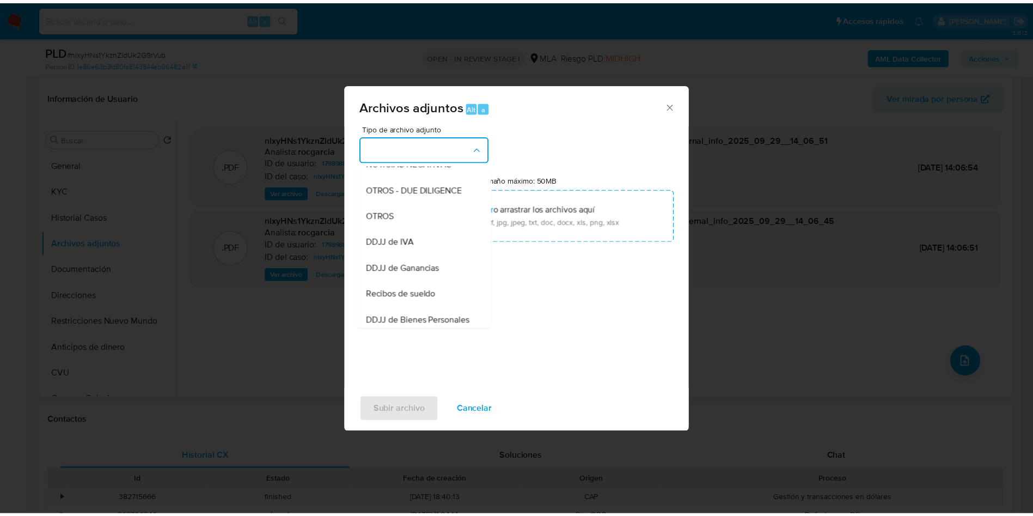
scroll to position [84, 0]
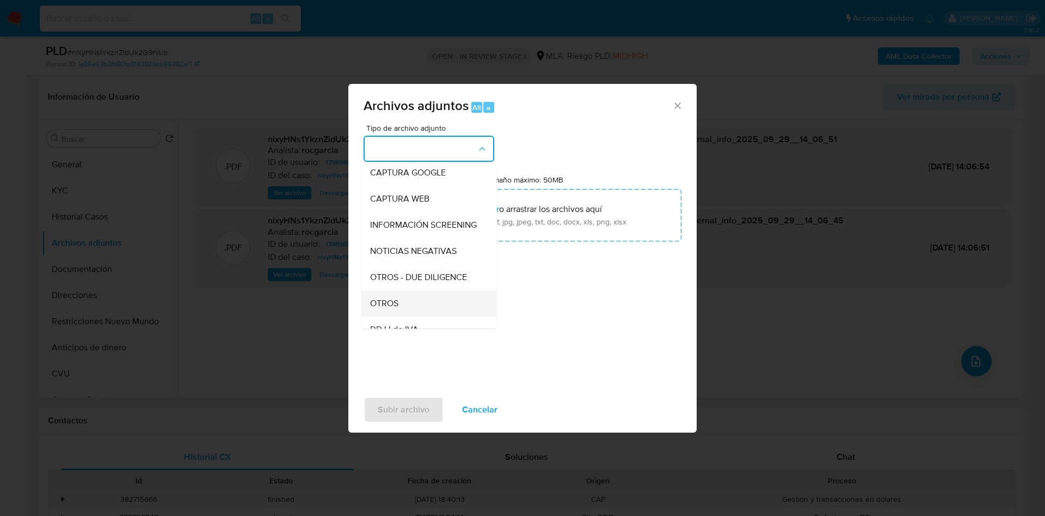
click at [400, 311] on div "OTROS" at bounding box center [425, 303] width 111 height 26
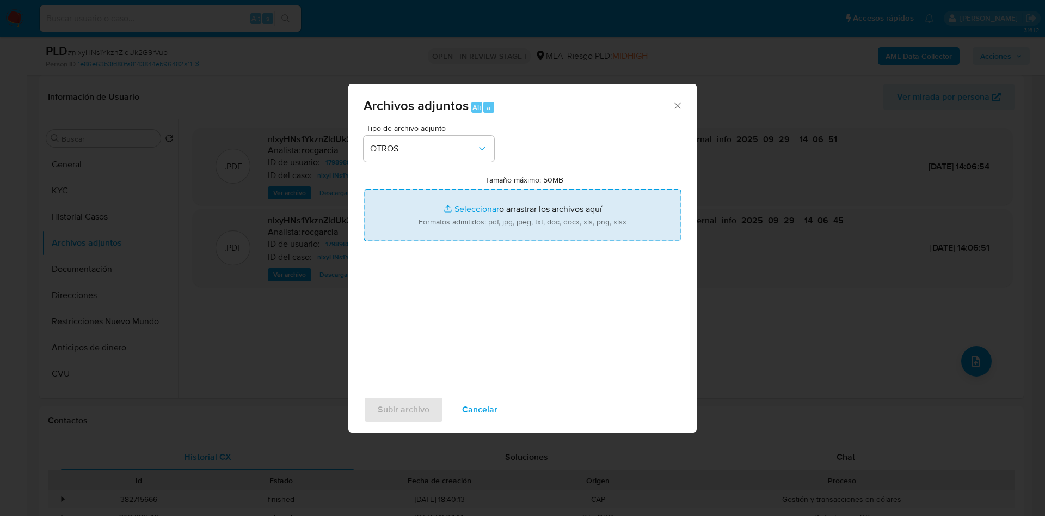
click at [469, 205] on input "Tamaño máximo: 50MB Seleccionar archivos" at bounding box center [523, 215] width 318 height 52
type input "C:\fakepath\Caselog nlxyHNs1YkznZldUk2G9rVub -179898810 .docx"
click at [455, 207] on input "Tamaño máximo: 50MB Seleccionar archivos" at bounding box center [523, 215] width 318 height 52
type input "C:\fakepath\Movimientos 179898810.xlsx"
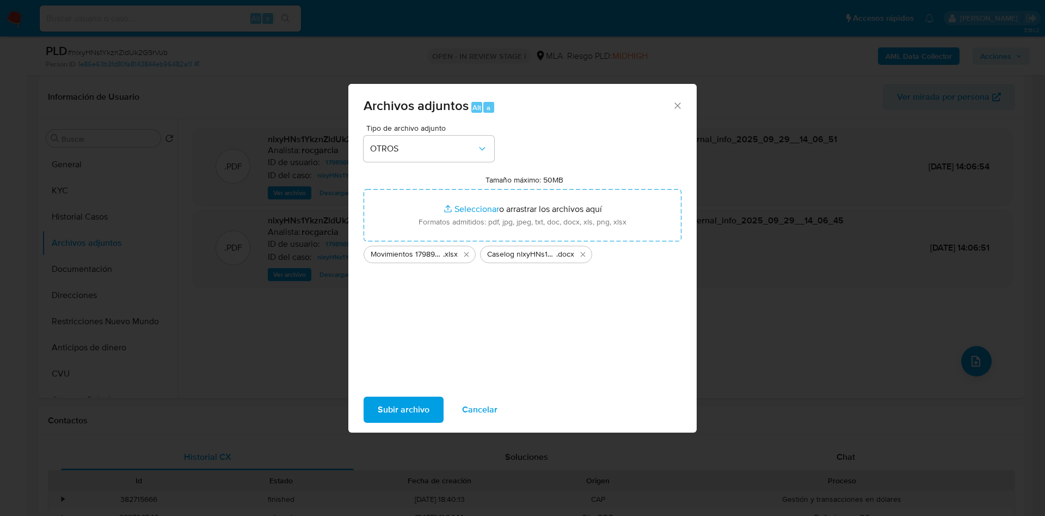
click at [394, 401] on span "Subir archivo" at bounding box center [404, 409] width 52 height 24
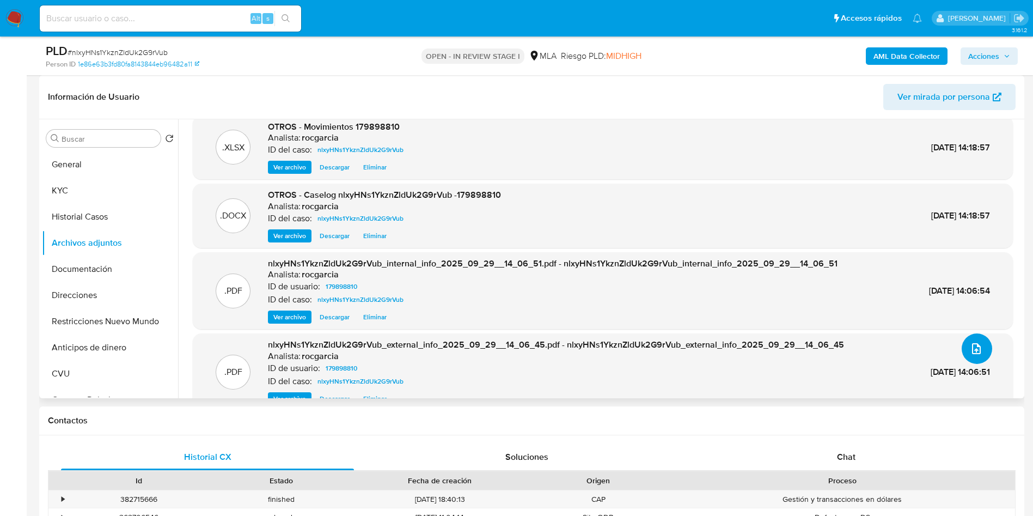
scroll to position [0, 0]
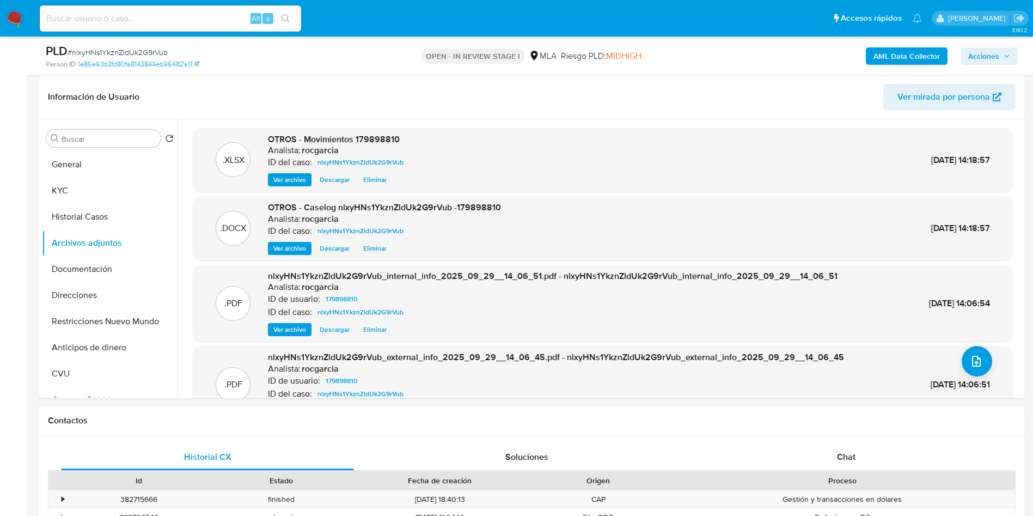
click at [993, 46] on div "AML Data Collector Acciones" at bounding box center [856, 56] width 321 height 26
click at [985, 55] on span "Acciones" at bounding box center [983, 55] width 31 height 17
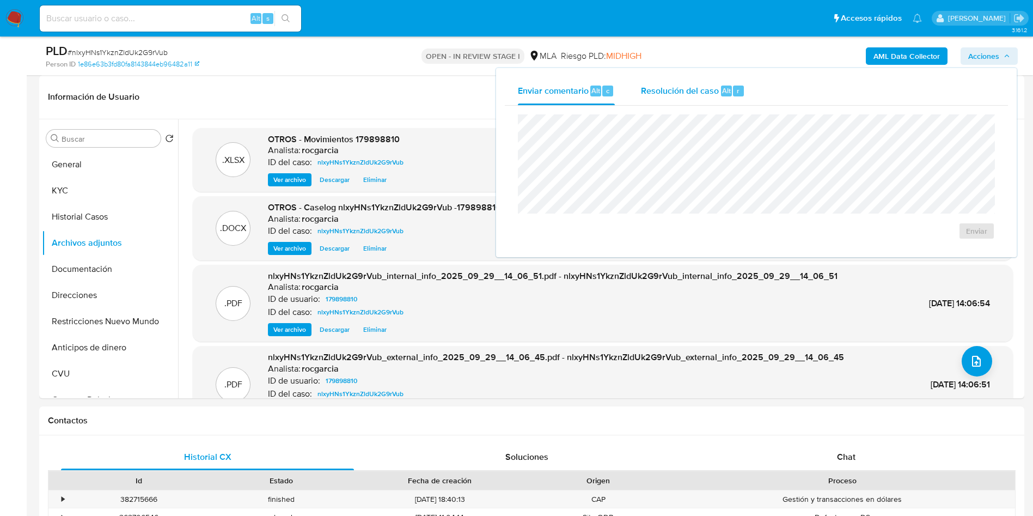
click at [717, 83] on div "Resolución del caso Alt r" at bounding box center [693, 91] width 104 height 28
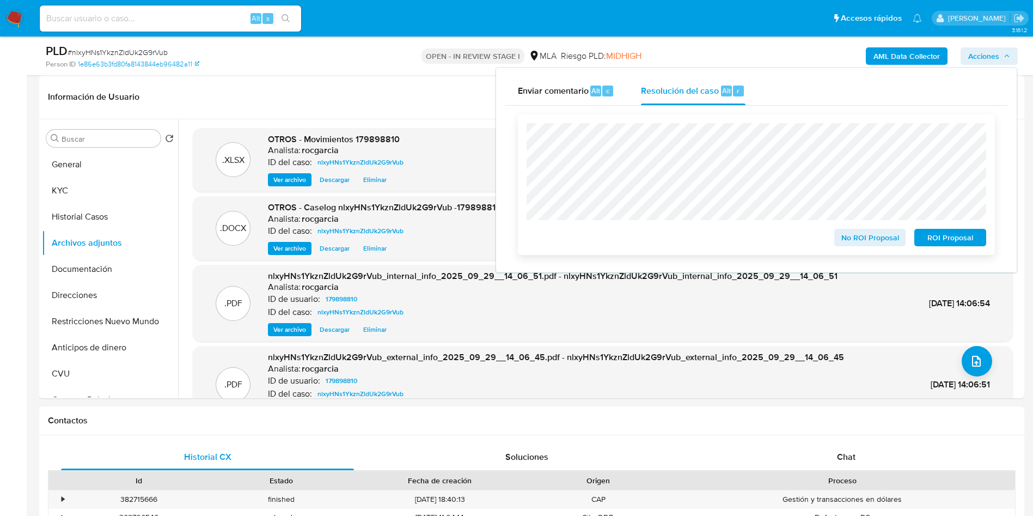
click at [864, 232] on span "No ROI Proposal" at bounding box center [870, 237] width 57 height 15
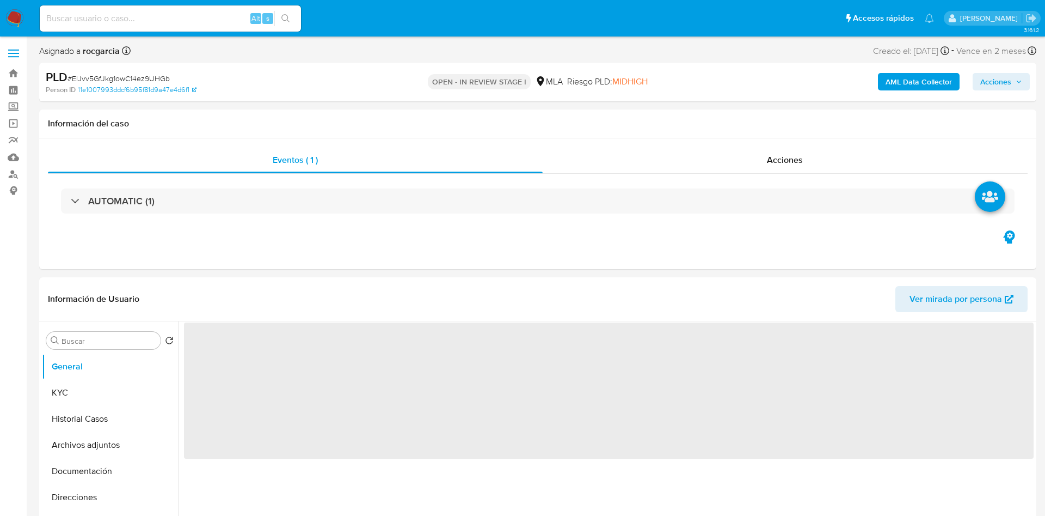
select select "10"
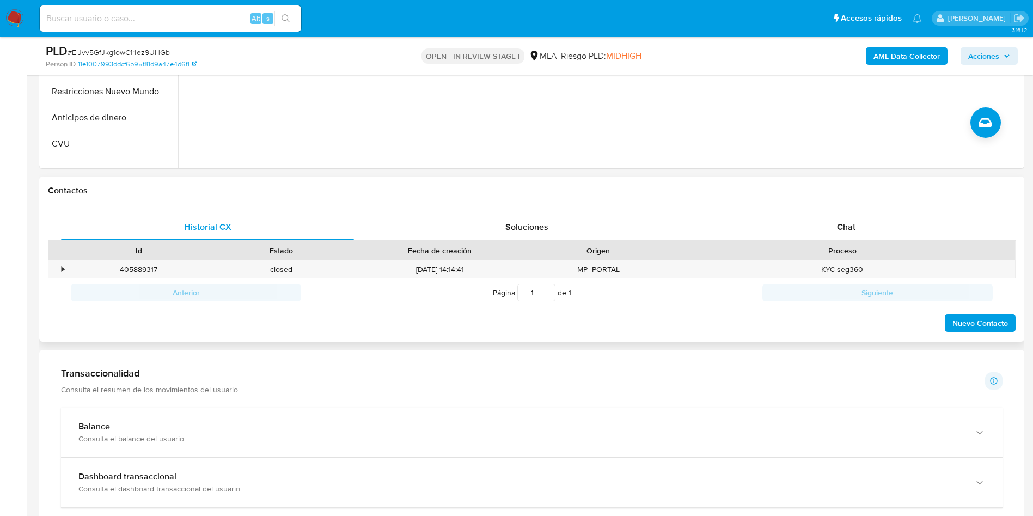
scroll to position [408, 0]
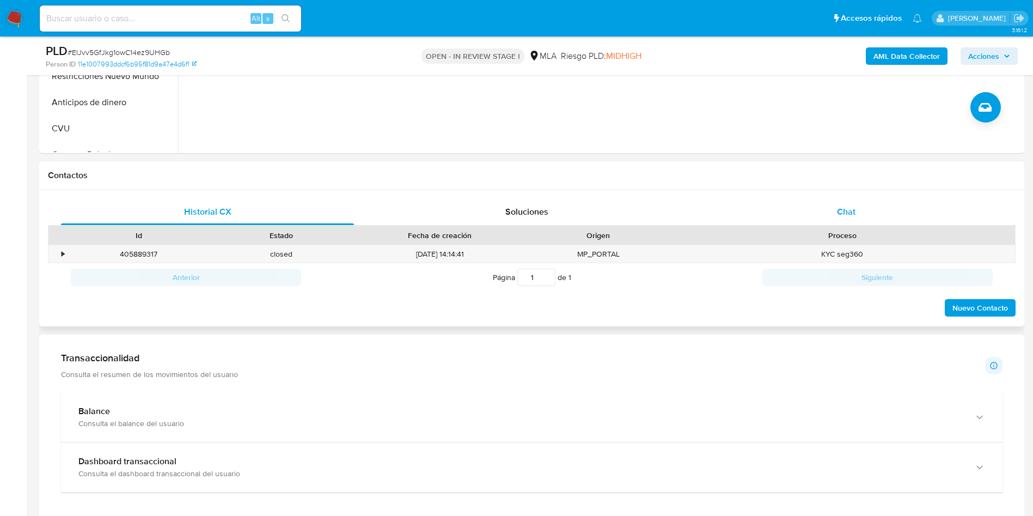
drag, startPoint x: 849, startPoint y: 212, endPoint x: 837, endPoint y: 212, distance: 11.4
click at [849, 212] on span "Chat" at bounding box center [846, 211] width 19 height 13
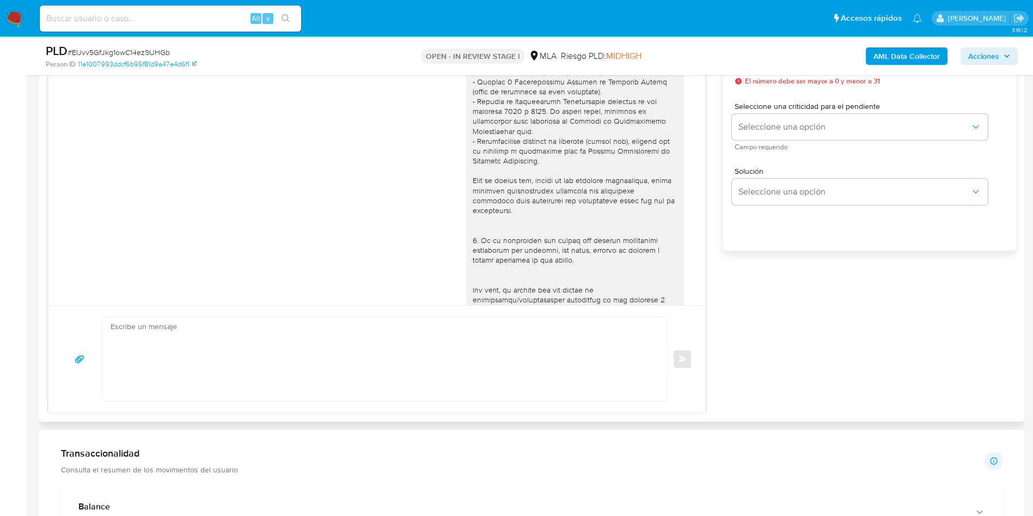
scroll to position [68, 0]
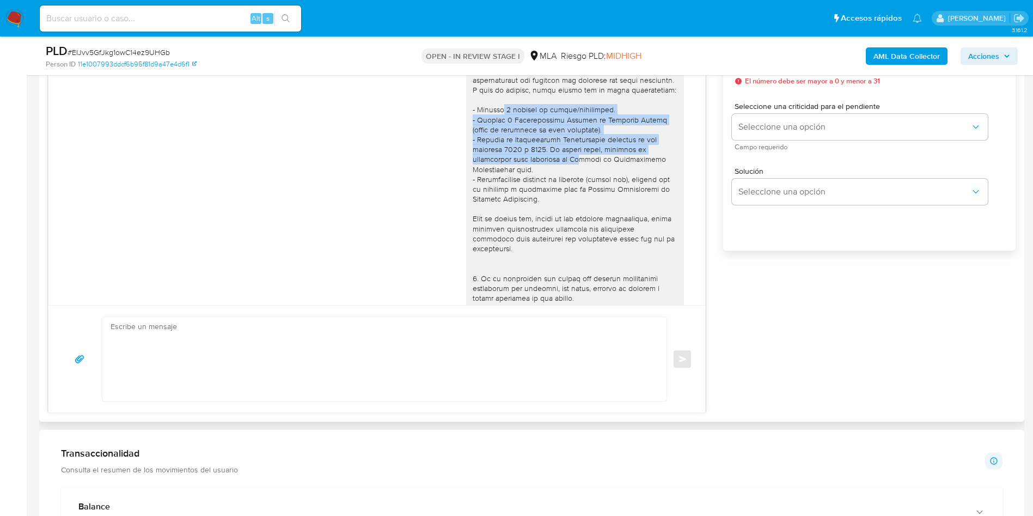
drag, startPoint x: 489, startPoint y: 115, endPoint x: 530, endPoint y: 173, distance: 70.7
click at [530, 173] on div at bounding box center [575, 238] width 205 height 565
click at [530, 174] on div at bounding box center [575, 238] width 205 height 565
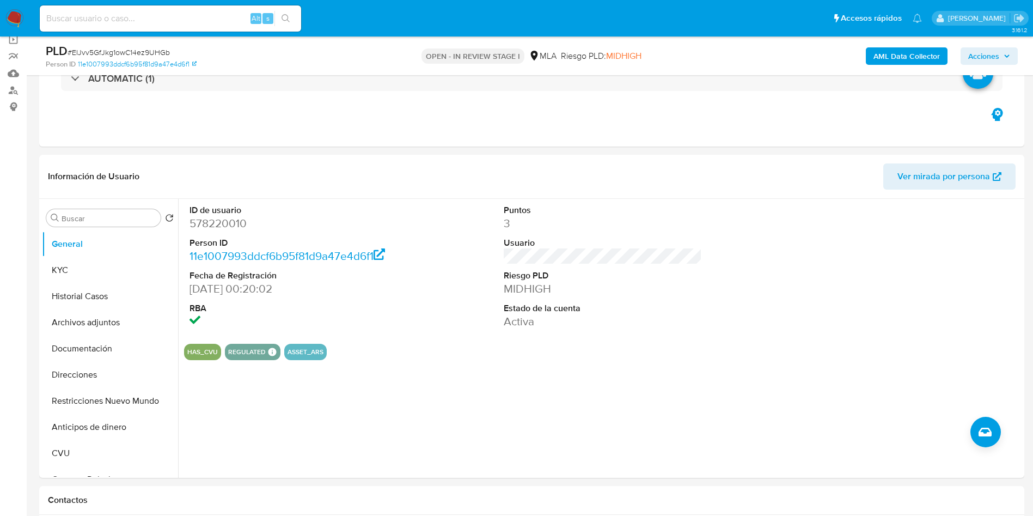
scroll to position [82, 0]
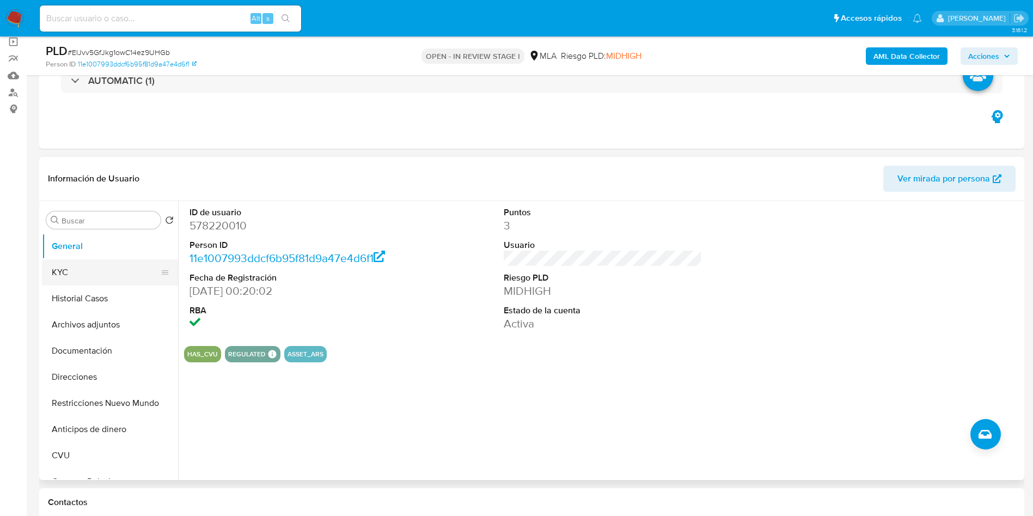
click at [58, 284] on button "KYC" at bounding box center [105, 272] width 127 height 26
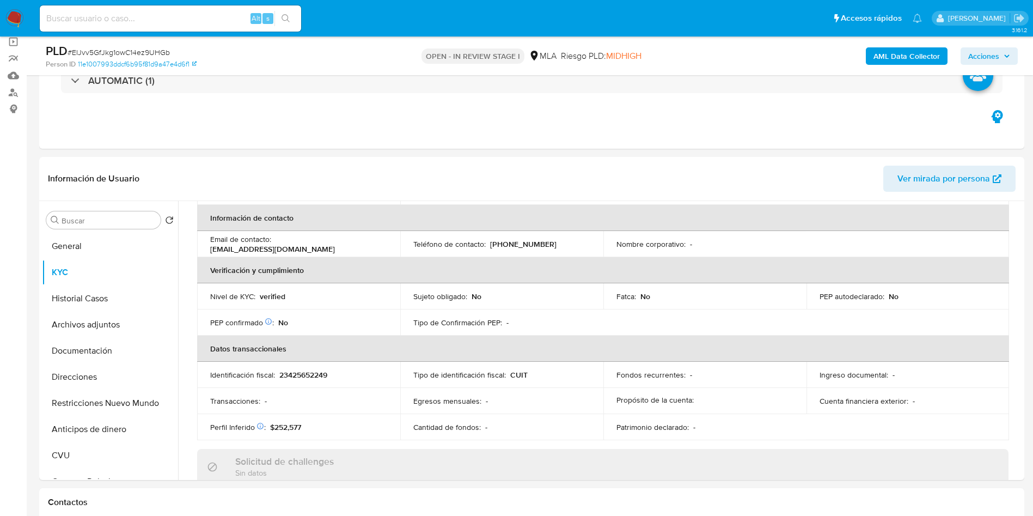
scroll to position [245, 0]
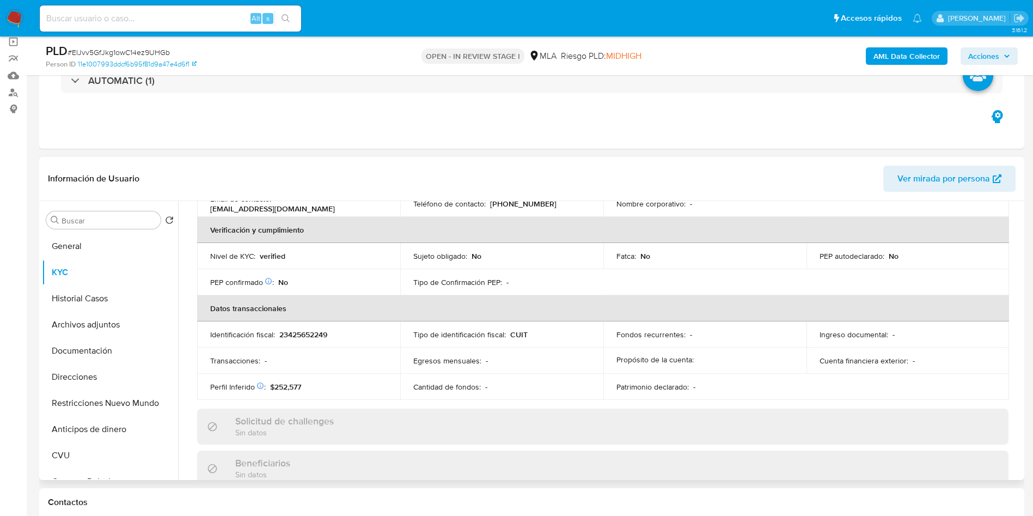
click at [298, 332] on p "23425652249" at bounding box center [303, 334] width 48 height 10
copy p "23425652249"
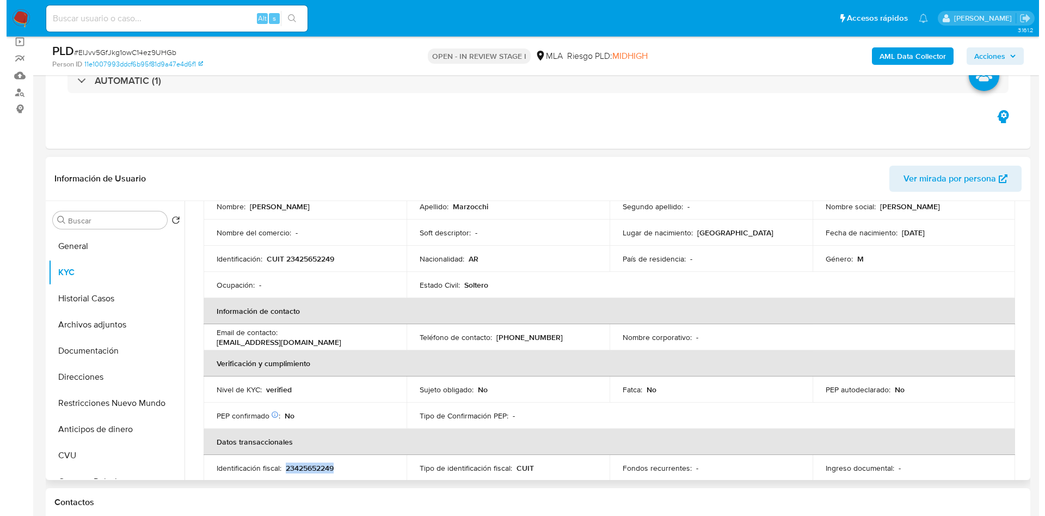
scroll to position [0, 0]
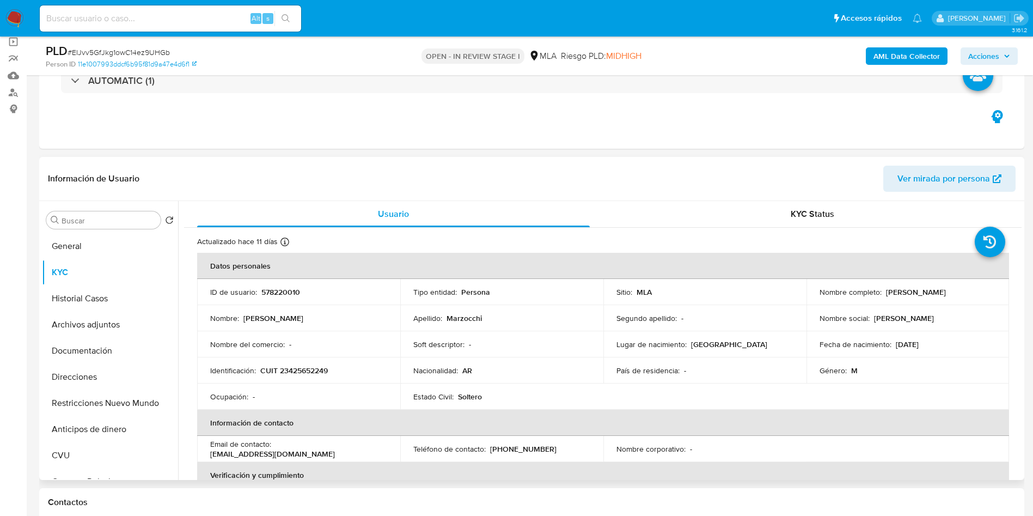
click at [296, 365] on p "CUIT 23425652249" at bounding box center [294, 370] width 68 height 10
copy p "23425652249"
click at [311, 372] on p "CUIT 23425652249" at bounding box center [294, 370] width 68 height 10
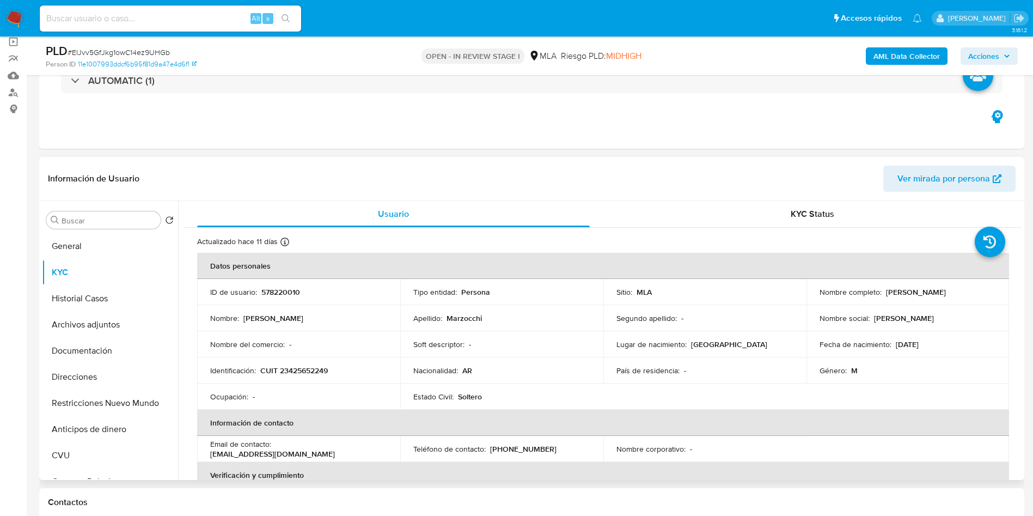
click at [273, 287] on p "578220010" at bounding box center [280, 292] width 39 height 10
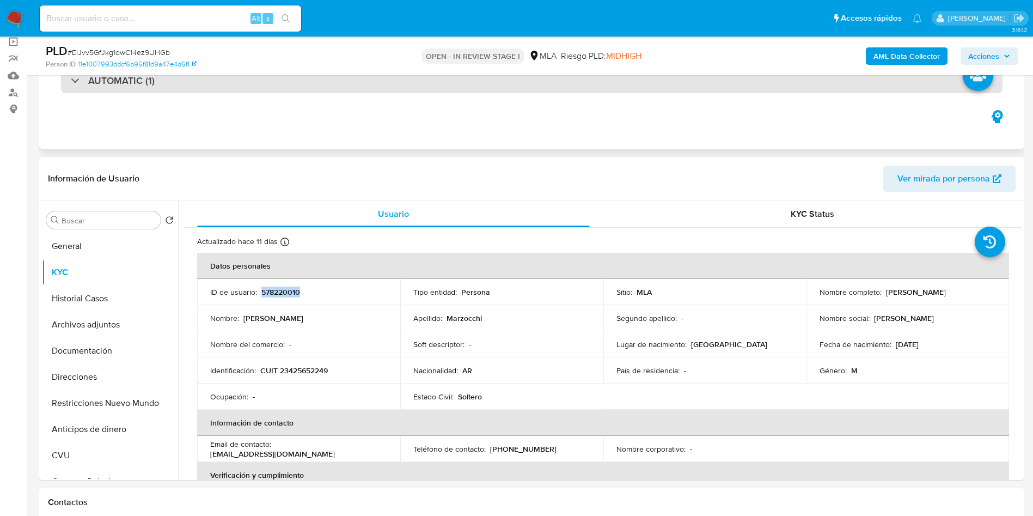
copy p "578220010"
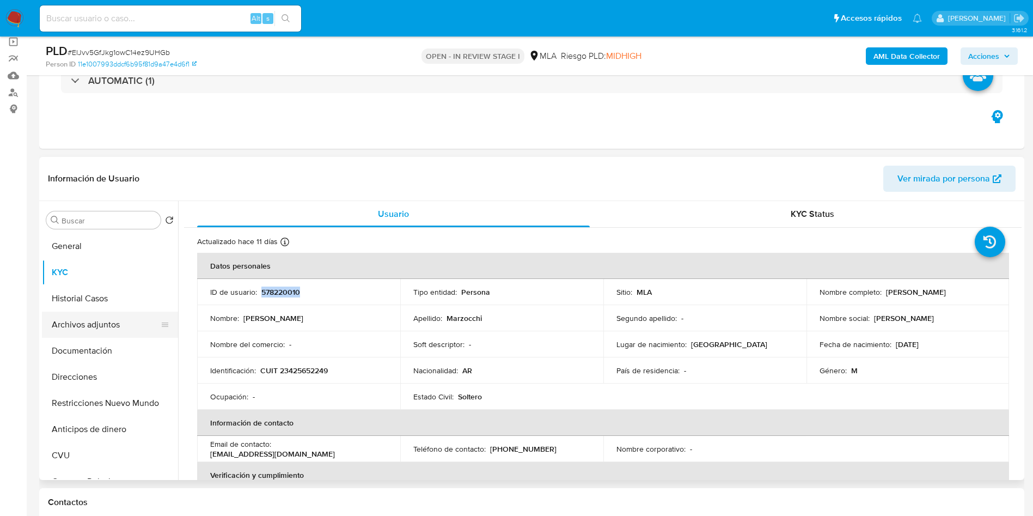
click at [75, 317] on button "Archivos adjuntos" at bounding box center [105, 324] width 127 height 26
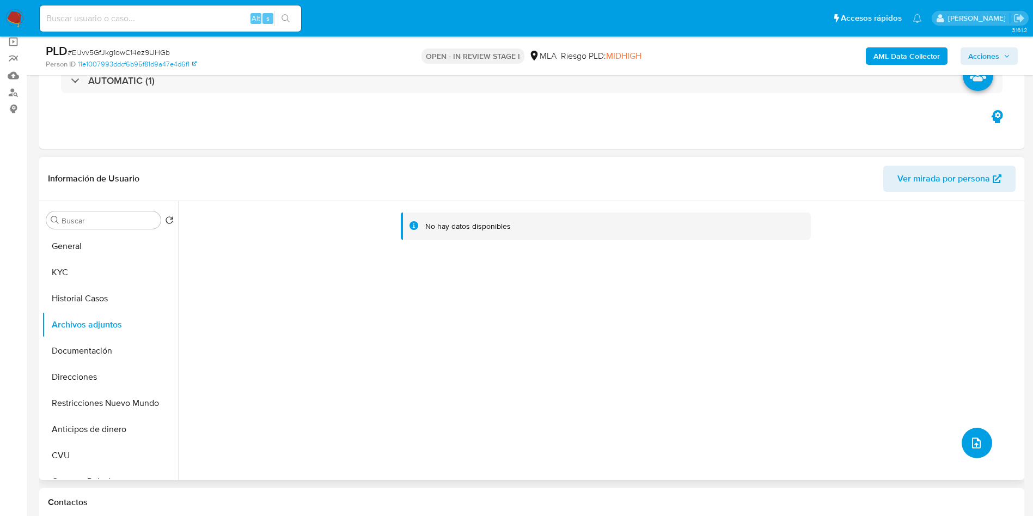
click at [978, 444] on icon "upload-file" at bounding box center [976, 442] width 13 height 13
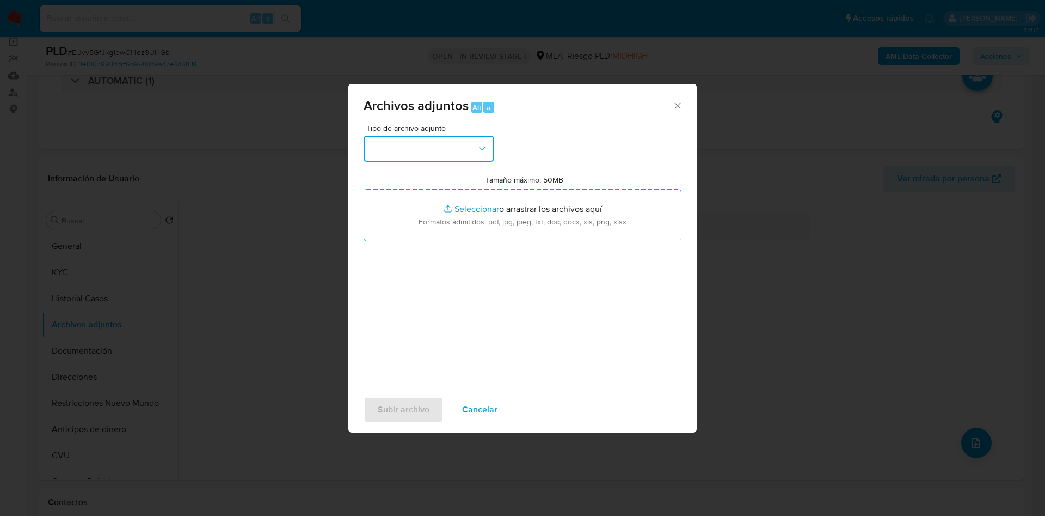
click at [426, 146] on button "button" at bounding box center [429, 149] width 131 height 26
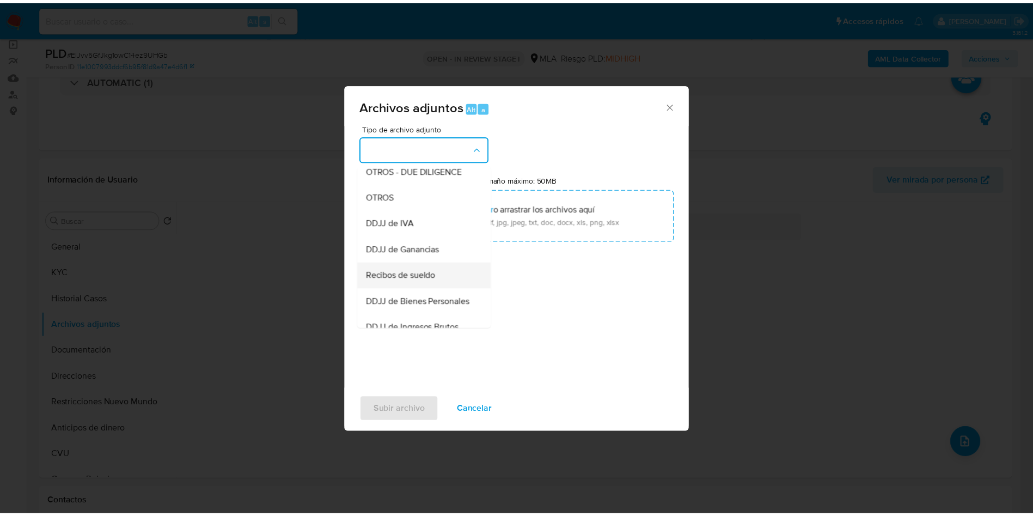
scroll to position [166, 0]
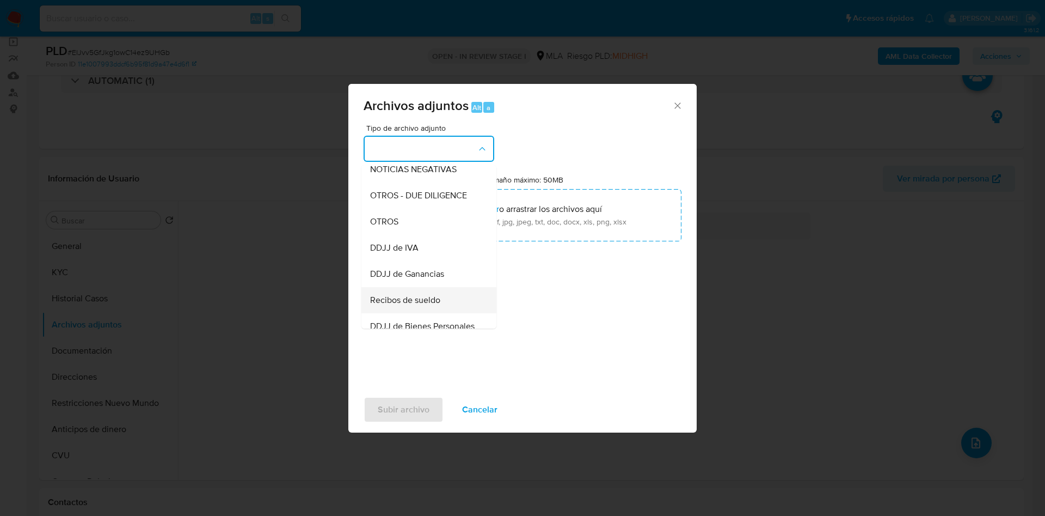
click at [412, 234] on div "OTROS" at bounding box center [425, 222] width 111 height 26
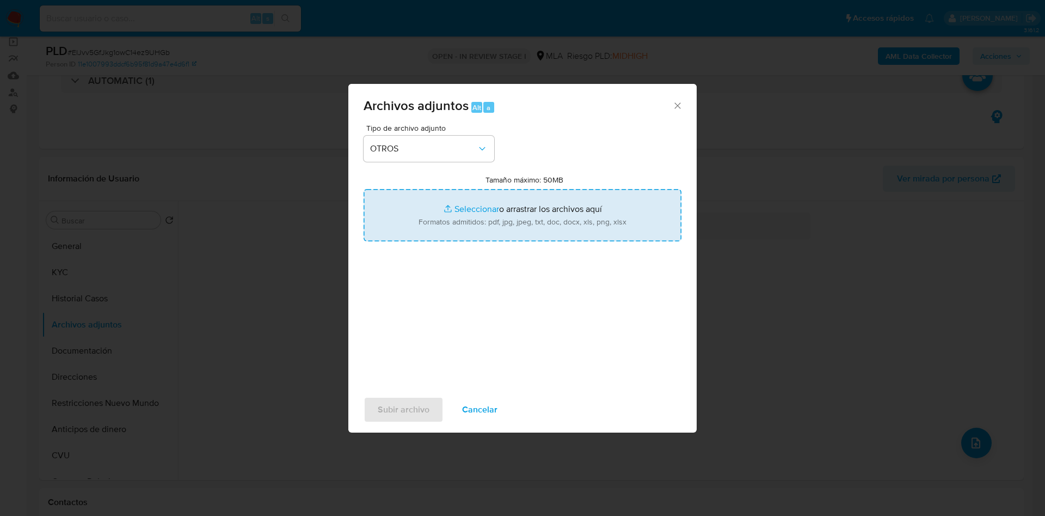
click at [446, 225] on input "Tamaño máximo: 50MB Seleccionar archivos" at bounding box center [523, 215] width 318 height 52
type input "C:\fakepath\Movimientos 578220010.xlsx"
click at [450, 213] on input "Tamaño máximo: 50MB Seleccionar archivos" at bounding box center [523, 215] width 318 height 52
type input "C:\fakepath\NOSIS_Manager_InformeIndividual_23425652249_620658_20250929142129.p…"
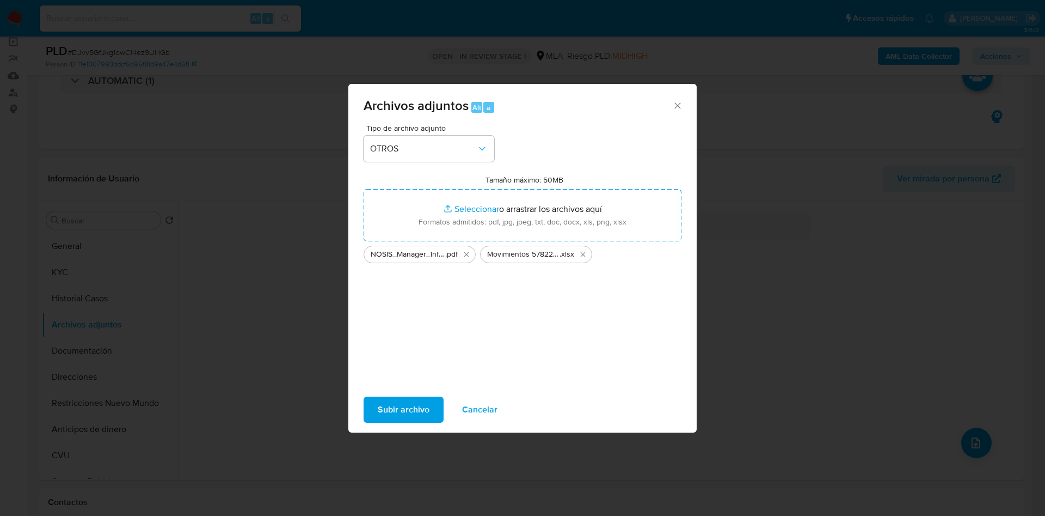
click at [404, 404] on span "Subir archivo" at bounding box center [404, 409] width 52 height 24
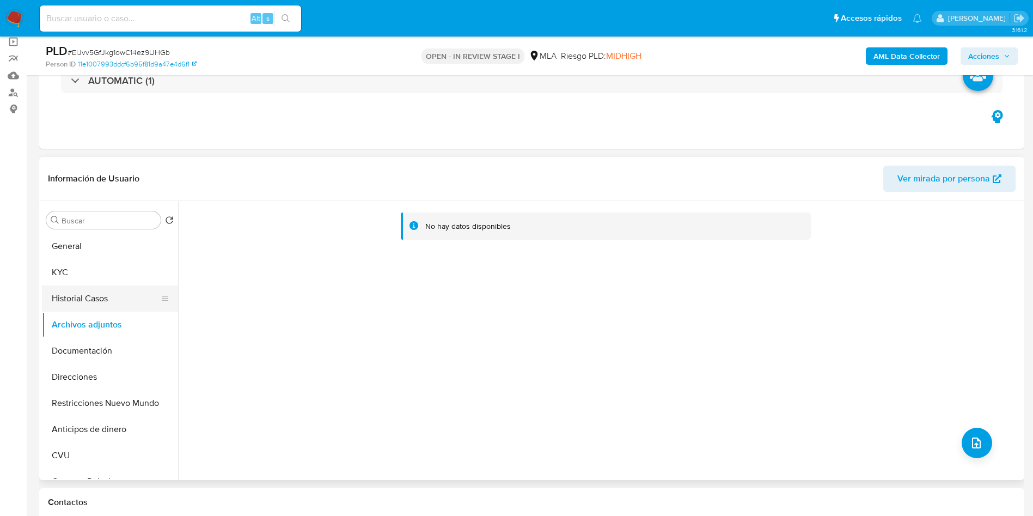
click at [124, 308] on button "Historial Casos" at bounding box center [105, 298] width 127 height 26
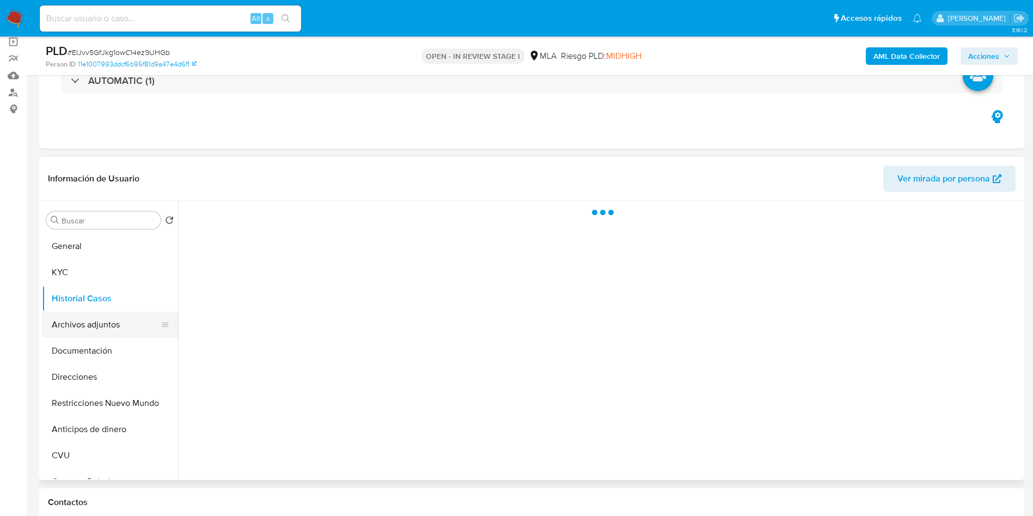
click at [119, 314] on button "Archivos adjuntos" at bounding box center [105, 324] width 127 height 26
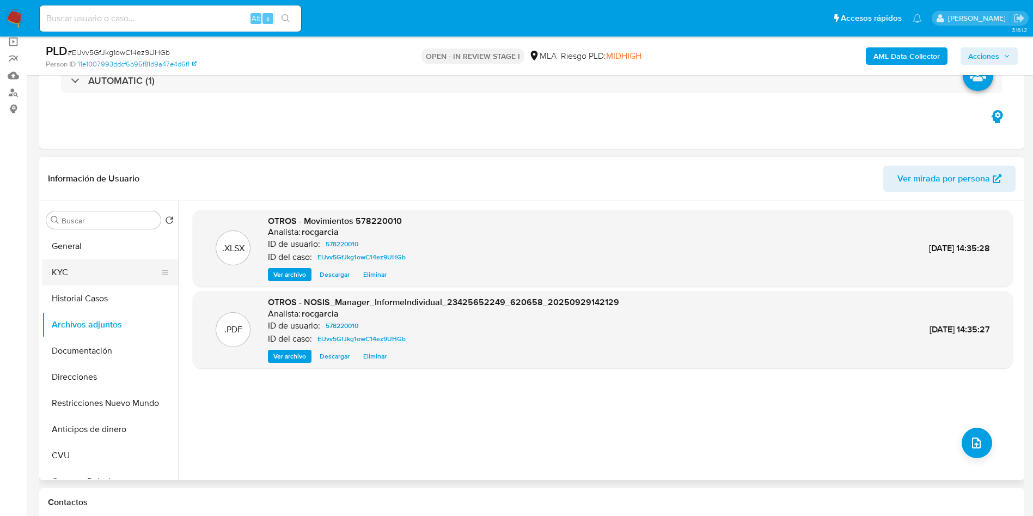
click at [100, 267] on button "KYC" at bounding box center [105, 272] width 127 height 26
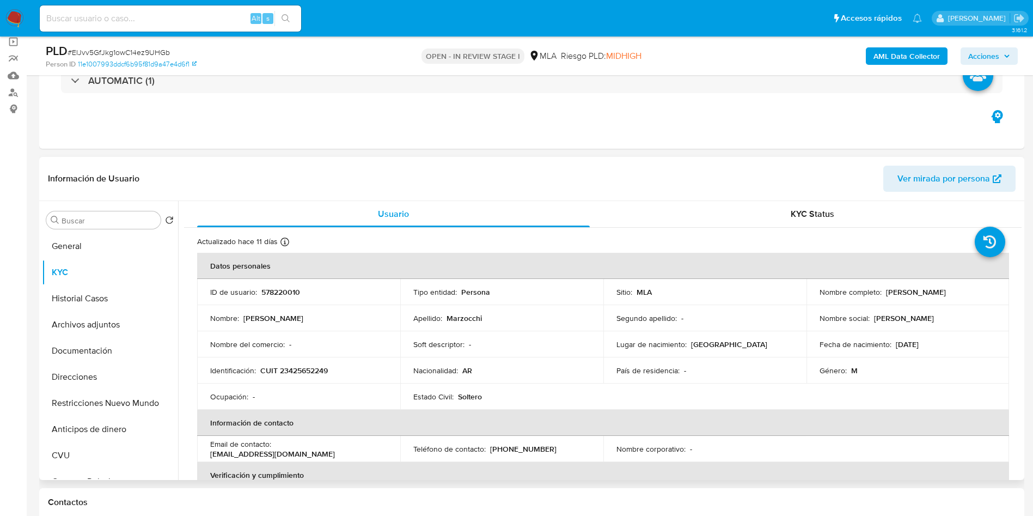
drag, startPoint x: 881, startPoint y: 289, endPoint x: 982, endPoint y: 291, distance: 101.3
click at [982, 291] on div "Nombre completo : Franco Ariel Marzocchi" at bounding box center [907, 292] width 177 height 10
copy div "Franco Ariel Marzocchi"
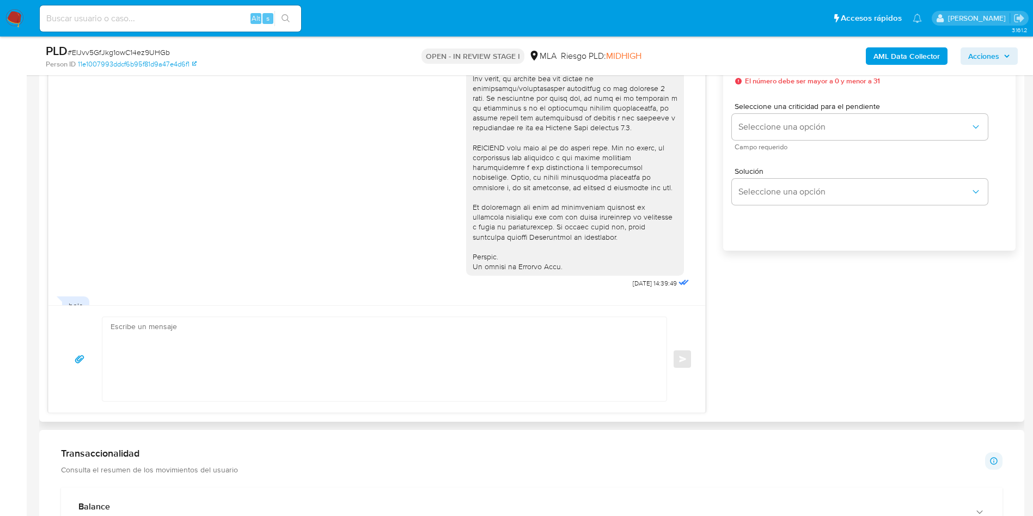
scroll to position [395, 0]
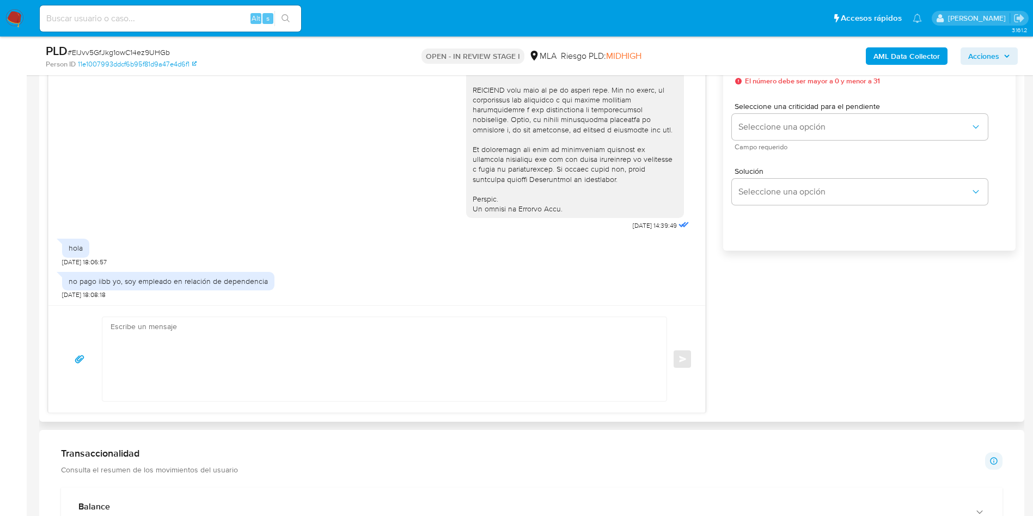
click at [319, 359] on textarea at bounding box center [382, 359] width 542 height 84
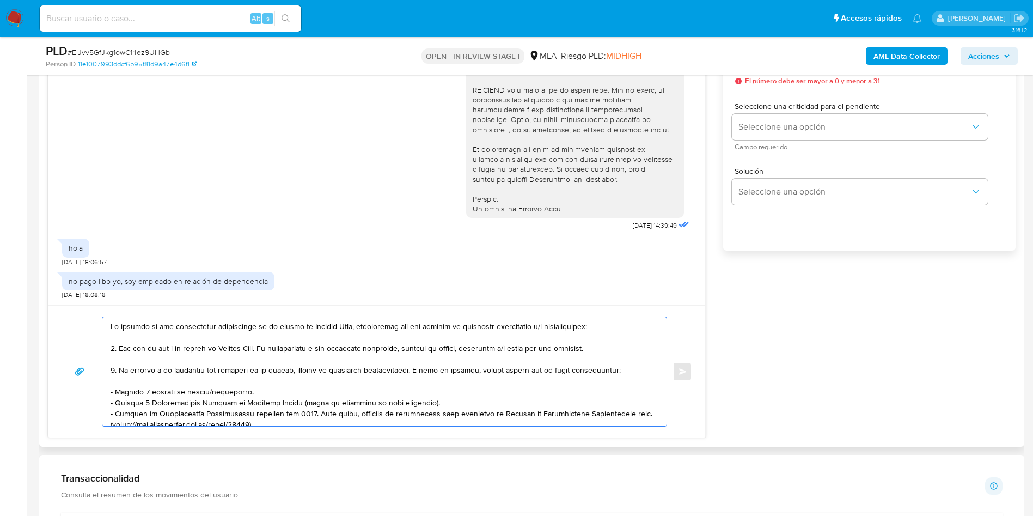
click at [111, 322] on textarea at bounding box center [382, 371] width 542 height 109
paste textarea "Franco Ariel Marzocchi"
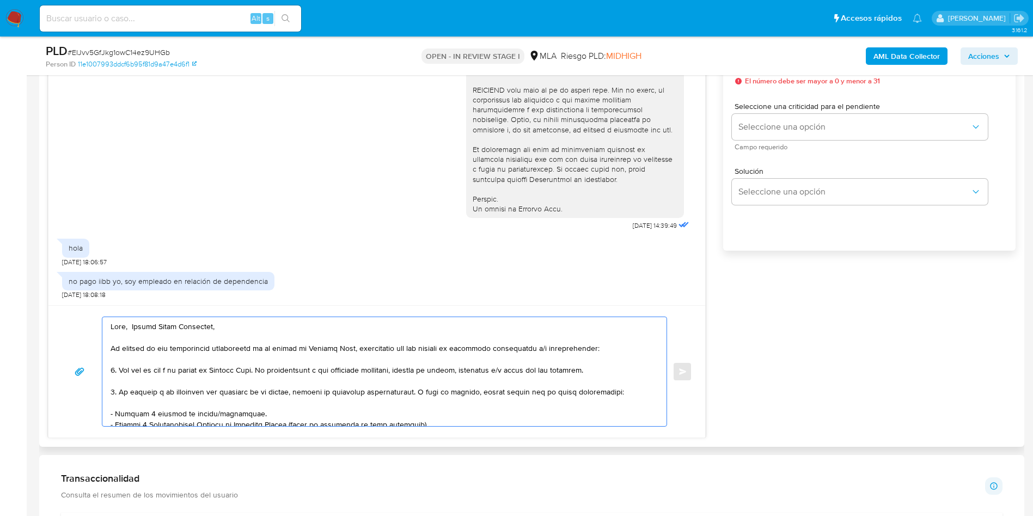
drag, startPoint x: 270, startPoint y: 365, endPoint x: 619, endPoint y: 373, distance: 348.5
click at [619, 373] on textarea at bounding box center [382, 371] width 542 height 109
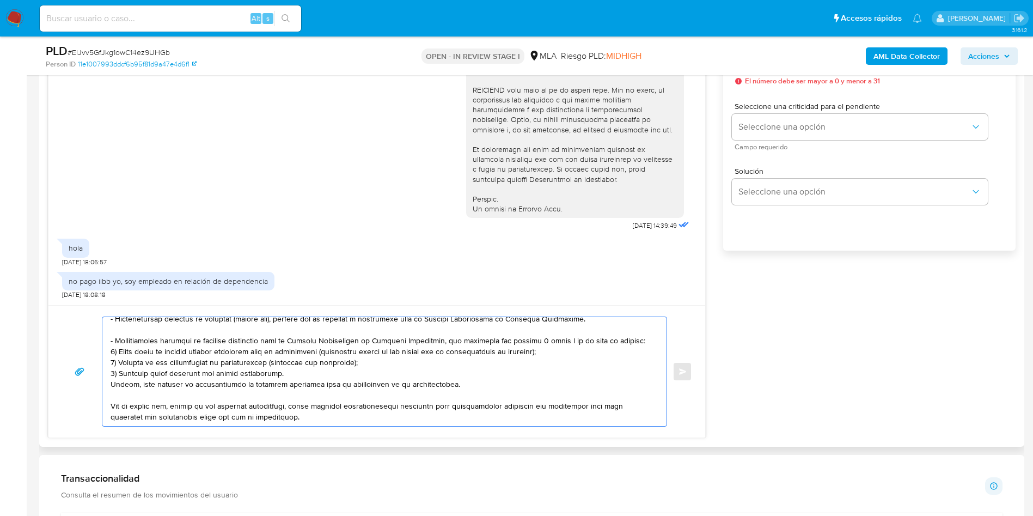
scroll to position [163, 0]
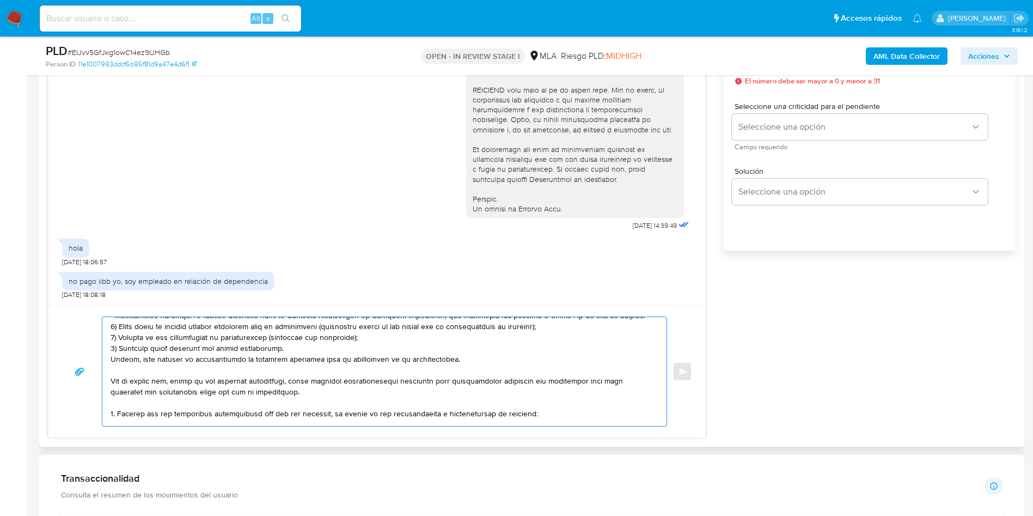
drag, startPoint x: 209, startPoint y: 332, endPoint x: 474, endPoint y: 394, distance: 273.0
click at [479, 394] on textarea at bounding box center [382, 371] width 542 height 109
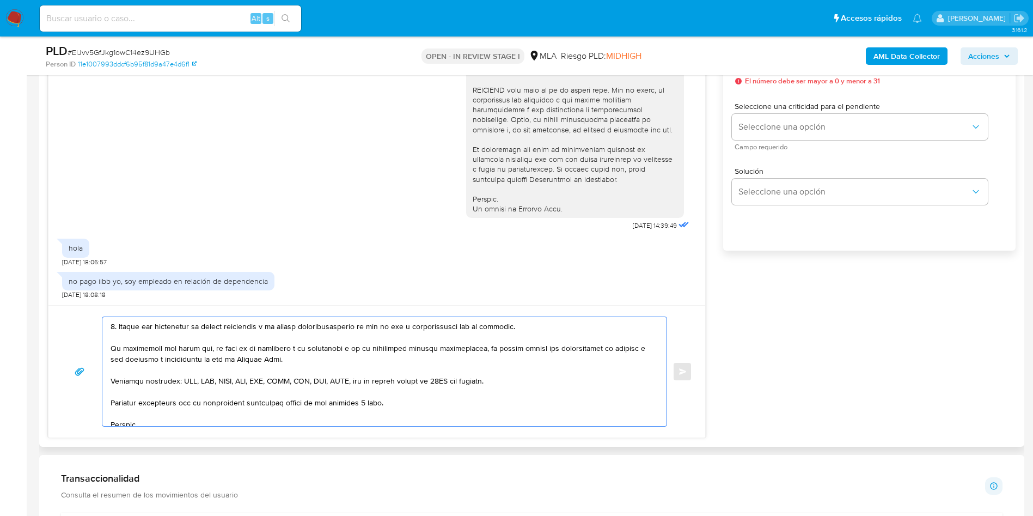
scroll to position [22, 0]
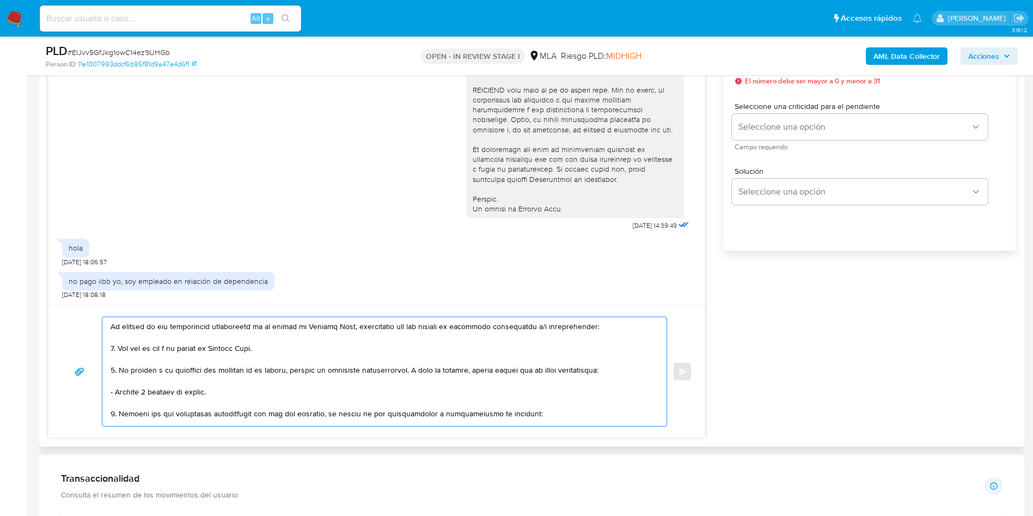
drag, startPoint x: 419, startPoint y: 371, endPoint x: 652, endPoint y: 371, distance: 233.0
click at [652, 371] on textarea at bounding box center [382, 371] width 542 height 109
click at [441, 383] on textarea at bounding box center [382, 371] width 542 height 109
drag, startPoint x: 320, startPoint y: 370, endPoint x: 112, endPoint y: 396, distance: 209.6
click at [112, 396] on textarea at bounding box center [382, 371] width 542 height 109
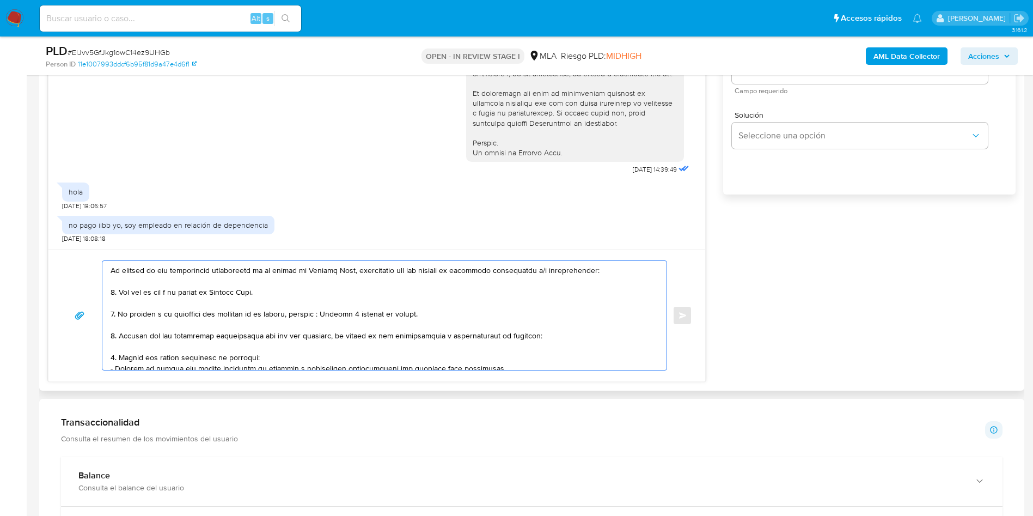
scroll to position [735, 0]
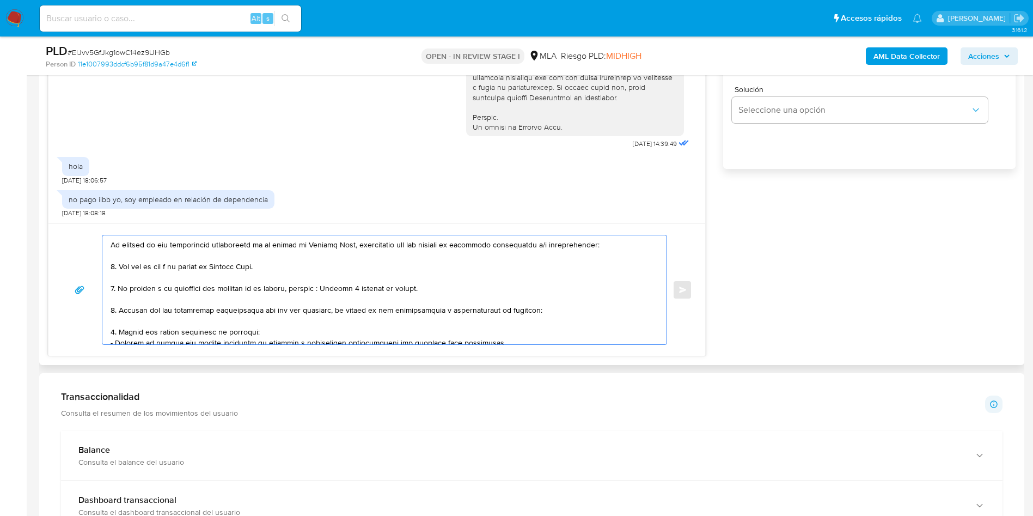
click at [157, 325] on textarea at bounding box center [382, 289] width 542 height 109
paste textarea "- Asociacion Consultora Mutual - CUIL 30711088322 (ACTIVIDAD: Servicios de mutu…"
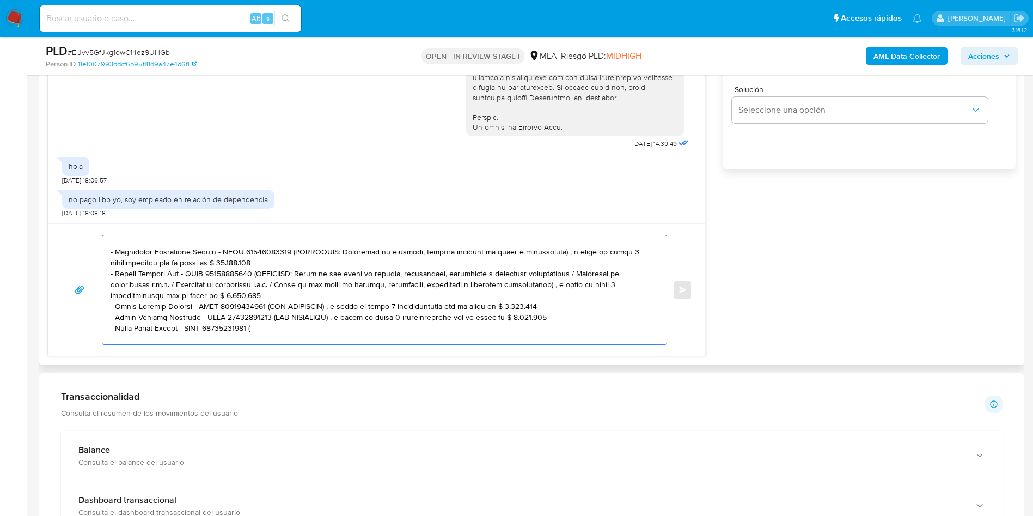
drag, startPoint x: 284, startPoint y: 252, endPoint x: 290, endPoint y: 258, distance: 8.9
click at [290, 258] on textarea at bounding box center [382, 289] width 542 height 109
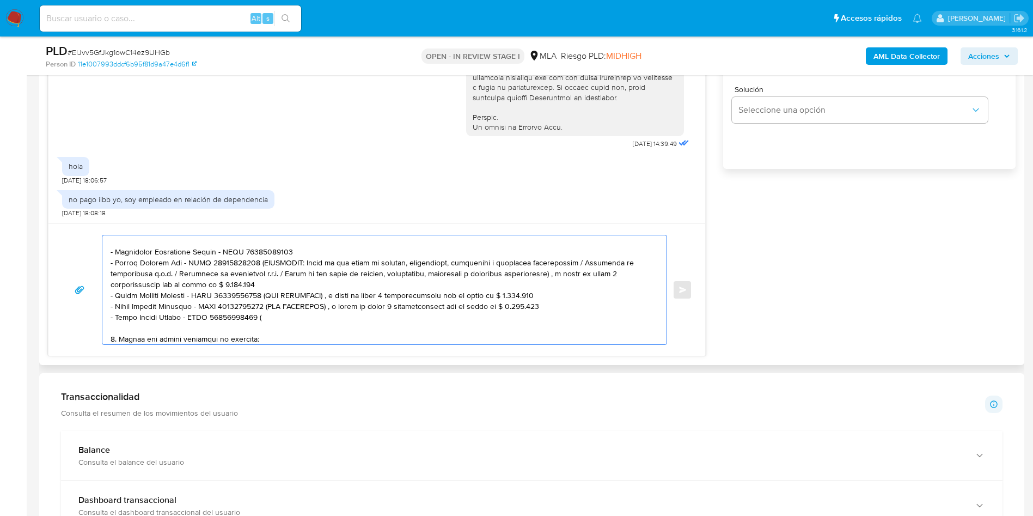
drag, startPoint x: 248, startPoint y: 262, endPoint x: 522, endPoint y: 282, distance: 274.1
click at [522, 282] on textarea at bounding box center [382, 289] width 542 height 109
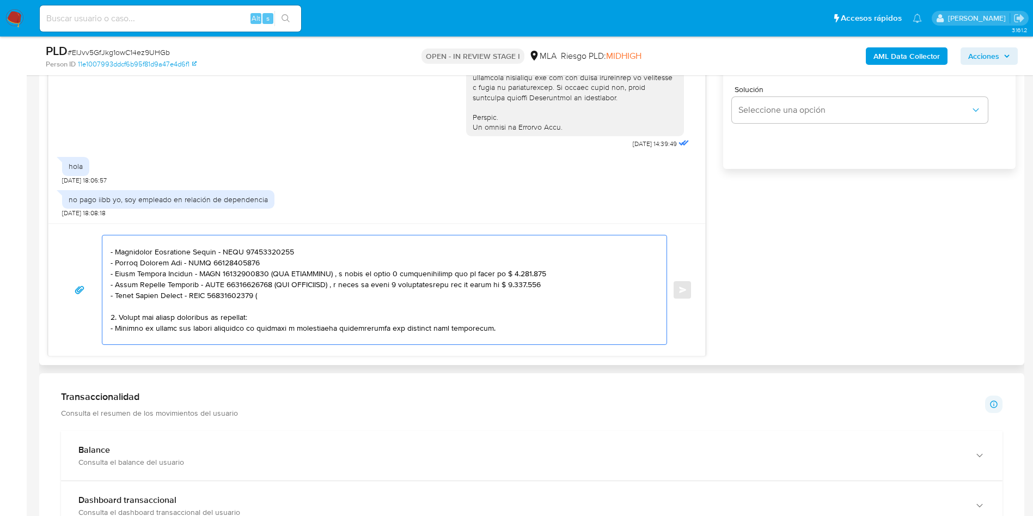
drag, startPoint x: 262, startPoint y: 273, endPoint x: 536, endPoint y: 273, distance: 274.4
click at [536, 273] on textarea at bounding box center [382, 289] width 542 height 109
drag, startPoint x: 267, startPoint y: 287, endPoint x: 542, endPoint y: 282, distance: 275.0
click at [542, 282] on textarea at bounding box center [382, 289] width 542 height 109
click at [256, 295] on textarea at bounding box center [382, 289] width 542 height 109
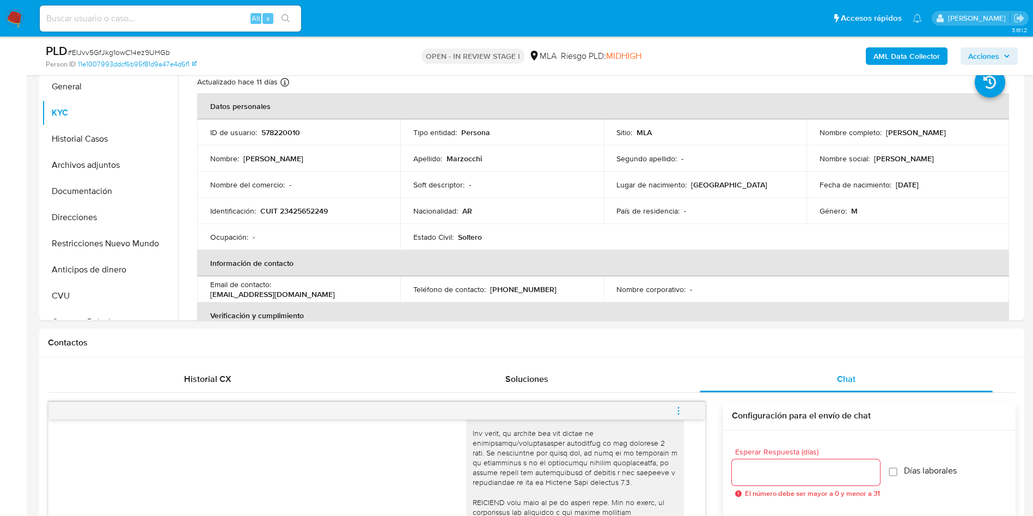
scroll to position [163, 0]
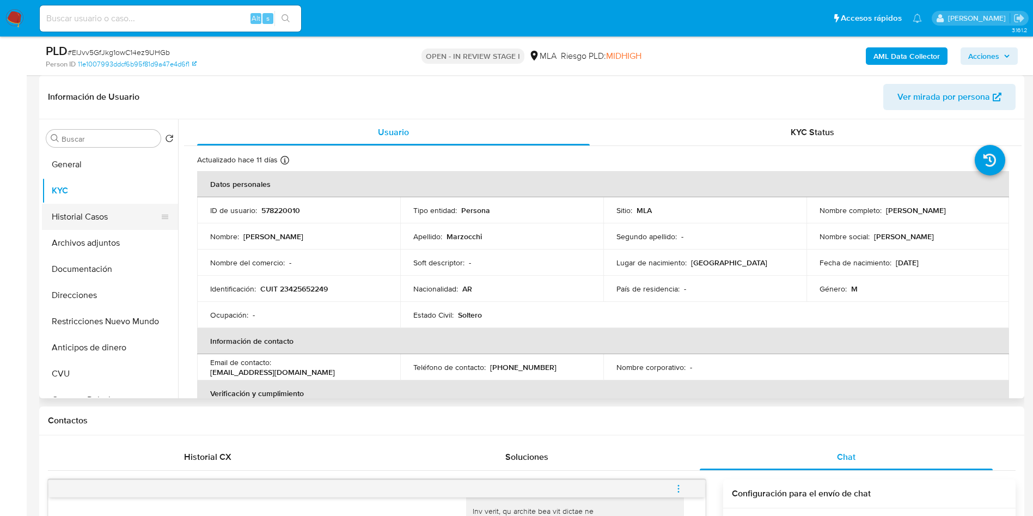
click at [63, 222] on button "Historial Casos" at bounding box center [105, 217] width 127 height 26
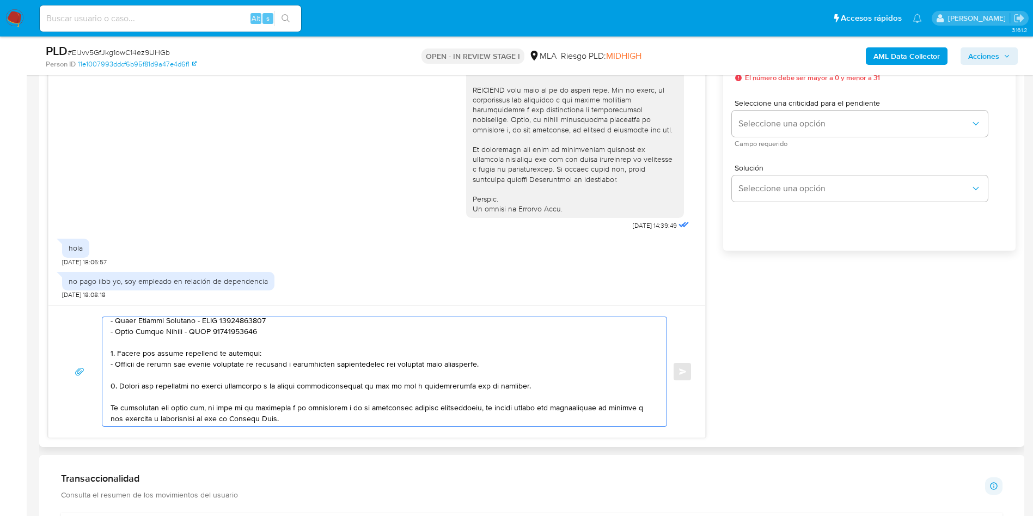
scroll to position [183, 0]
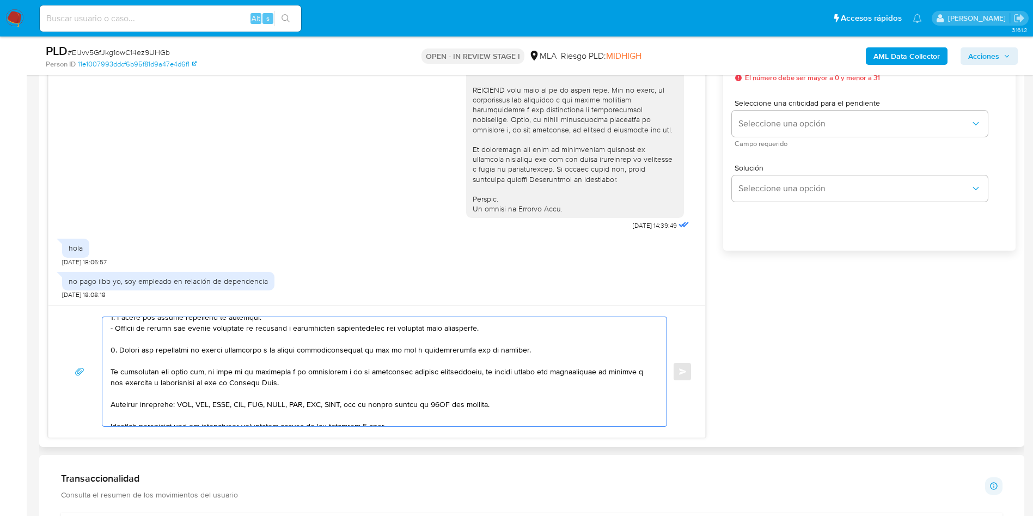
drag, startPoint x: 119, startPoint y: 397, endPoint x: 116, endPoint y: 352, distance: 44.7
click at [116, 352] on textarea at bounding box center [382, 371] width 542 height 109
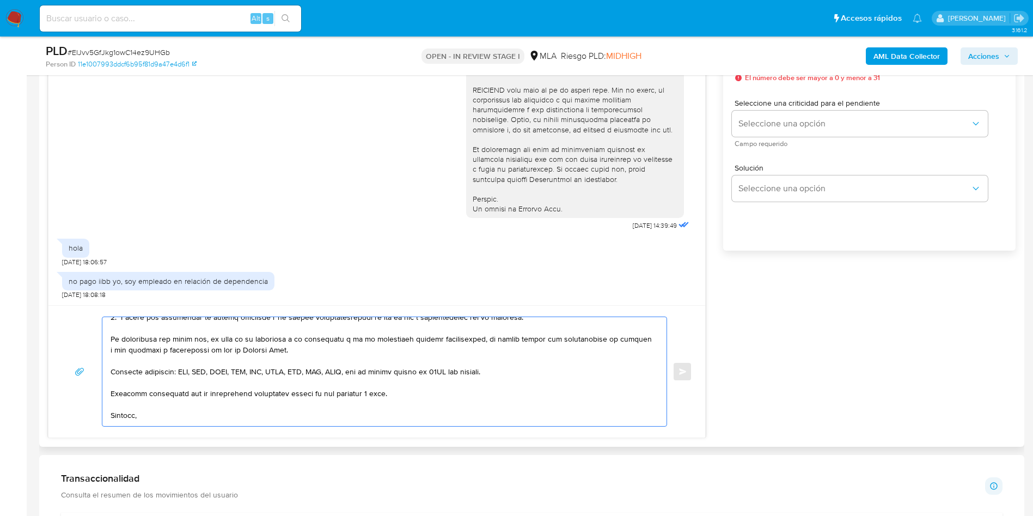
scroll to position [151, 0]
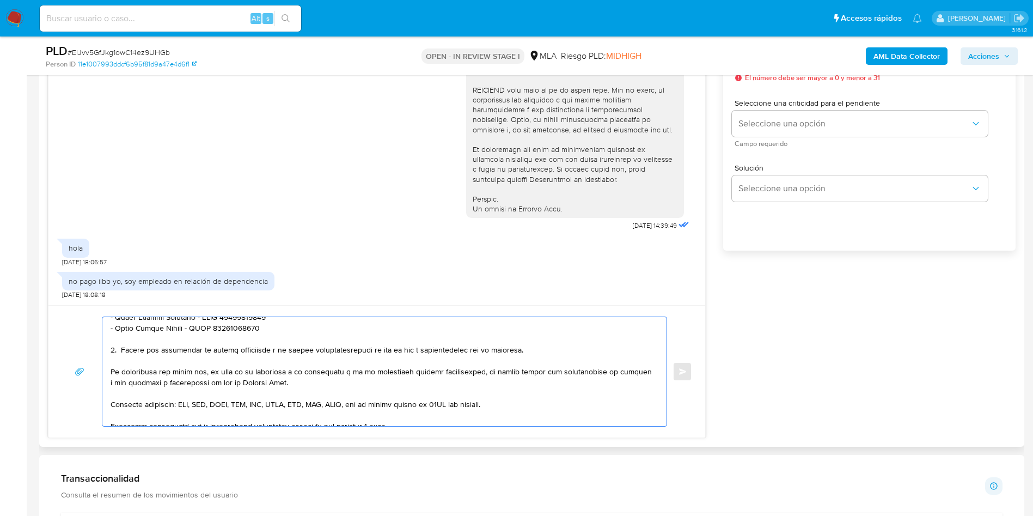
click at [415, 348] on textarea at bounding box center [382, 371] width 542 height 109
click at [412, 353] on textarea at bounding box center [382, 371] width 542 height 109
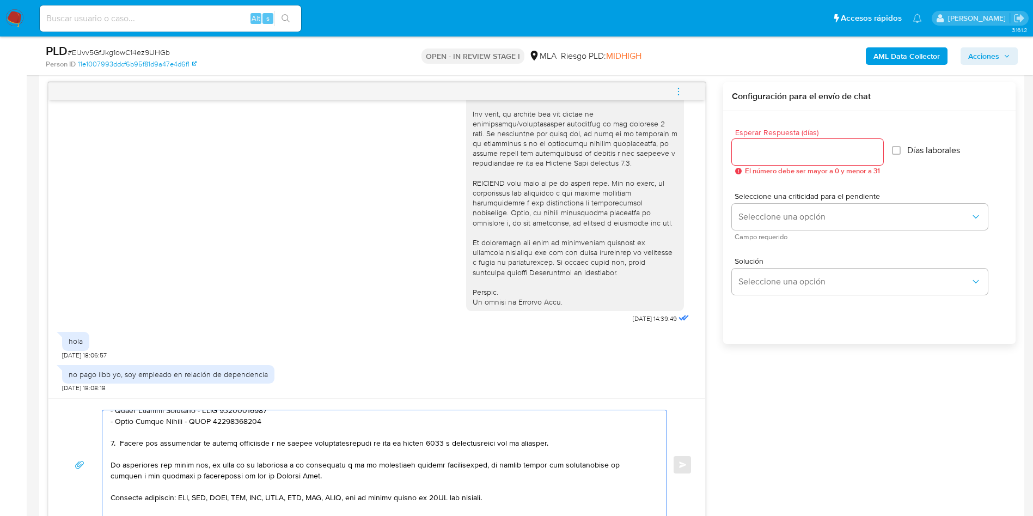
scroll to position [490, 0]
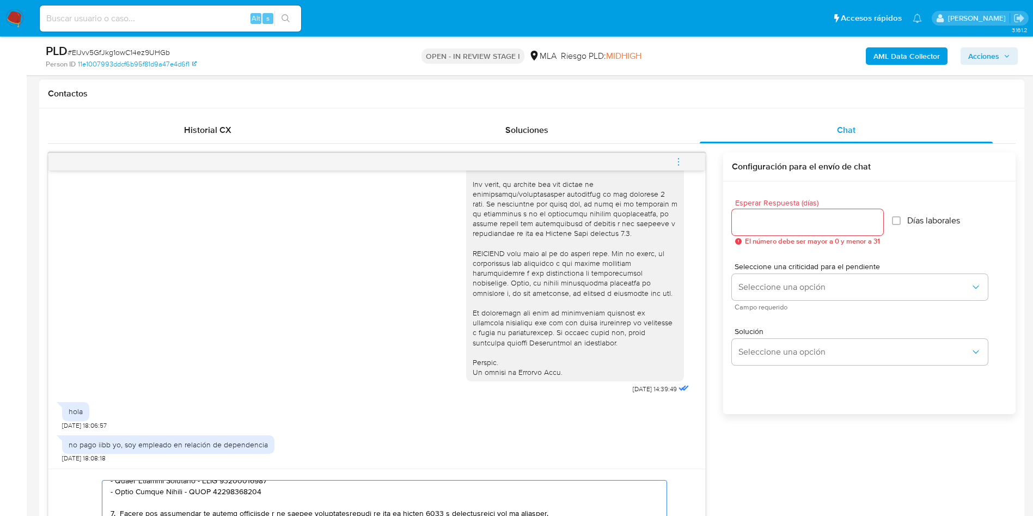
type textarea "Hola, Franco Ariel Marzocchi, En función de las operaciones registradas en tu c…"
click at [824, 214] on div at bounding box center [807, 222] width 151 height 26
click at [821, 223] on input "Esperar Respuesta (días)" at bounding box center [807, 222] width 151 height 14
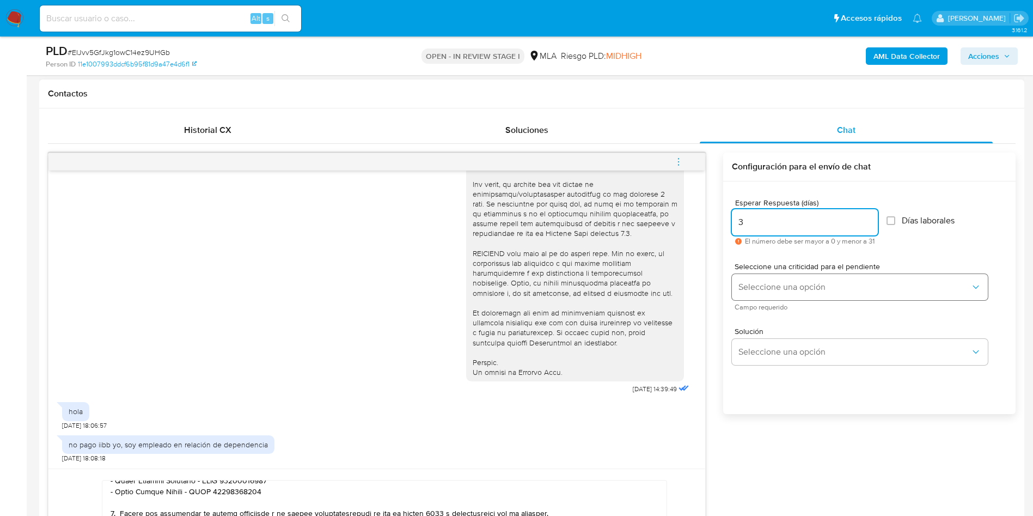
type input "3"
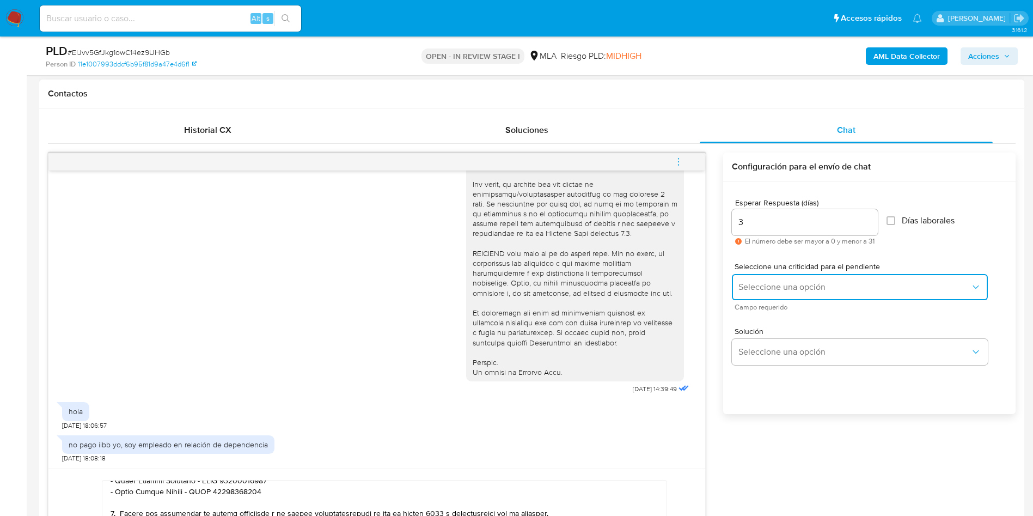
click at [785, 280] on button "Seleccione una opción" at bounding box center [860, 287] width 256 height 26
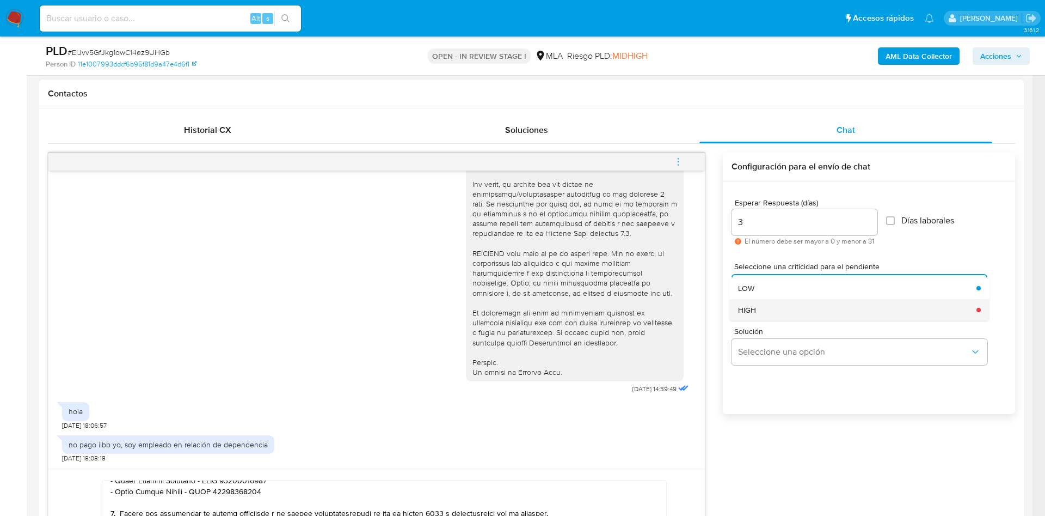
click at [781, 310] on div "HIGH" at bounding box center [854, 310] width 232 height 22
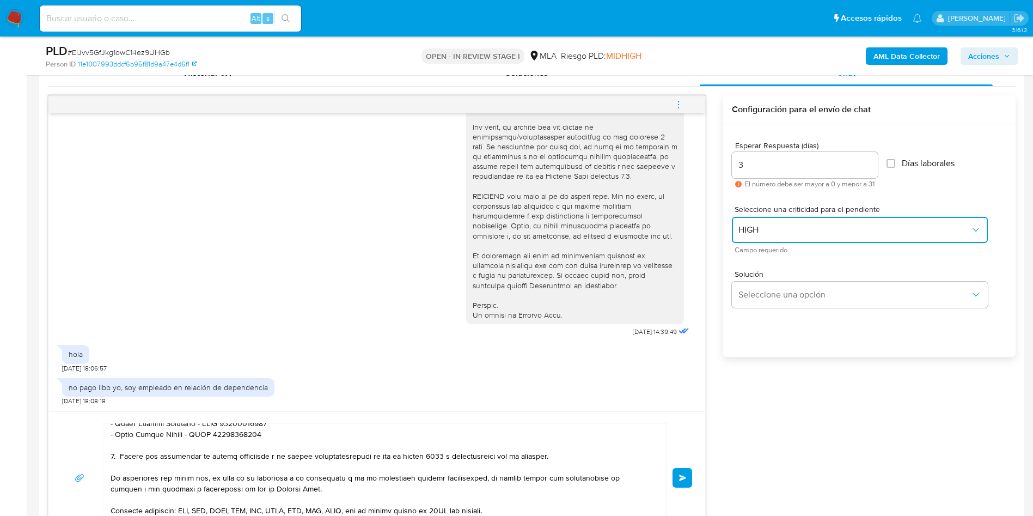
scroll to position [572, 0]
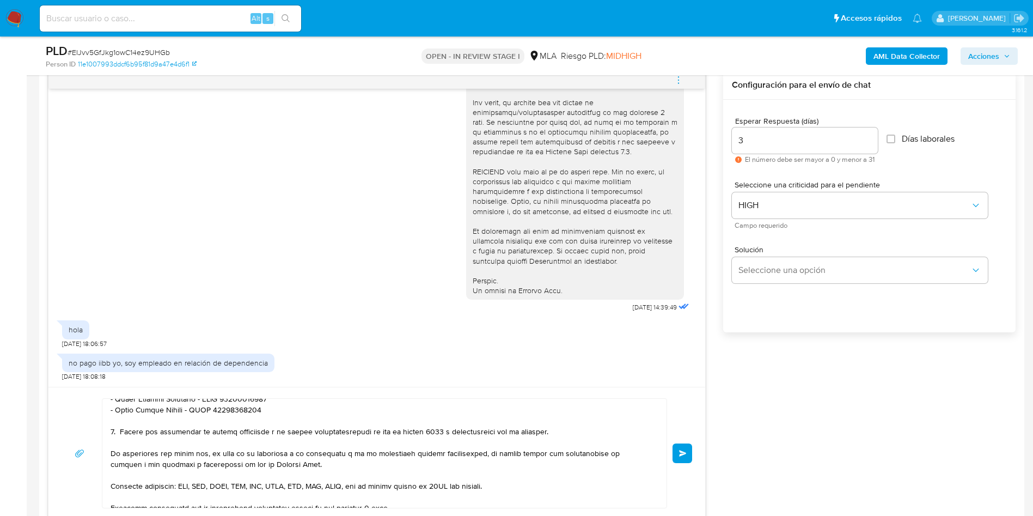
click at [686, 454] on span "Enviar" at bounding box center [683, 453] width 8 height 7
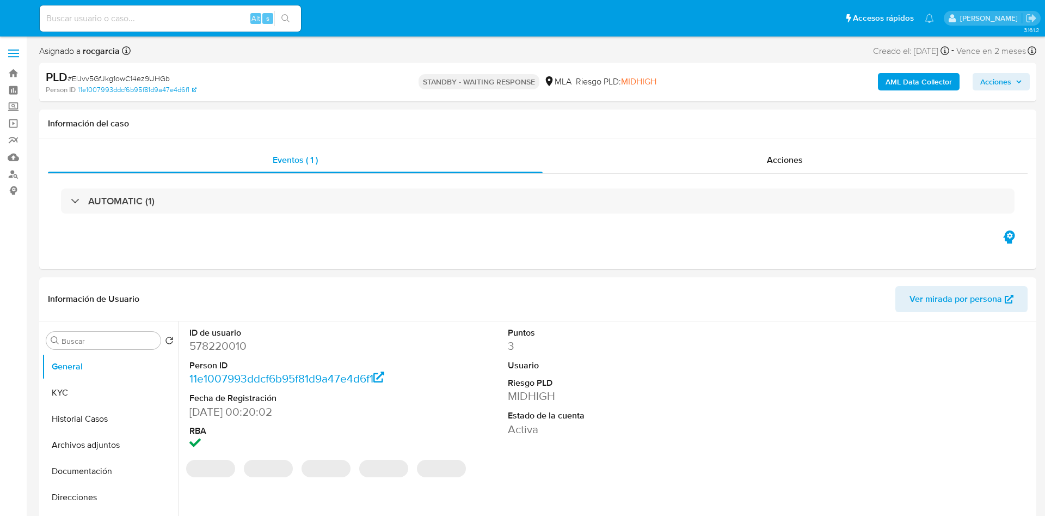
select select "10"
